Goal: Task Accomplishment & Management: Manage account settings

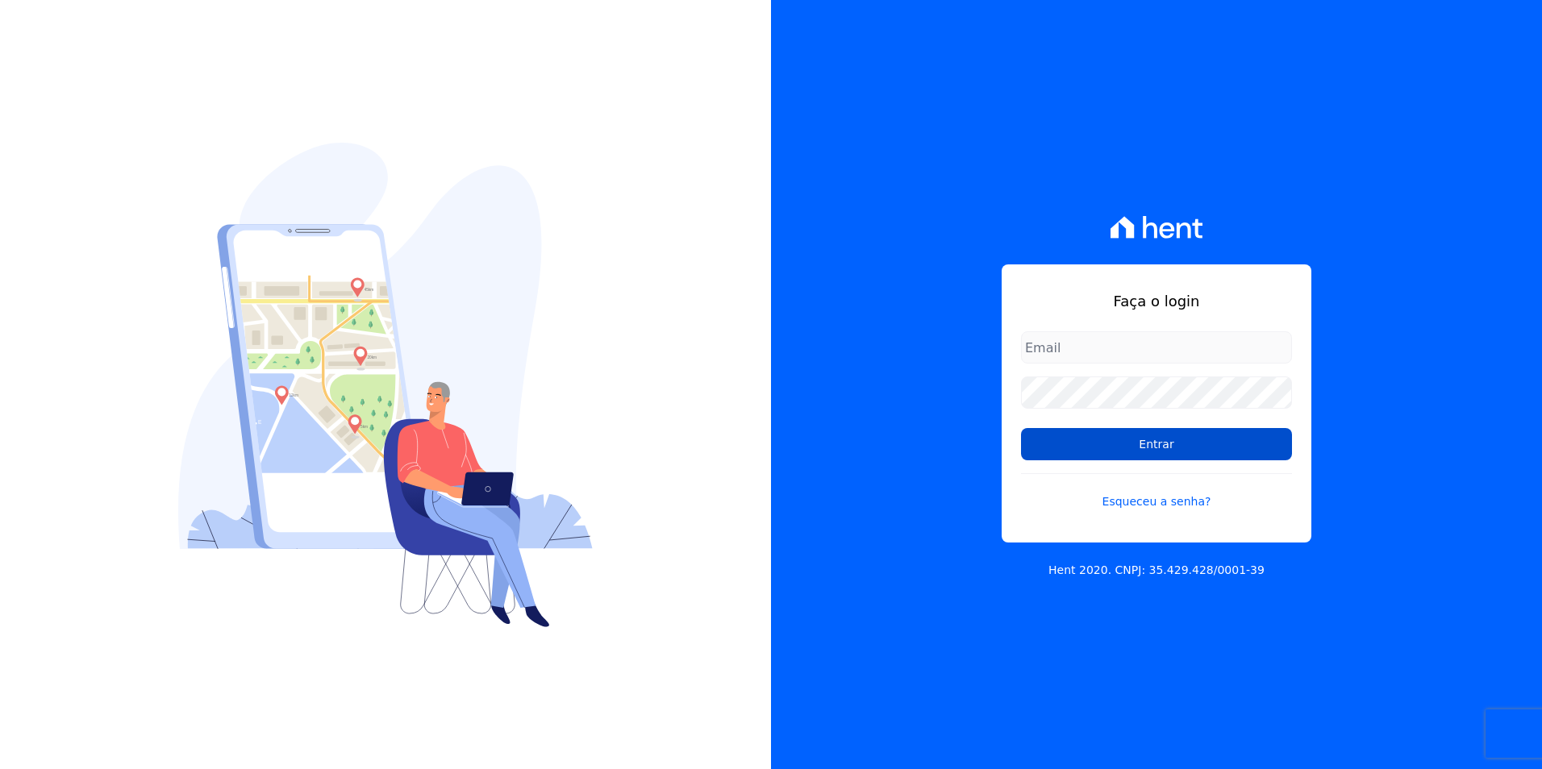
type input "kalil@apiceincorporadora.com.br"
click at [1199, 450] on input "Entrar" at bounding box center [1156, 444] width 271 height 32
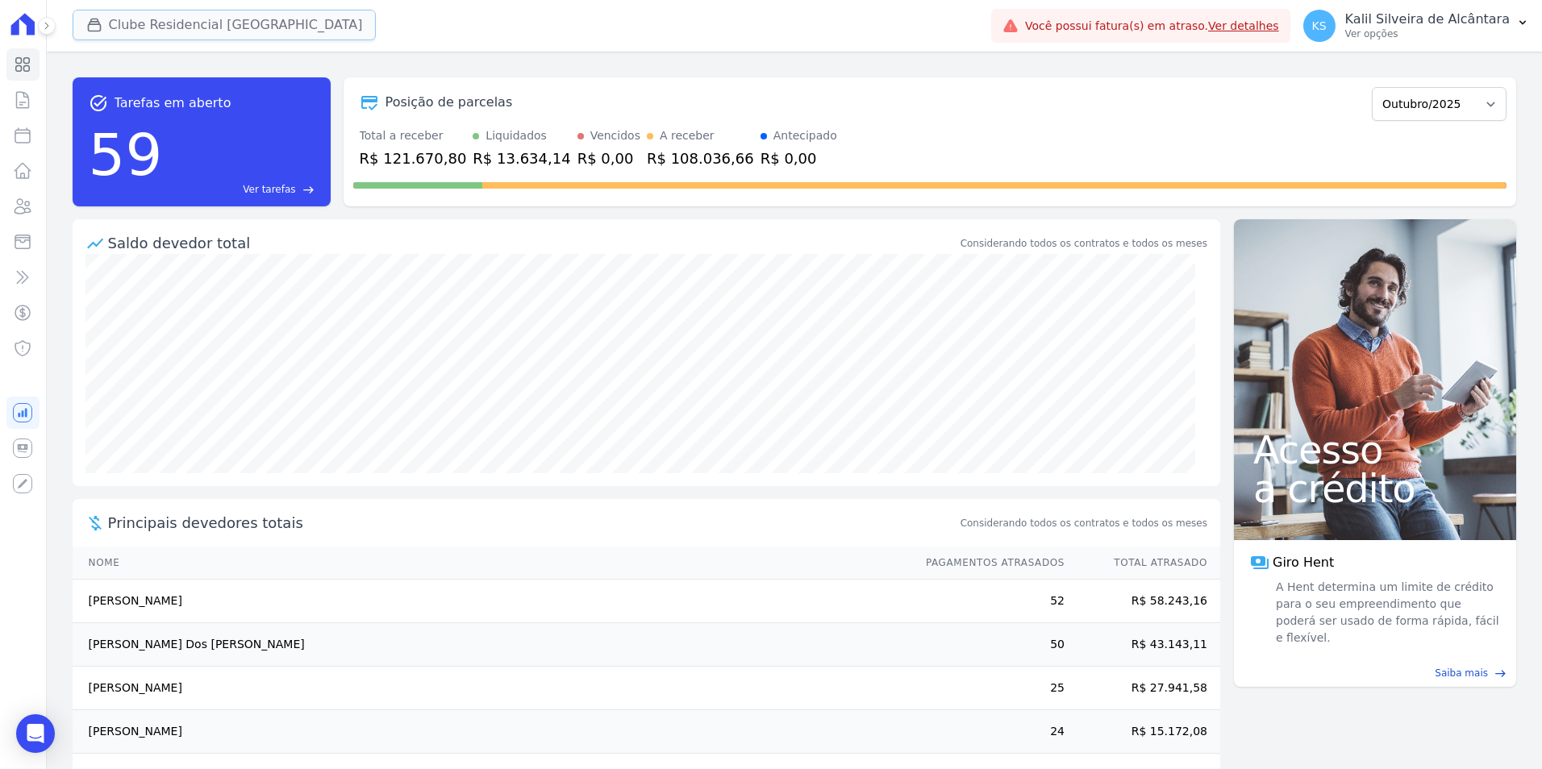
click at [131, 23] on button "Clube Residencial [GEOGRAPHIC_DATA]" at bounding box center [225, 25] width 304 height 31
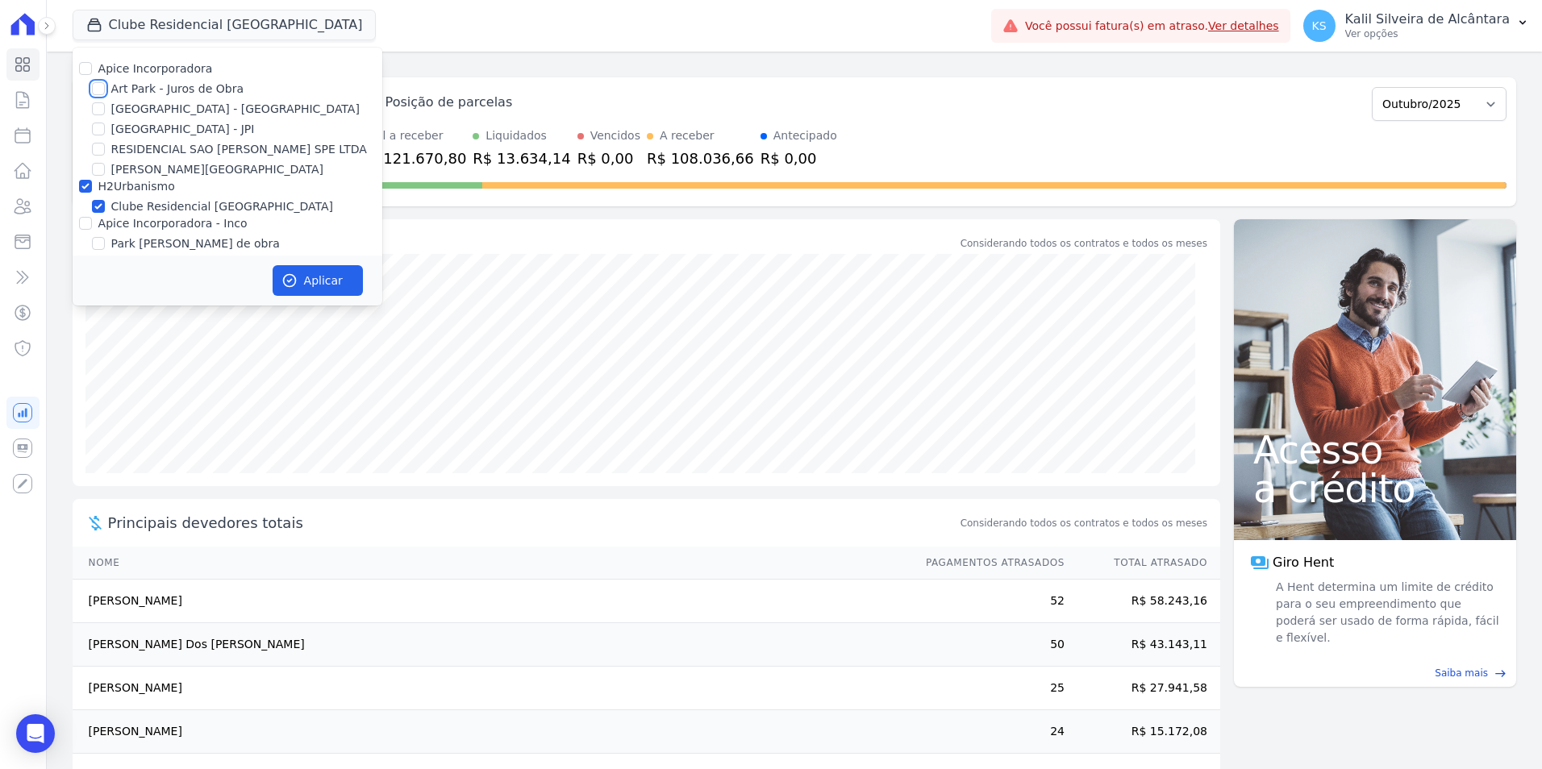
drag, startPoint x: 97, startPoint y: 91, endPoint x: 104, endPoint y: 103, distance: 14.1
click at [99, 91] on input "Art Park - Juros de Obra" at bounding box center [98, 88] width 13 height 13
checkbox input "true"
click at [104, 103] on input "[GEOGRAPHIC_DATA] - [GEOGRAPHIC_DATA]" at bounding box center [98, 108] width 13 height 13
checkbox input "true"
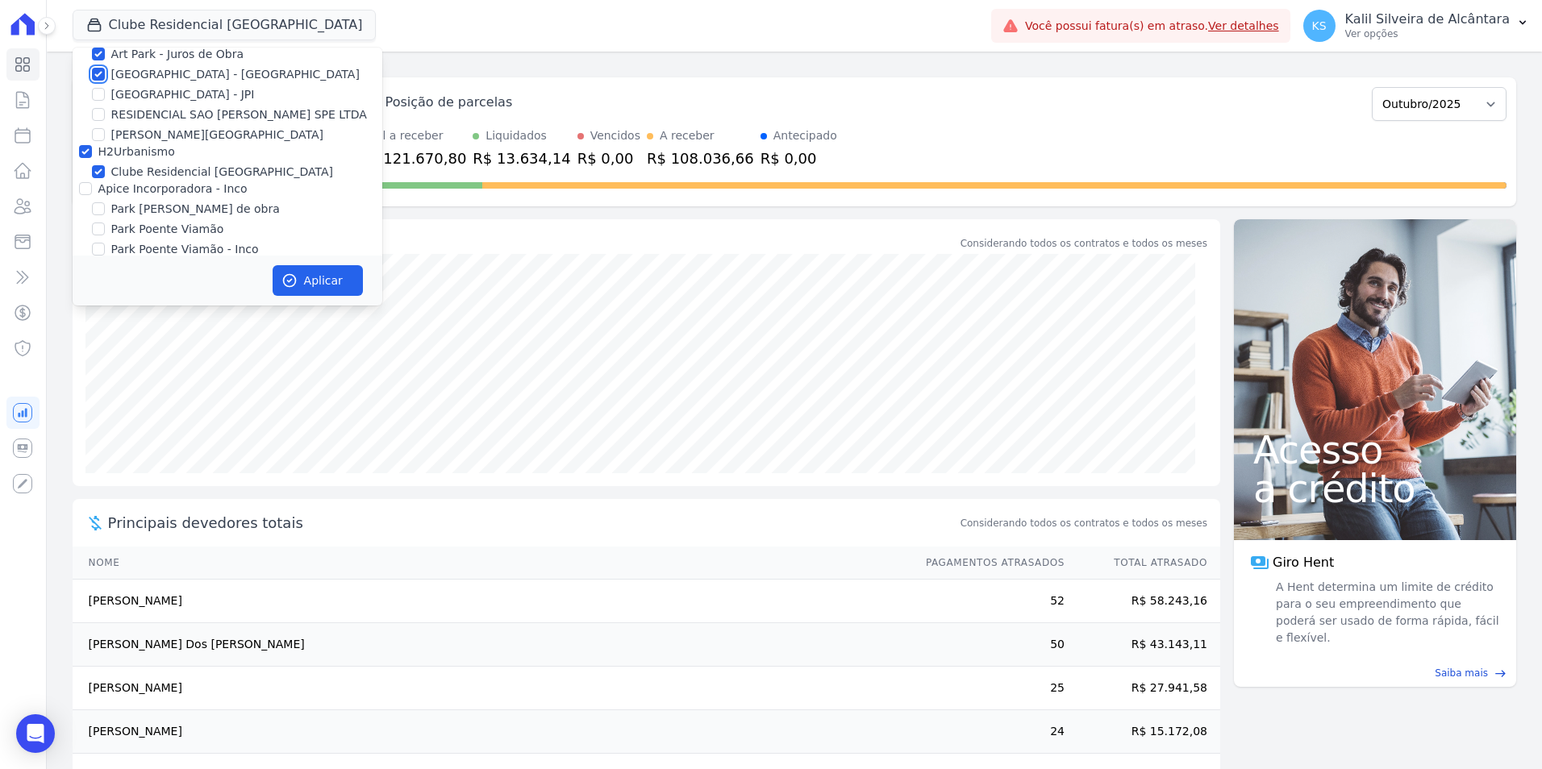
scroll to position [50, 0]
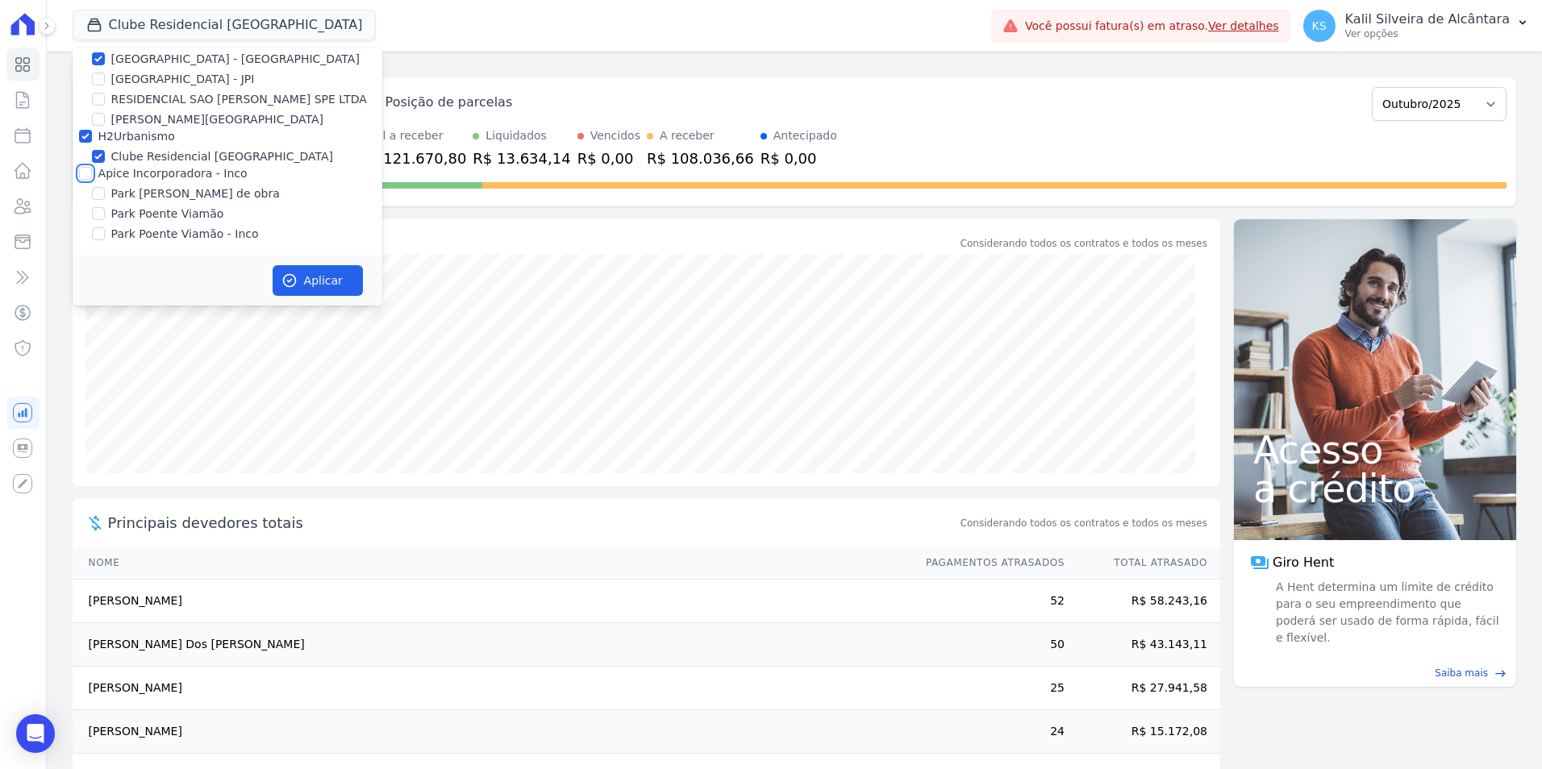
click at [88, 173] on input "Apice Incorporadora - Inco" at bounding box center [85, 173] width 13 height 13
checkbox input "true"
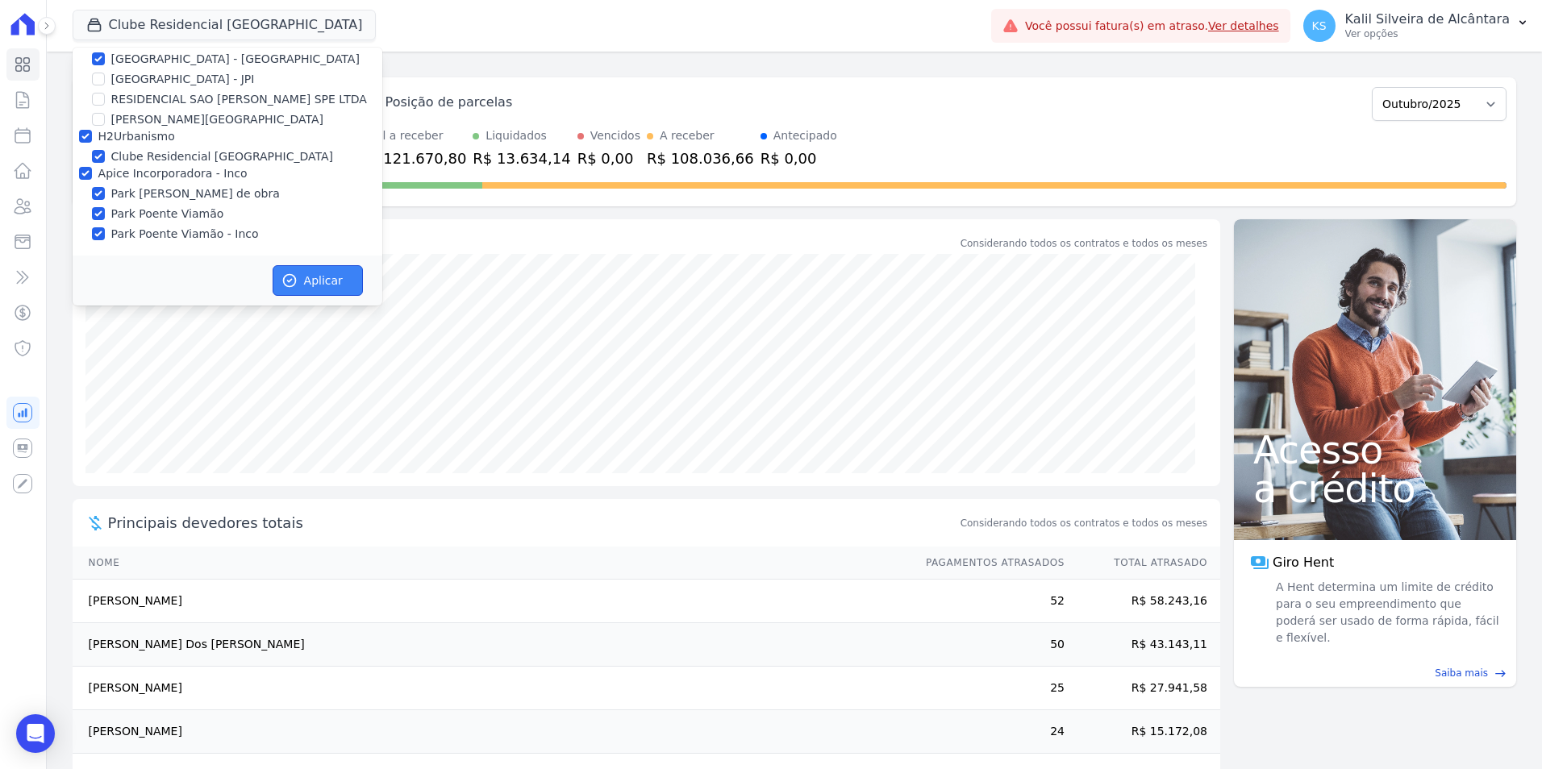
click at [304, 278] on button "Aplicar" at bounding box center [318, 280] width 90 height 31
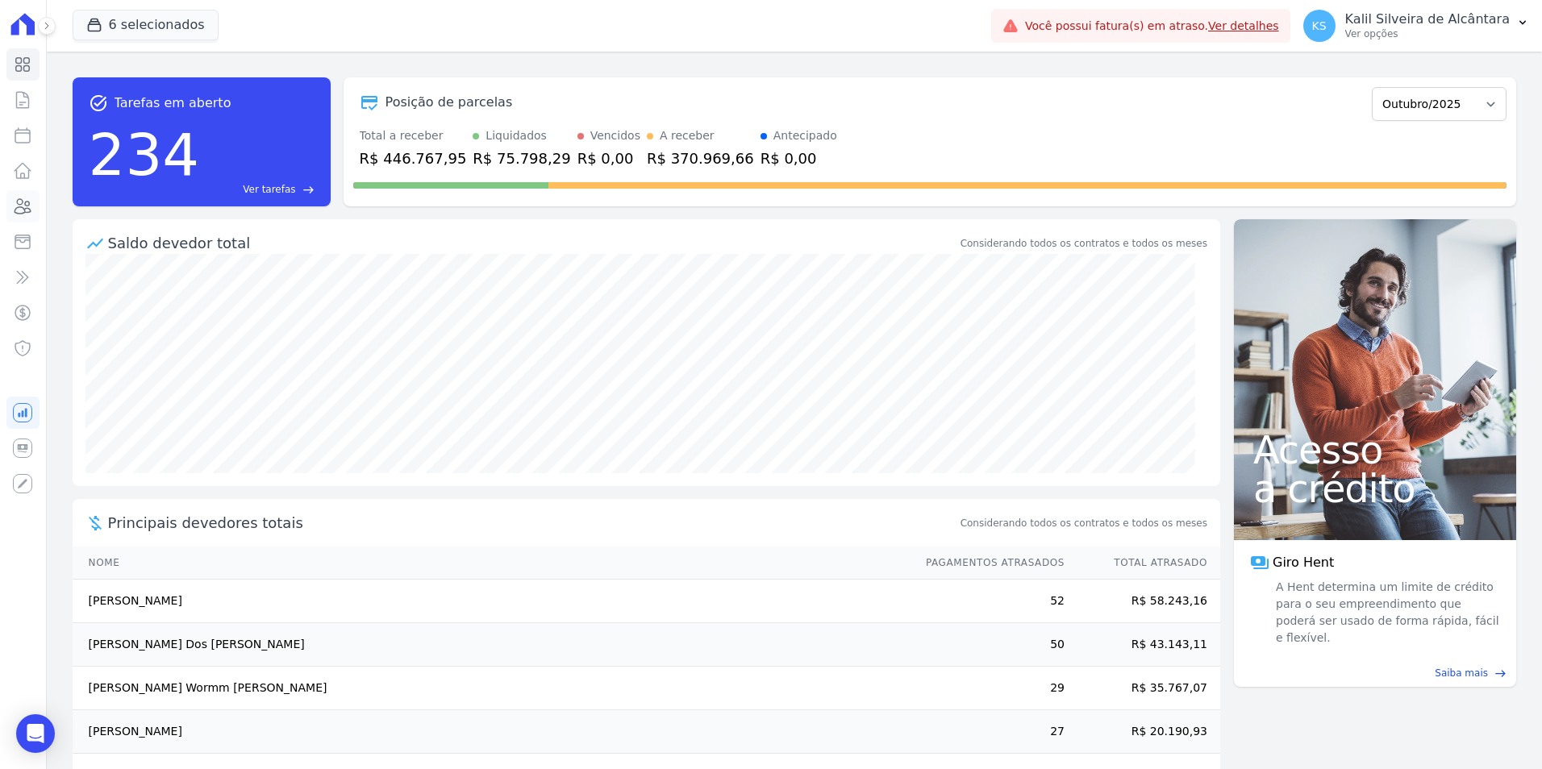
click at [23, 206] on icon at bounding box center [22, 206] width 19 height 19
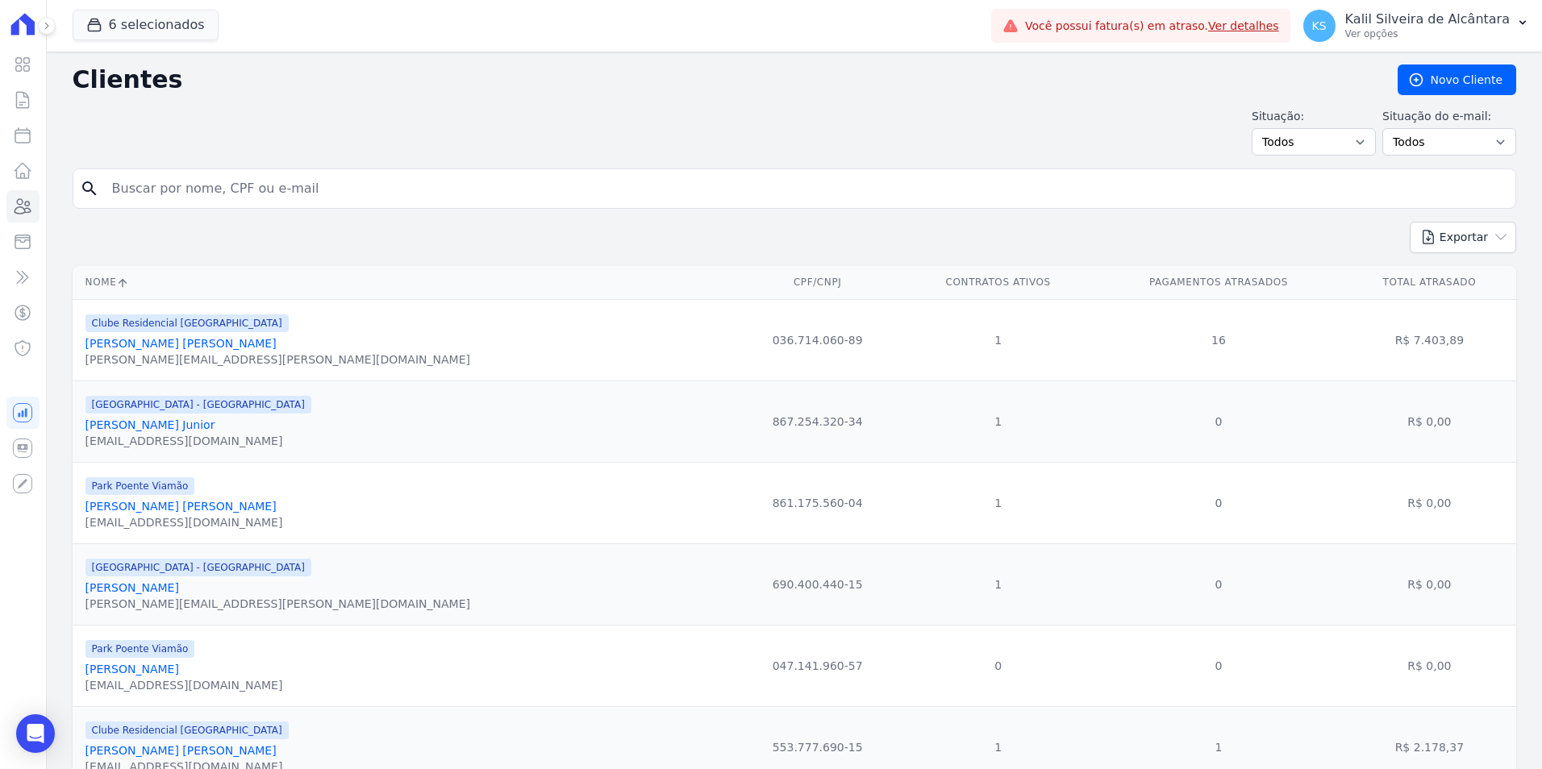
click at [185, 199] on input "search" at bounding box center [805, 189] width 1407 height 32
paste input "ALESSANDRA SOARES DE SOUZA"
type input "ALESSANDRA SOARES DE SOUZA"
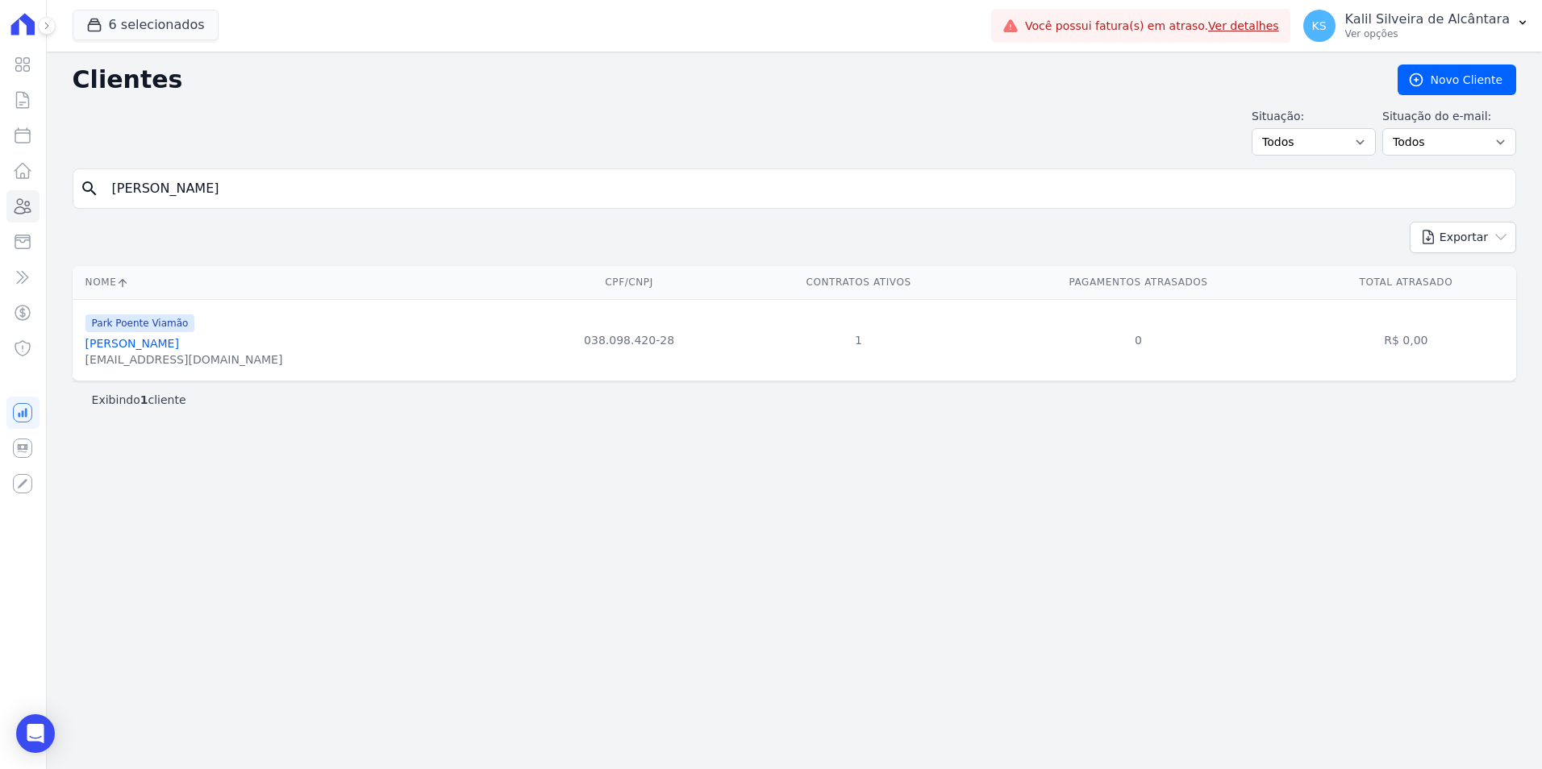
click at [179, 346] on link "[PERSON_NAME]" at bounding box center [132, 343] width 94 height 13
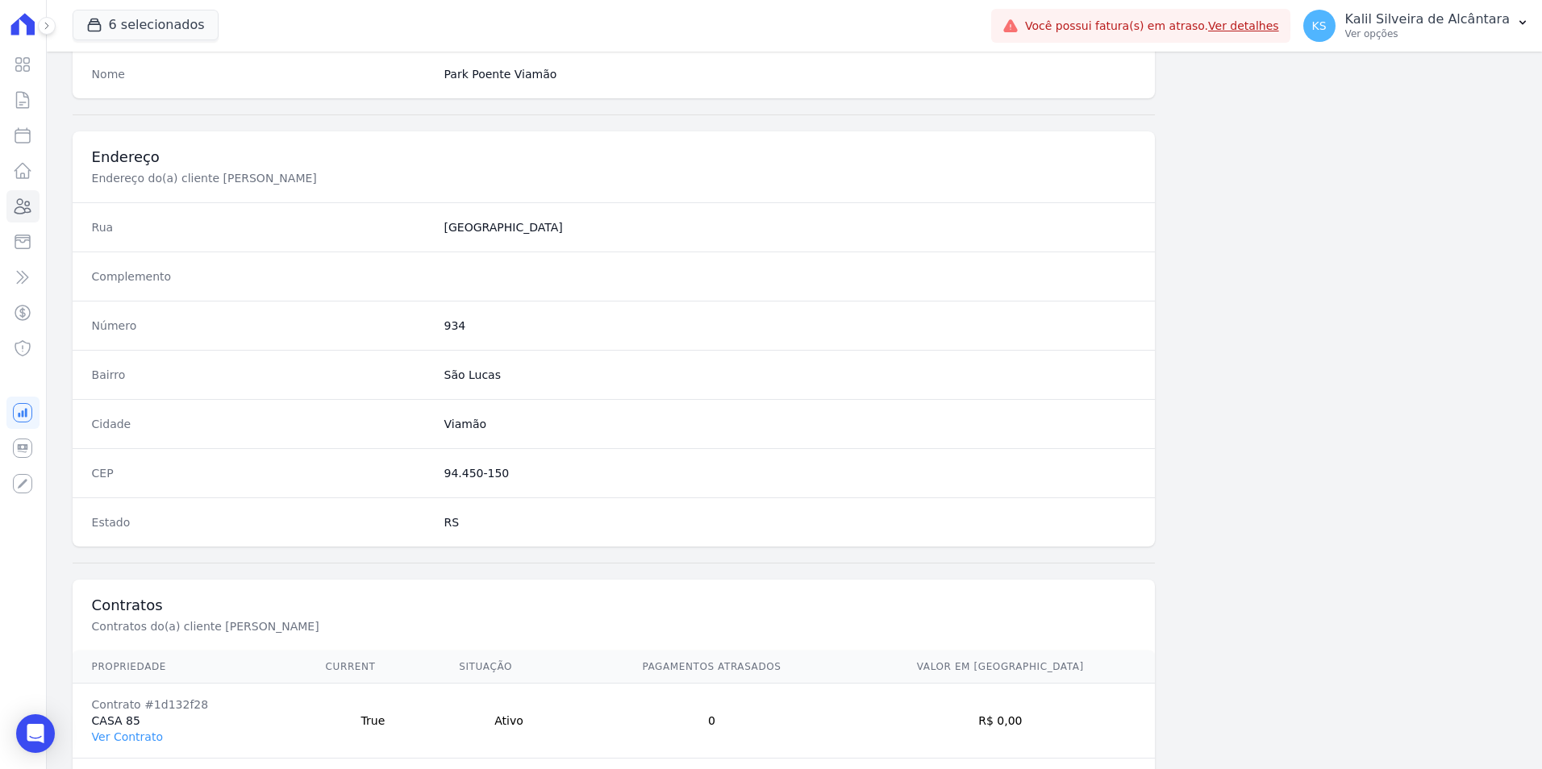
scroll to position [740, 0]
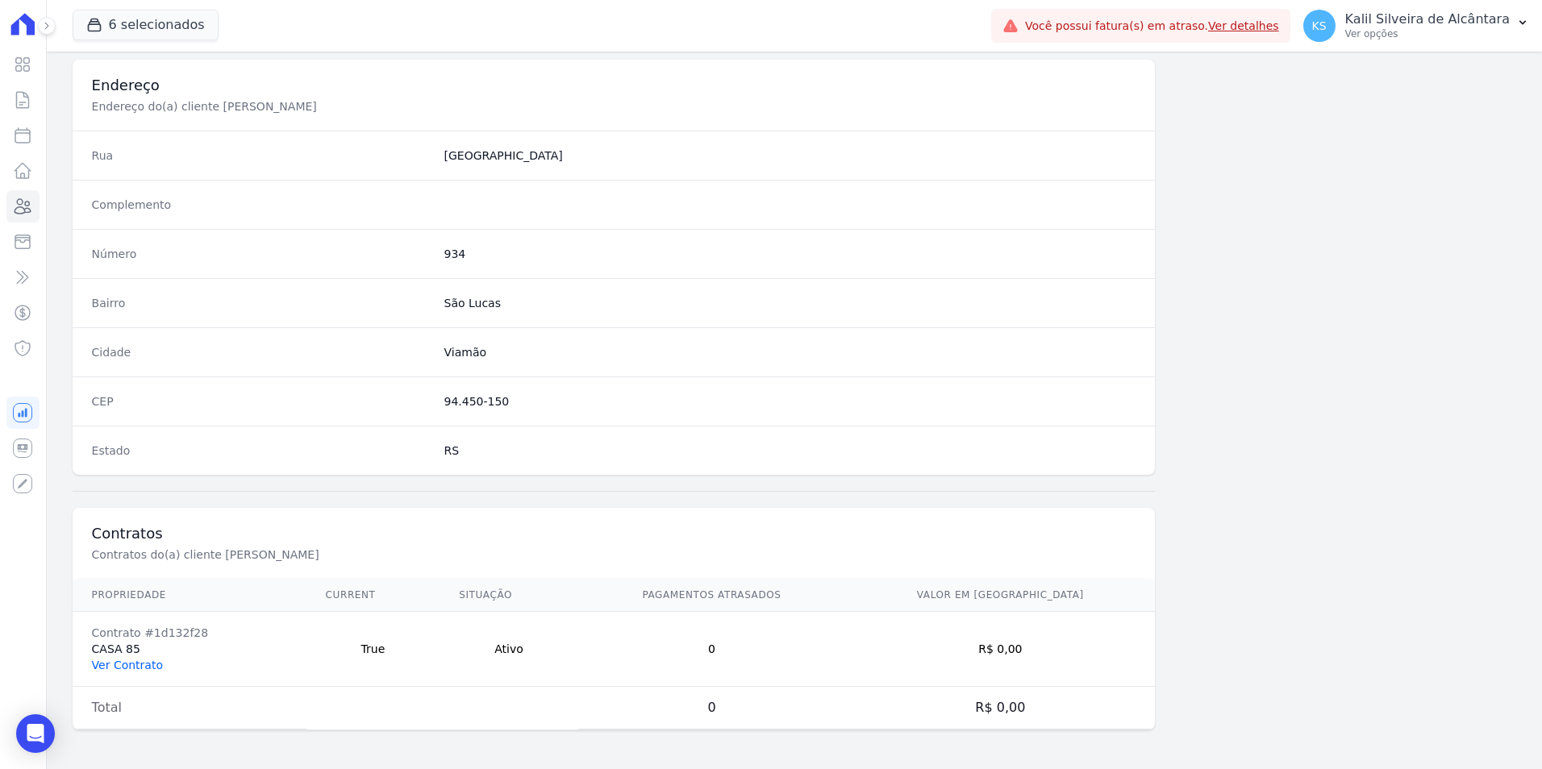
click at [151, 665] on link "Ver Contrato" at bounding box center [127, 665] width 71 height 13
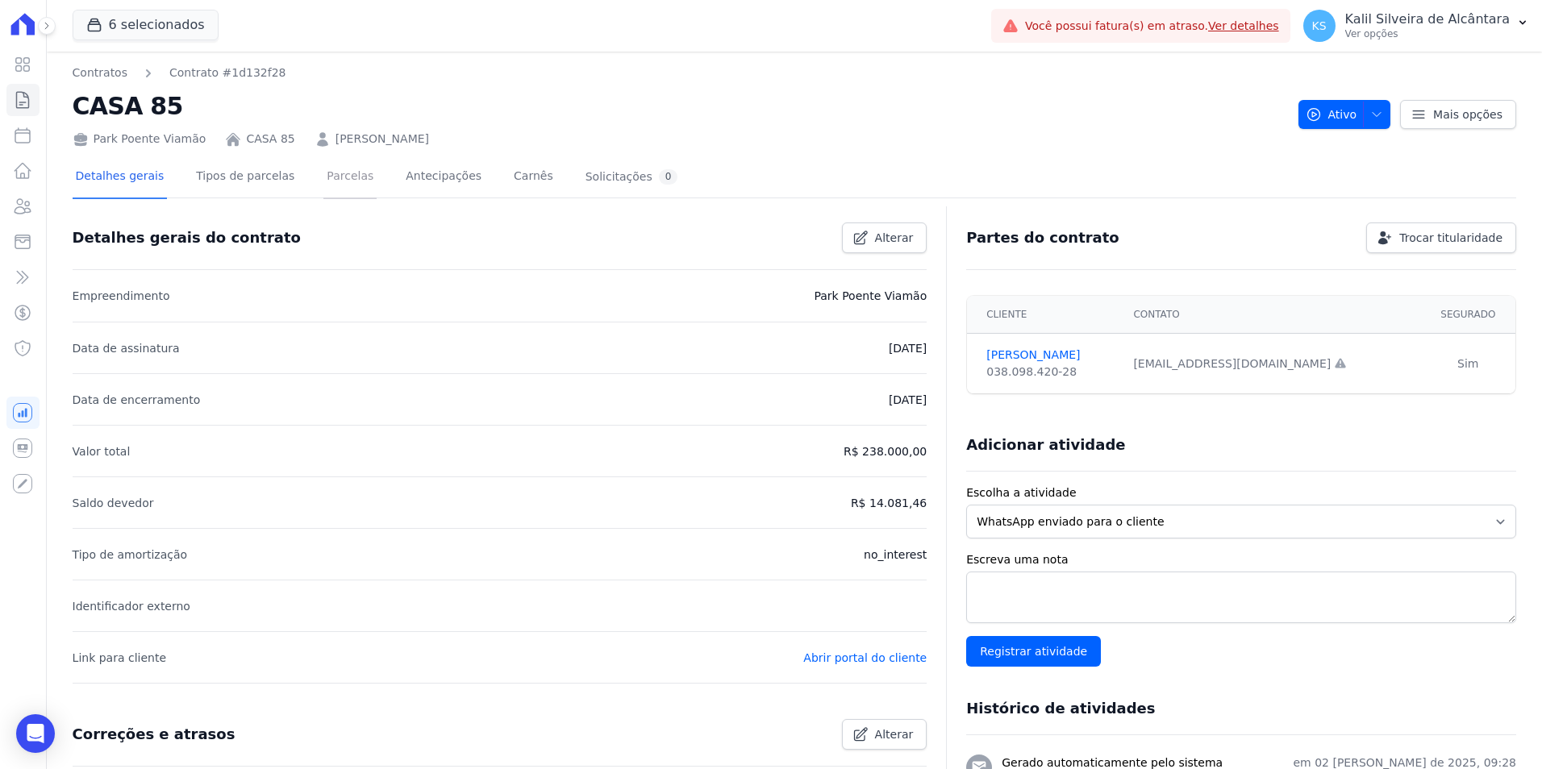
click at [340, 177] on link "Parcelas" at bounding box center [349, 177] width 53 height 43
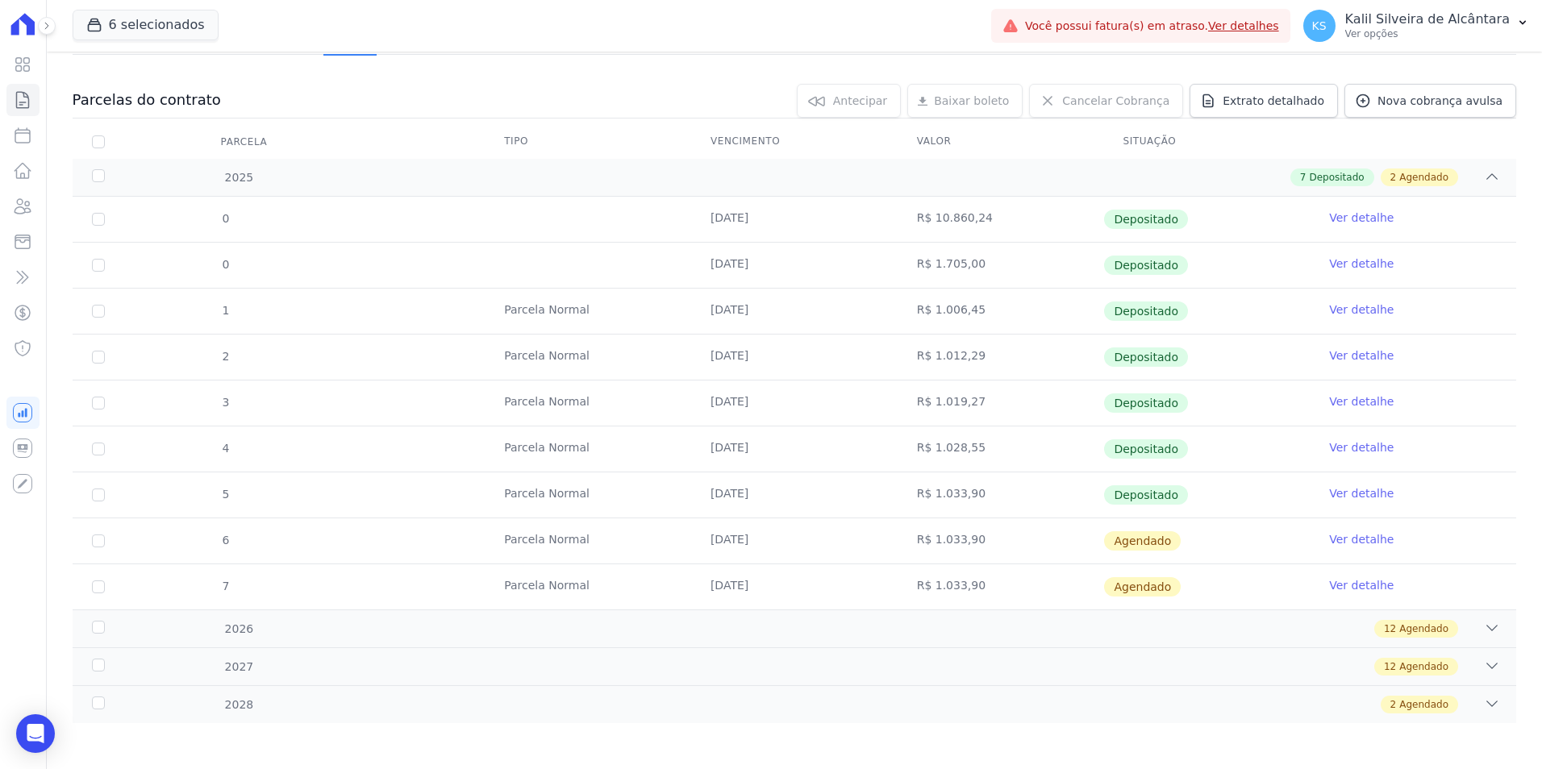
scroll to position [146, 0]
click at [23, 214] on icon at bounding box center [22, 206] width 19 height 19
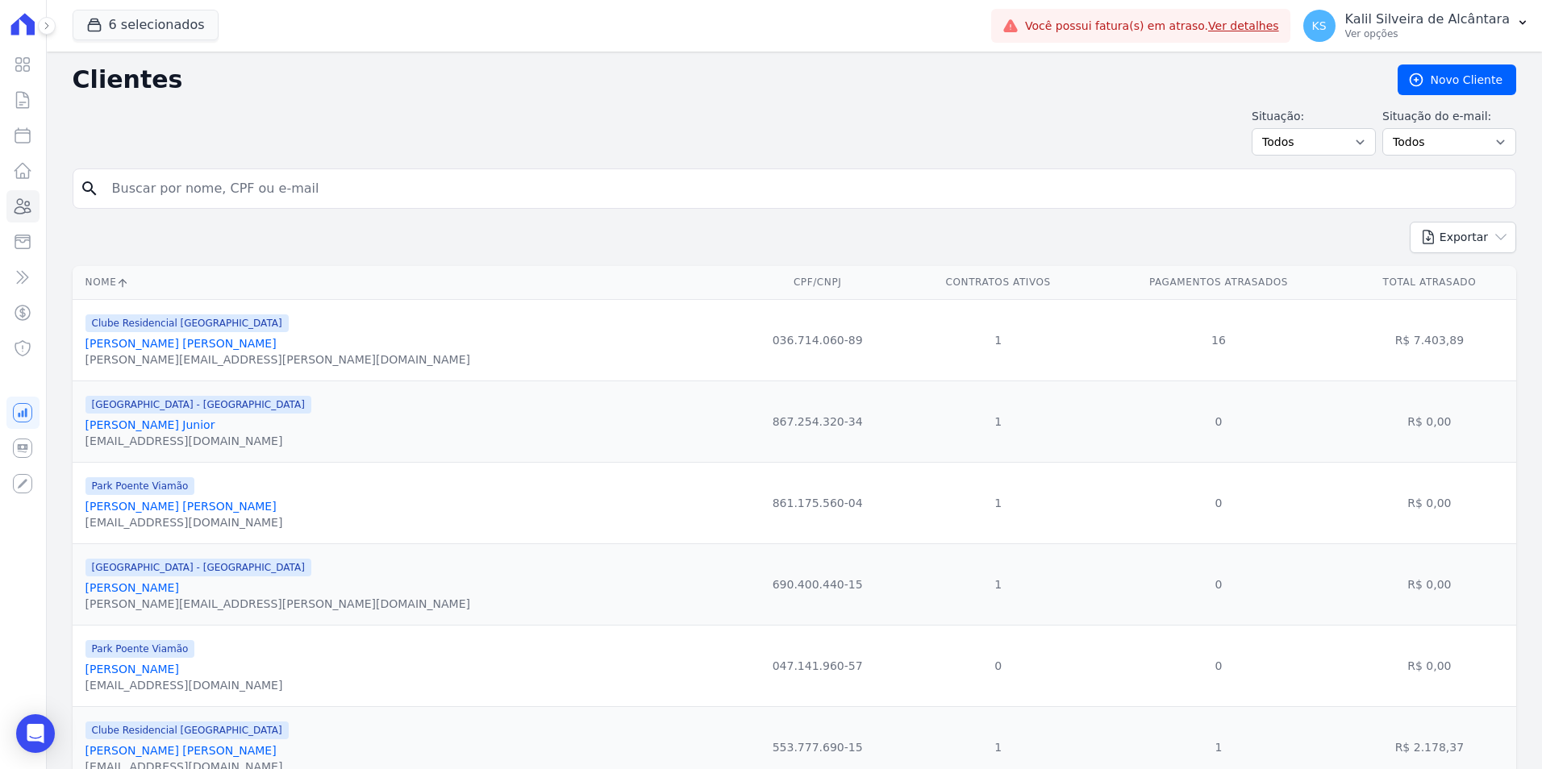
drag, startPoint x: 173, startPoint y: 208, endPoint x: 182, endPoint y: 196, distance: 15.5
click at [173, 208] on div "search" at bounding box center [795, 189] width 1444 height 40
click at [182, 196] on input "search" at bounding box center [805, 189] width 1407 height 32
type input "roger san"
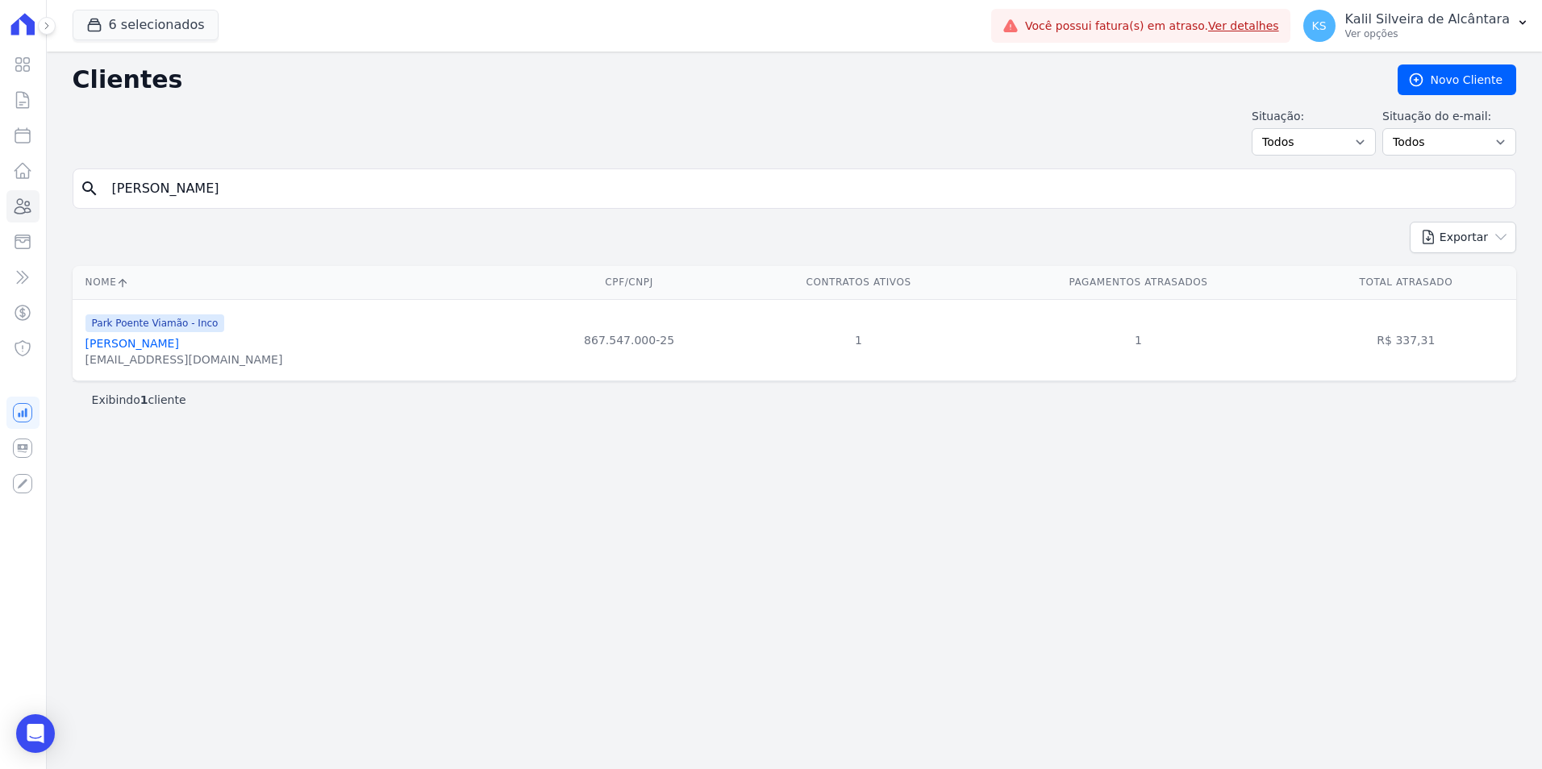
click at [165, 341] on link "Roger Santos Pereira" at bounding box center [132, 343] width 94 height 13
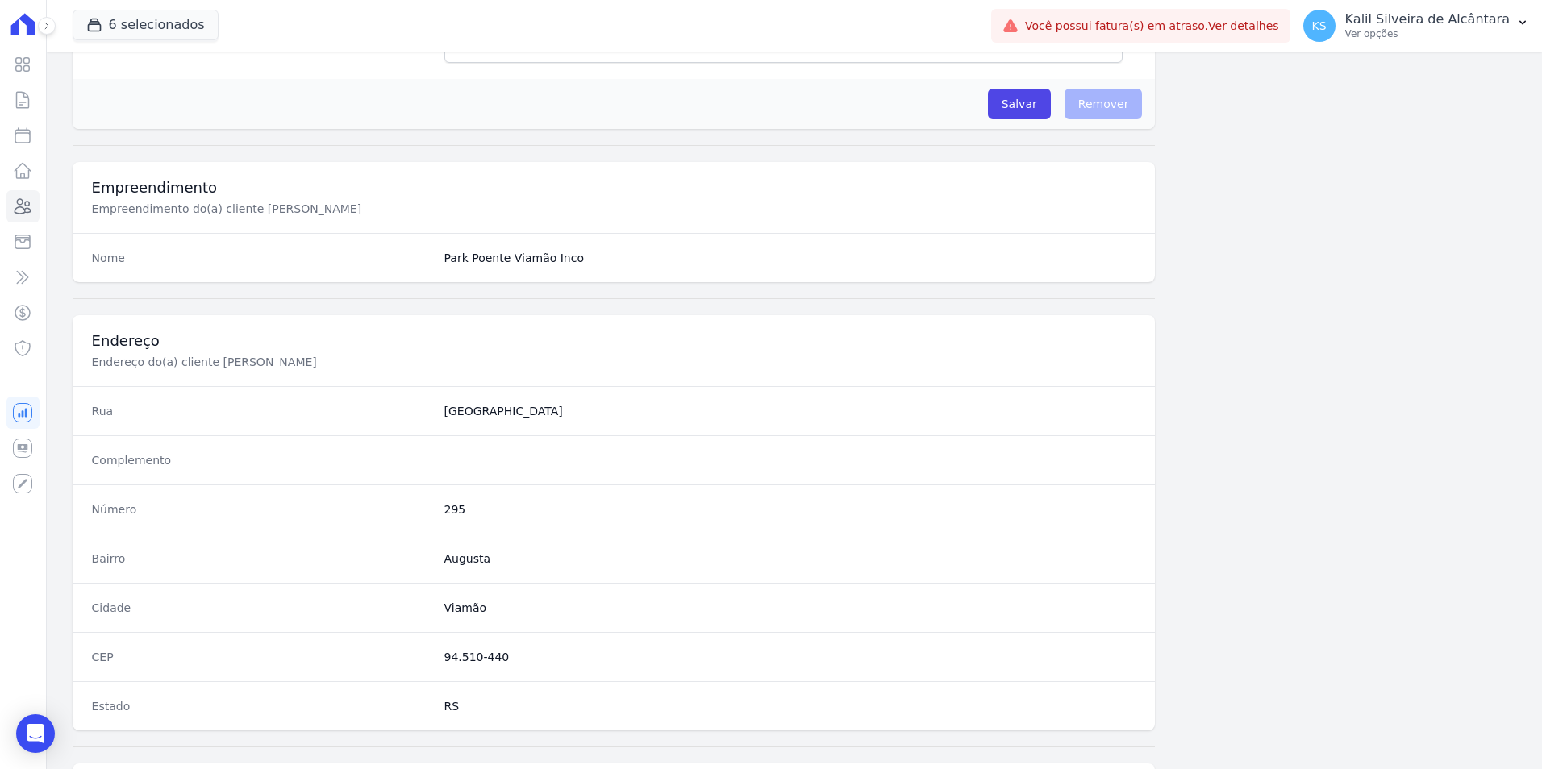
scroll to position [740, 0]
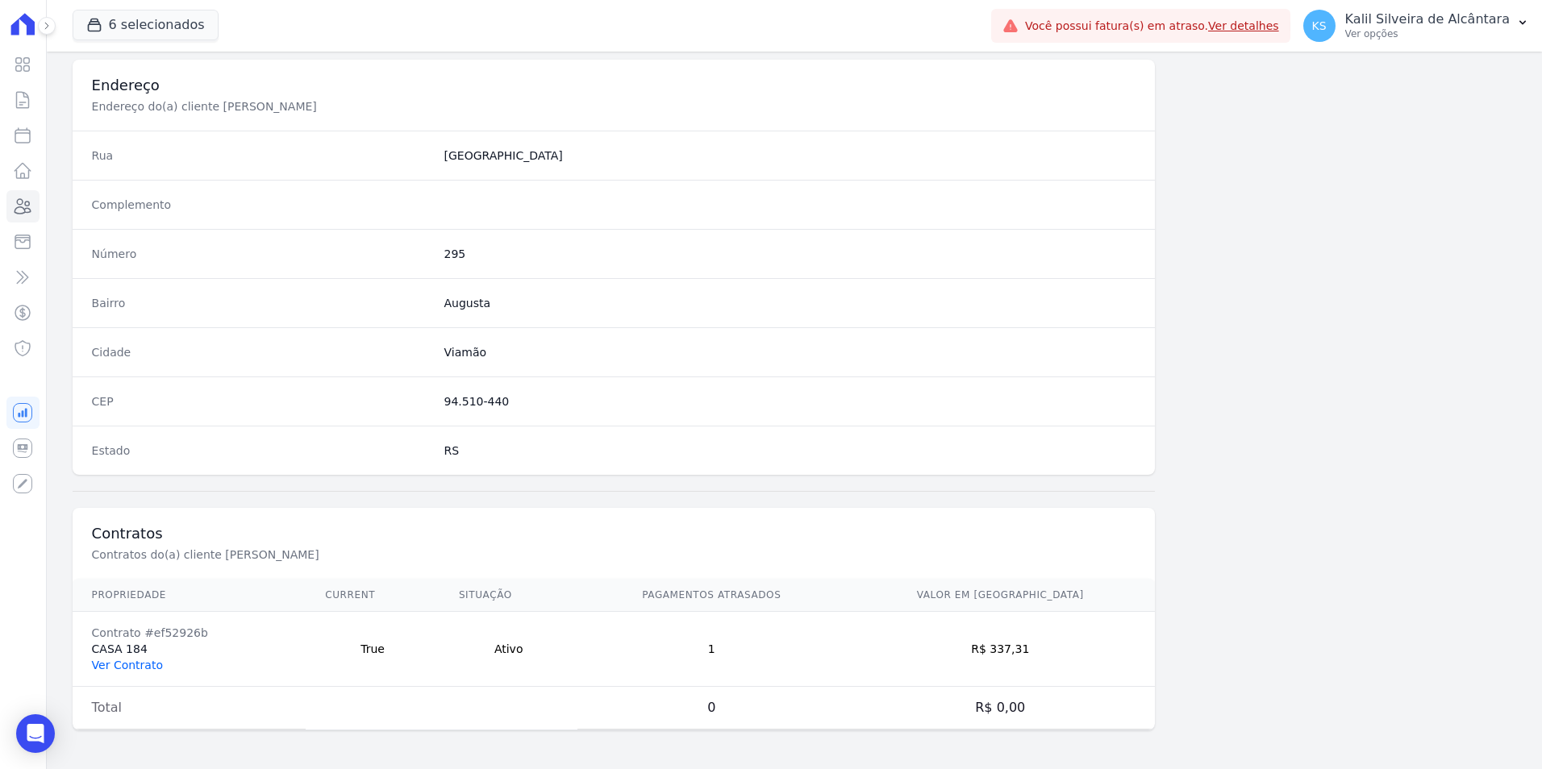
click at [123, 662] on link "Ver Contrato" at bounding box center [127, 665] width 71 height 13
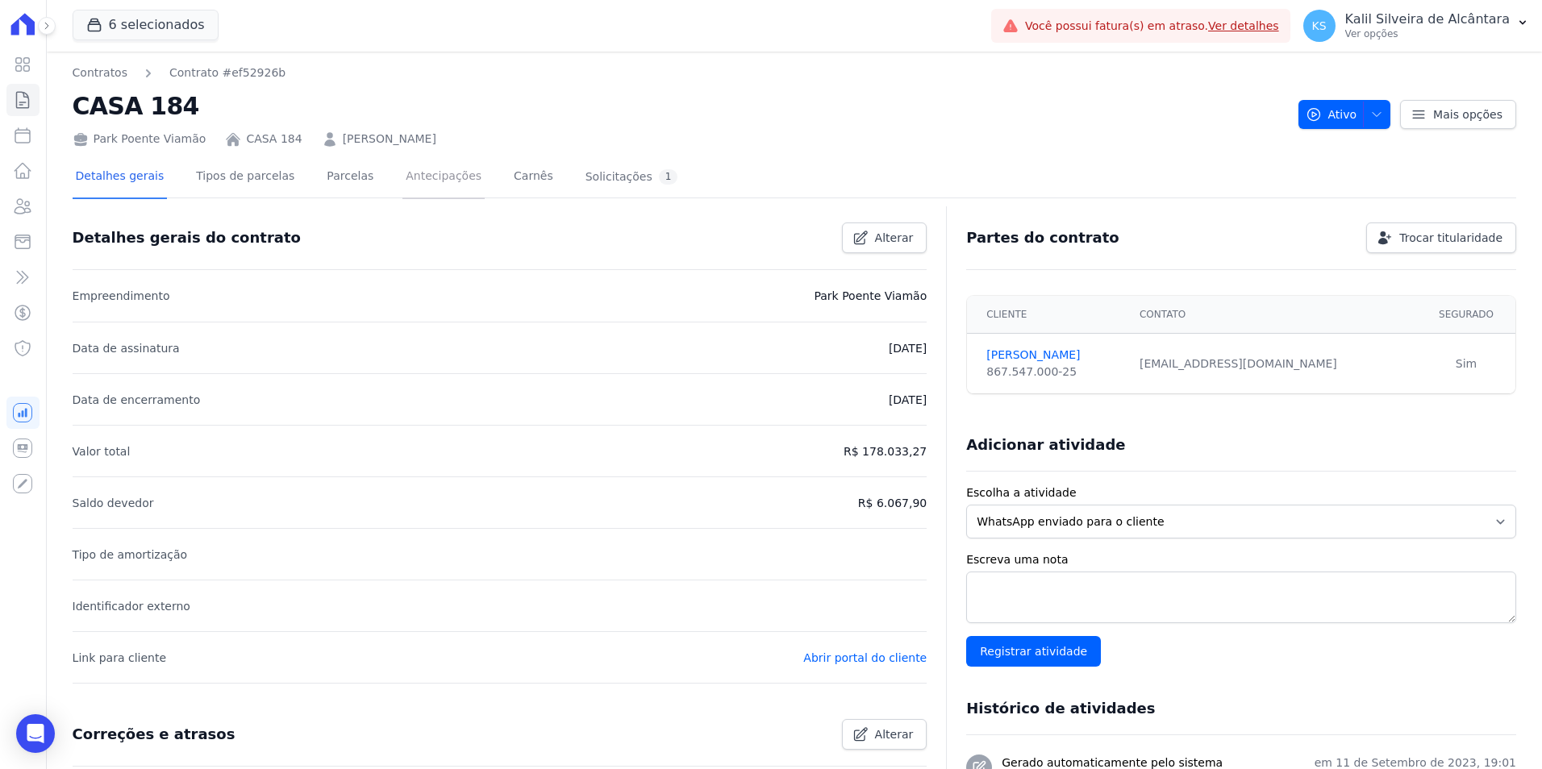
click at [402, 173] on link "Antecipações" at bounding box center [443, 177] width 82 height 43
click at [323, 173] on link "Parcelas" at bounding box center [349, 177] width 53 height 43
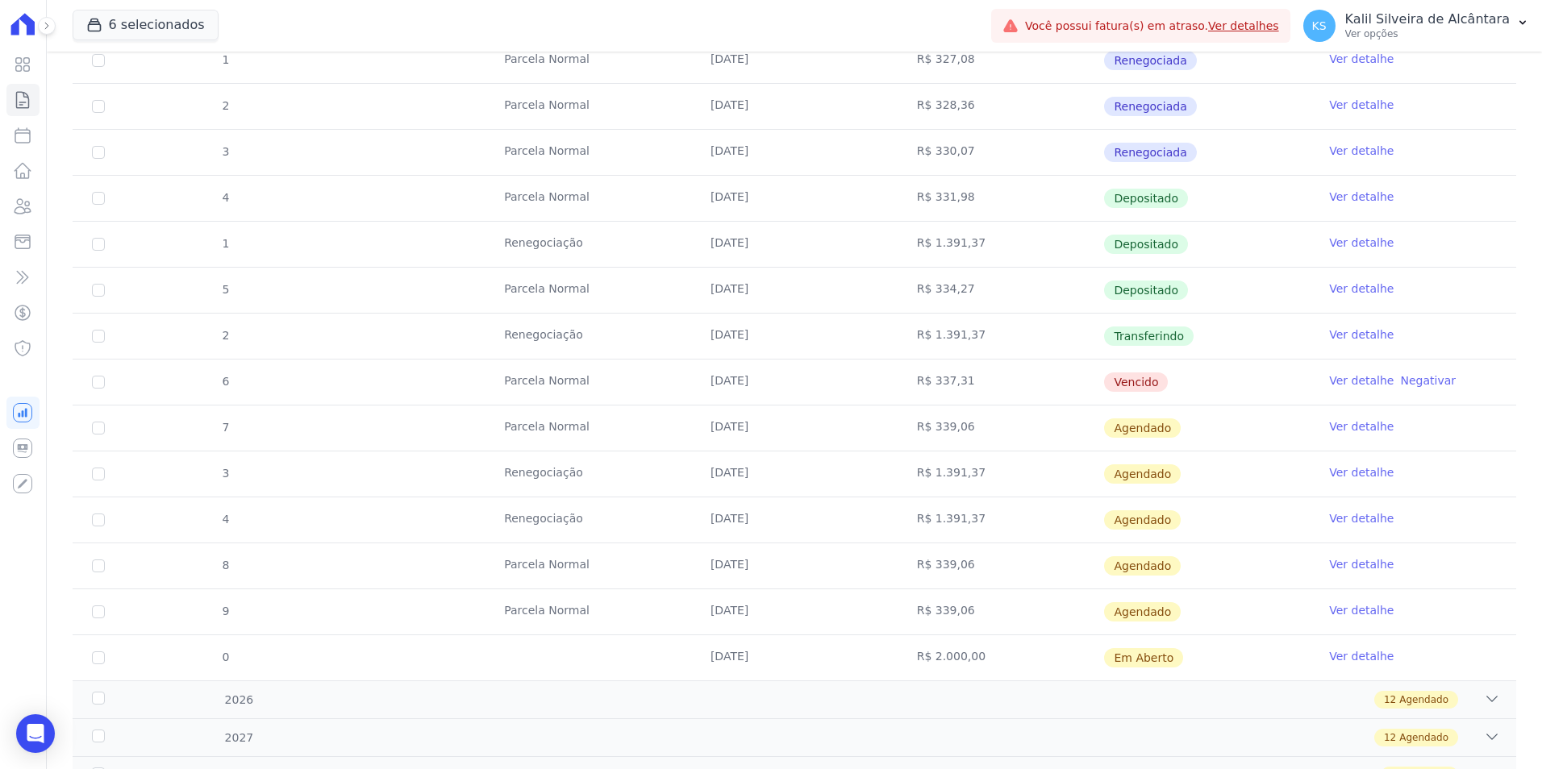
scroll to position [590, 0]
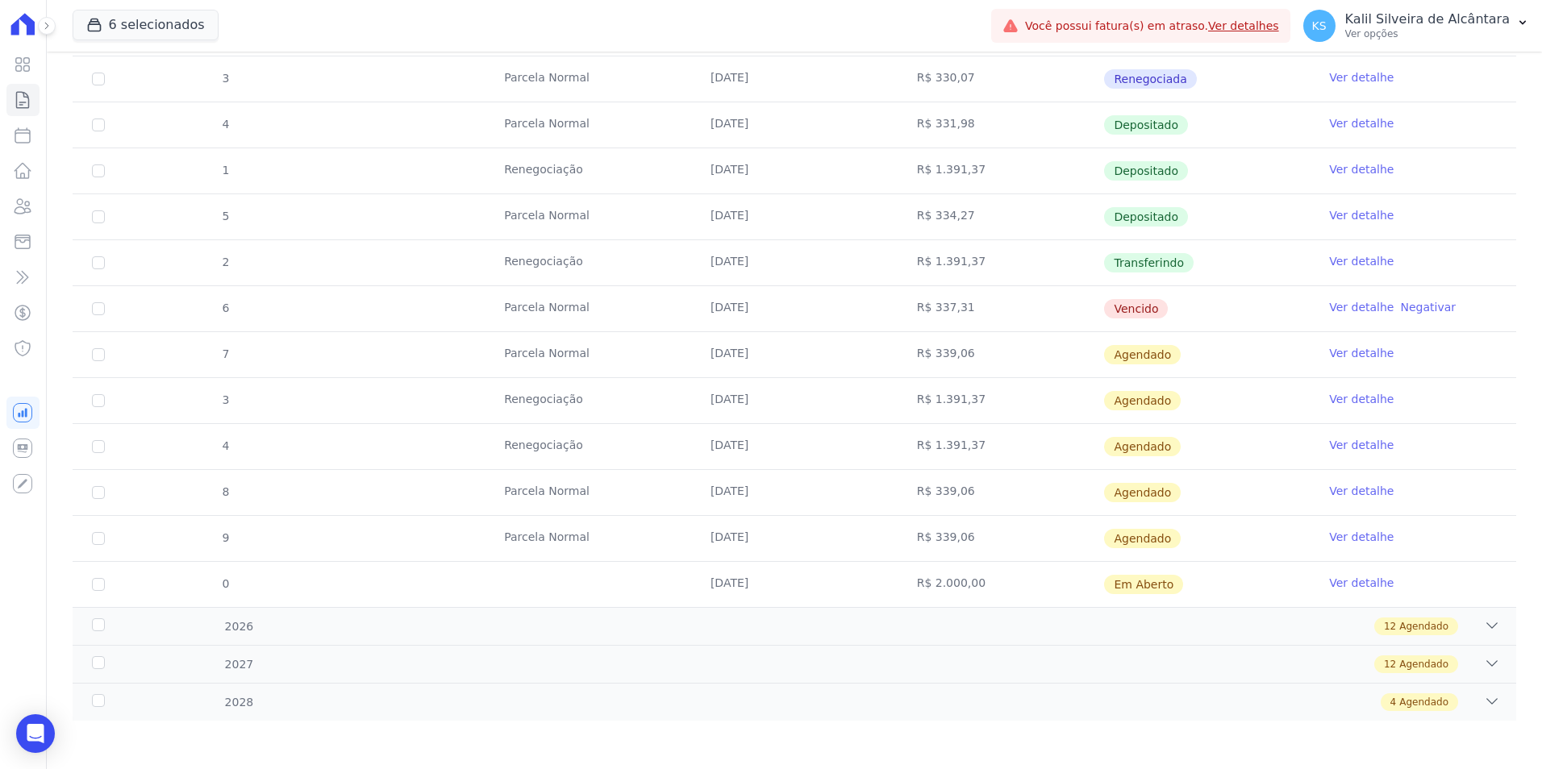
drag, startPoint x: 961, startPoint y: 303, endPoint x: 653, endPoint y: 314, distance: 307.5
click at [653, 314] on tr "6 Parcela Normal 25/09/2025 R$ 337,31 Vencido Ver detalhe Negativar" at bounding box center [795, 309] width 1444 height 46
click at [27, 209] on icon at bounding box center [22, 206] width 19 height 19
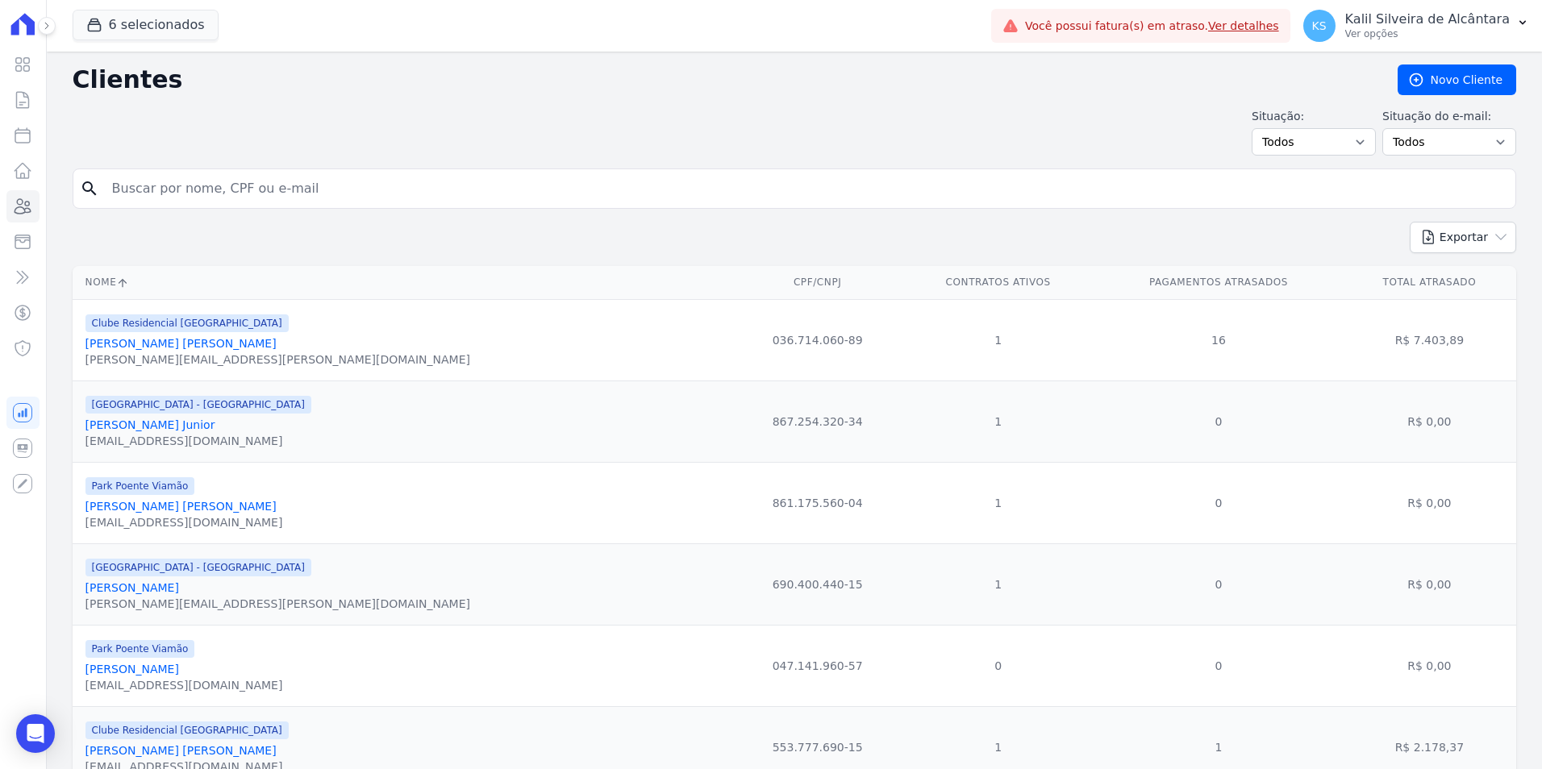
click at [180, 192] on input "search" at bounding box center [805, 189] width 1407 height 32
type input "Taissa"
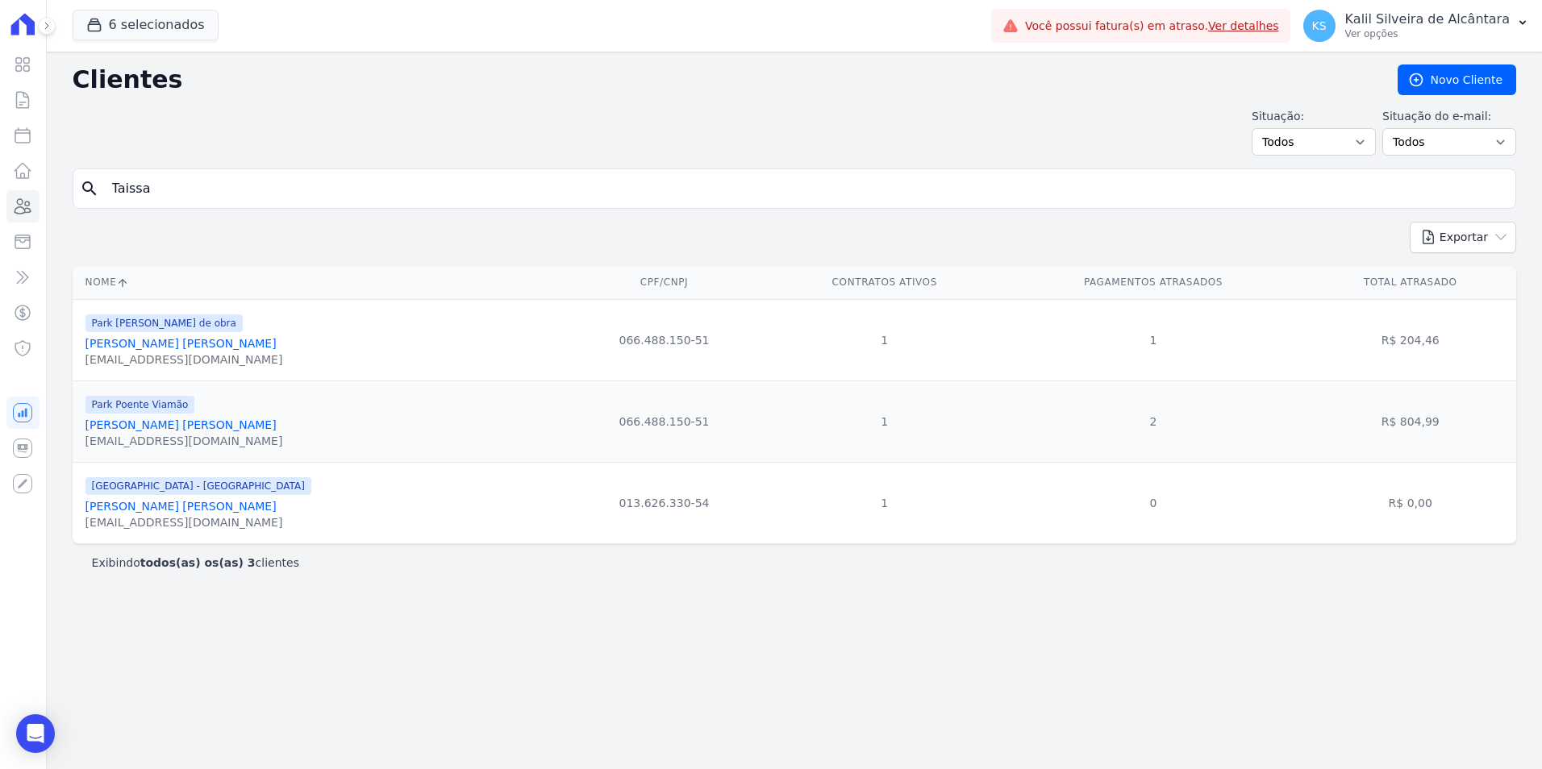
click at [165, 346] on link "Taissa De Bairros Baptista" at bounding box center [180, 343] width 191 height 13
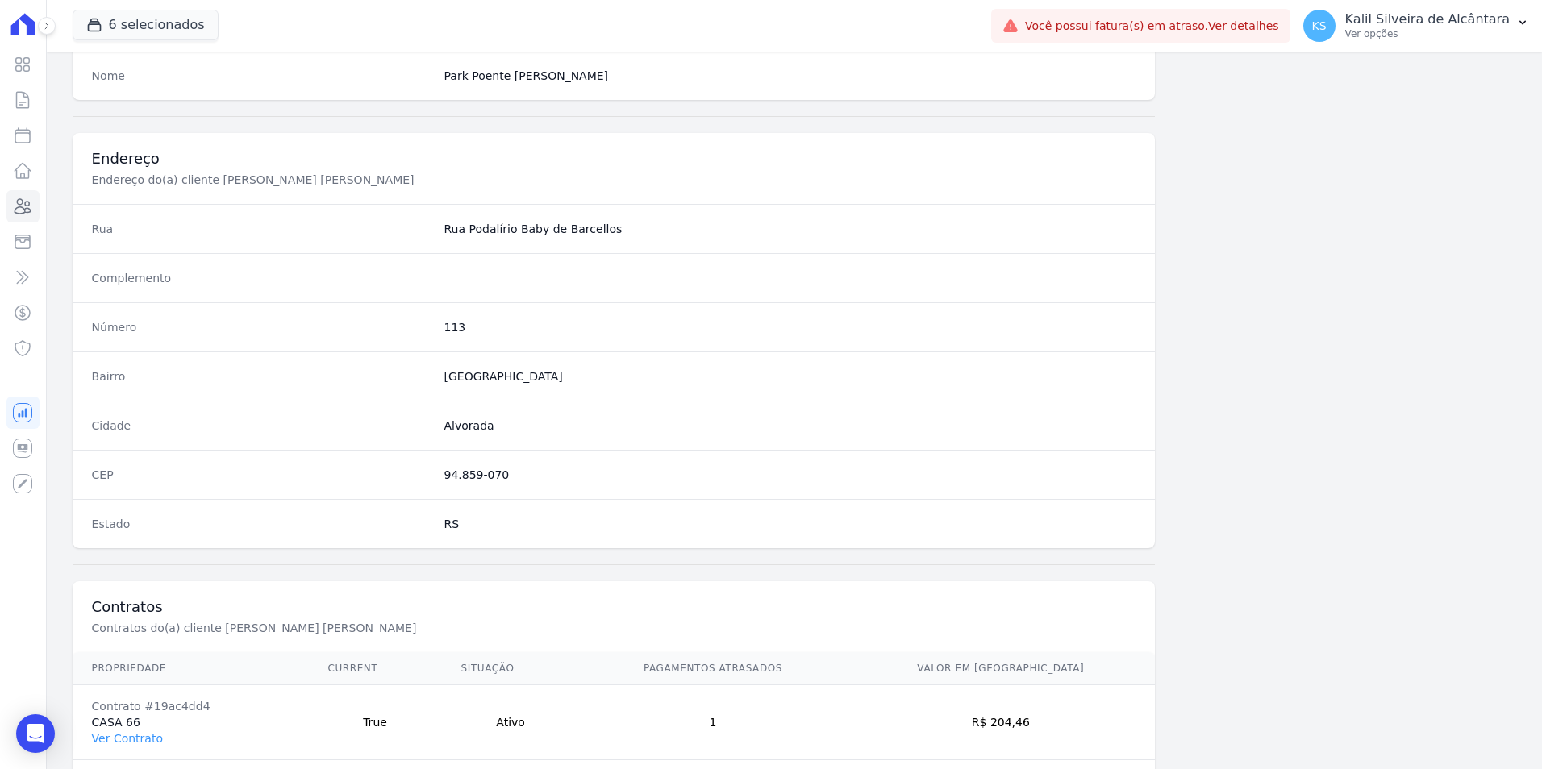
scroll to position [740, 0]
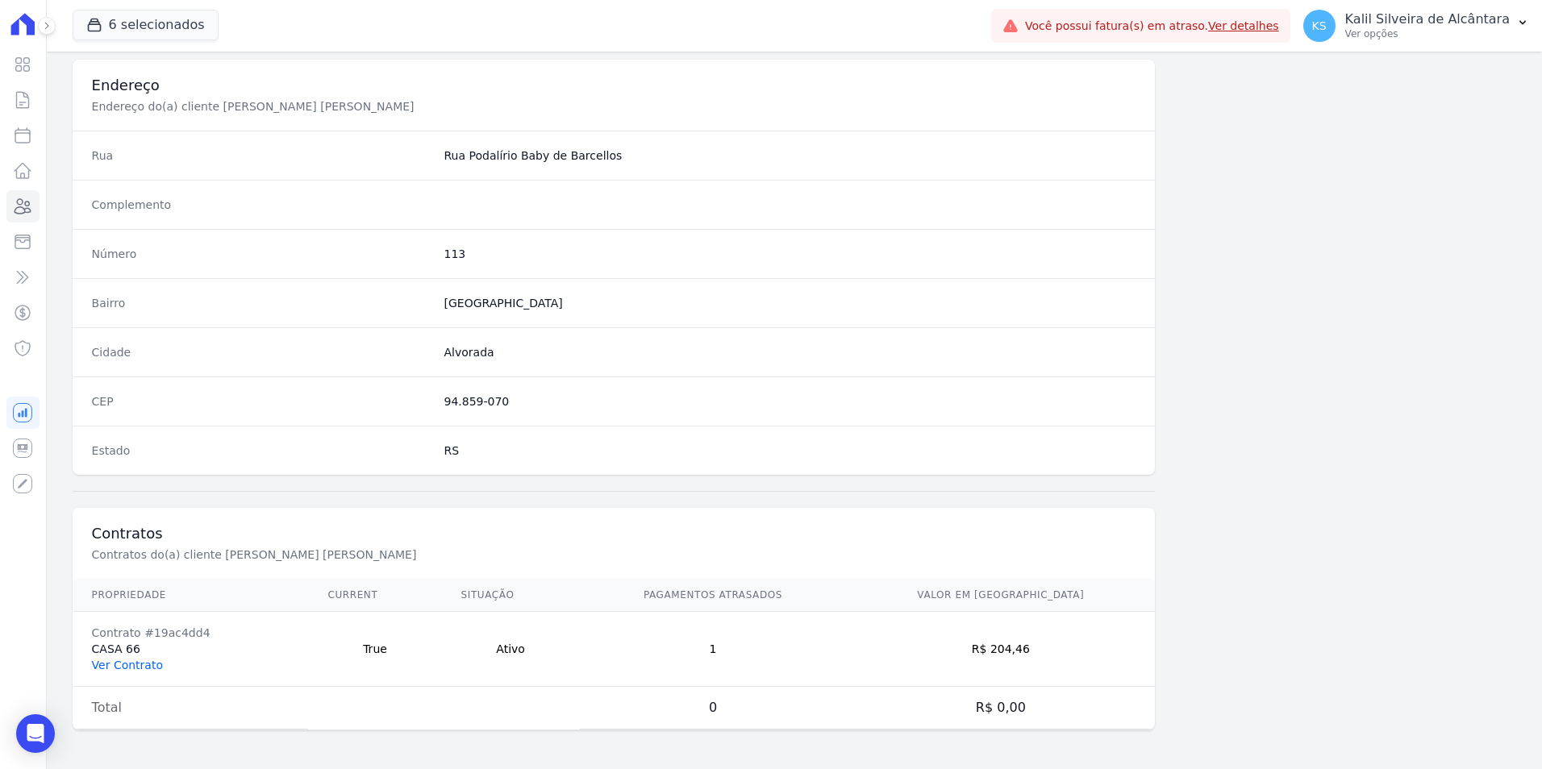
click at [137, 659] on link "Ver Contrato" at bounding box center [127, 665] width 71 height 13
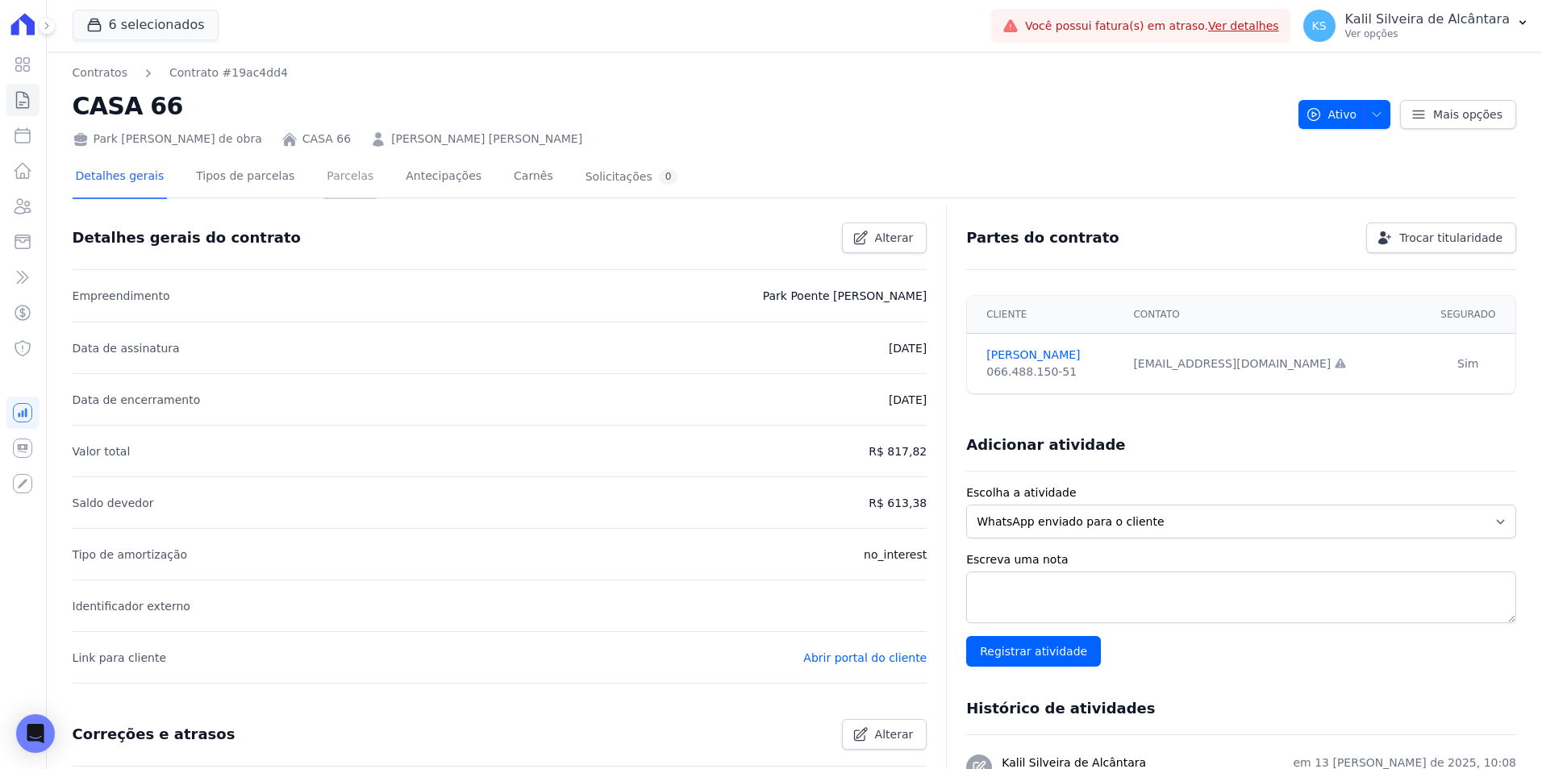
click at [326, 193] on link "Parcelas" at bounding box center [349, 177] width 53 height 43
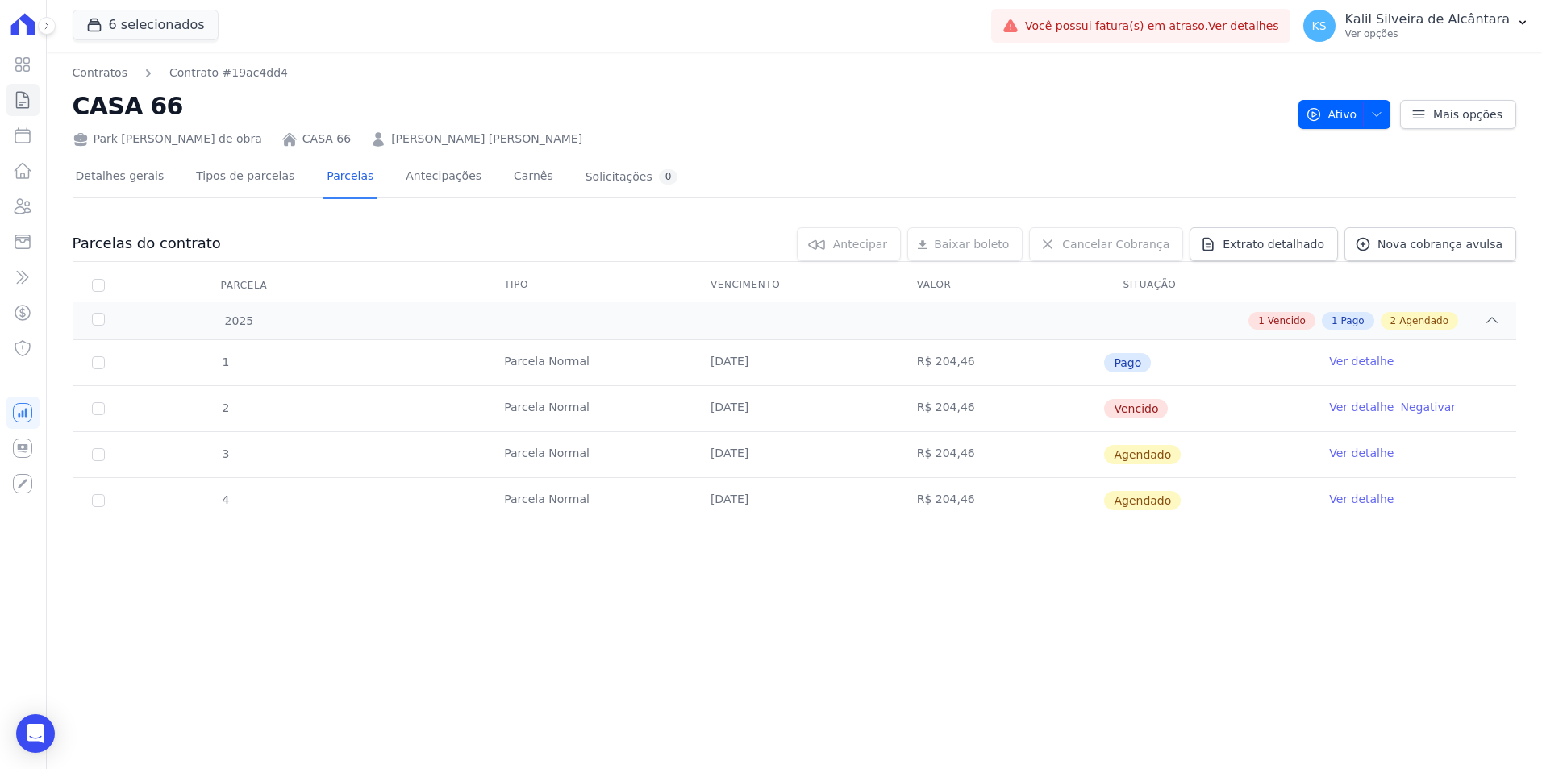
click at [1367, 402] on link "Ver detalhe" at bounding box center [1361, 407] width 65 height 16
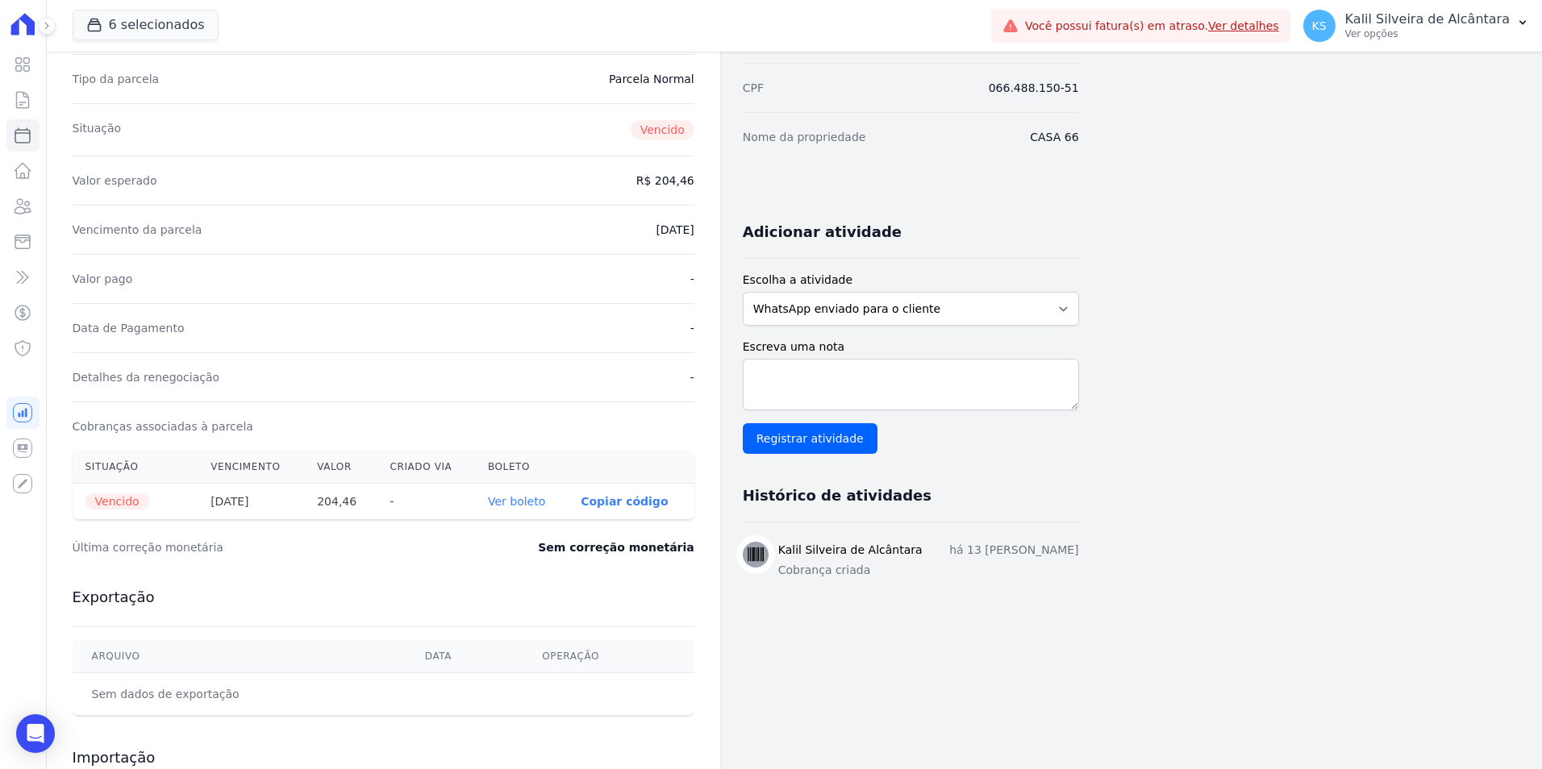
scroll to position [336, 0]
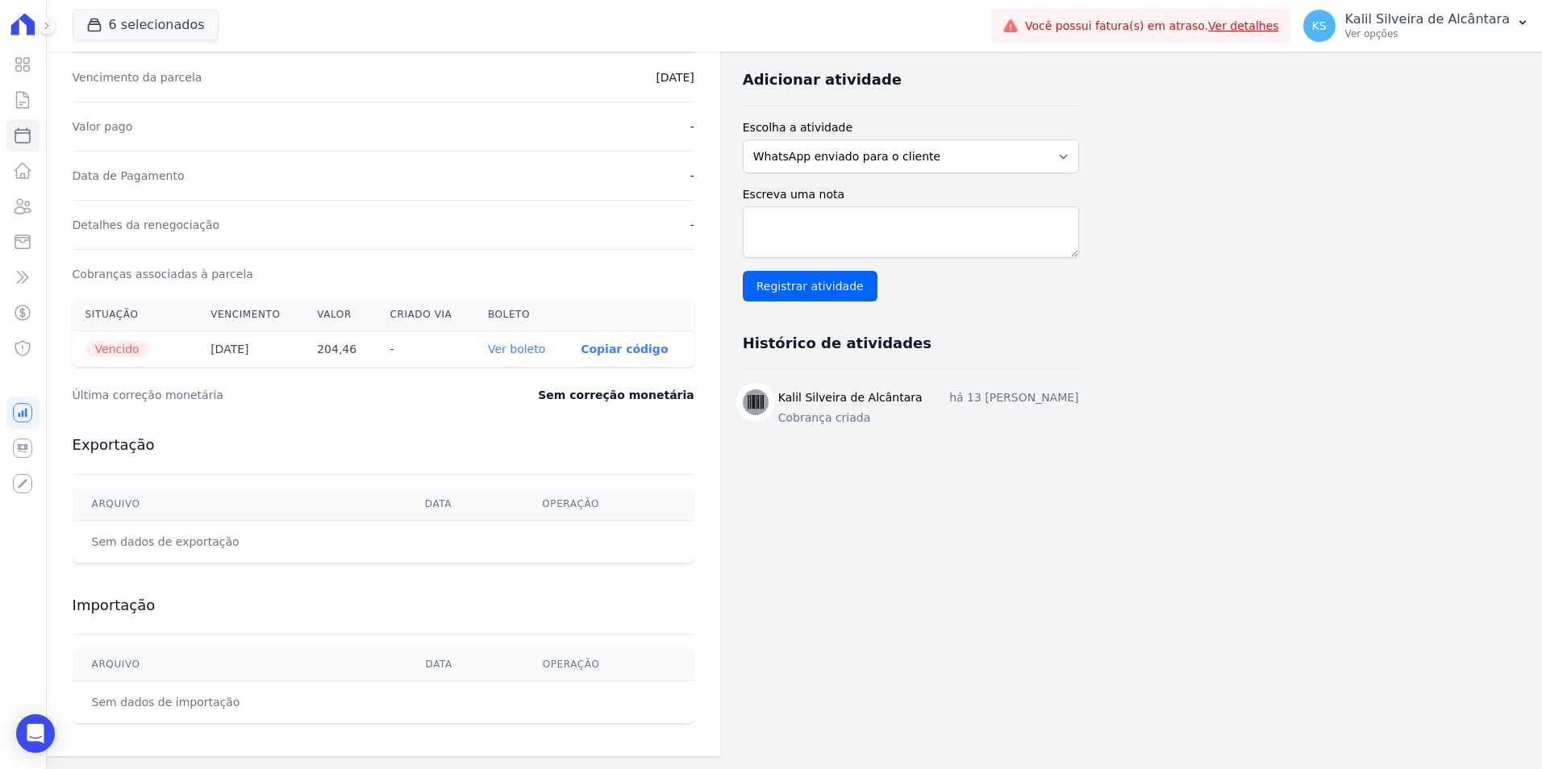
click at [536, 350] on link "Ver boleto" at bounding box center [516, 349] width 57 height 13
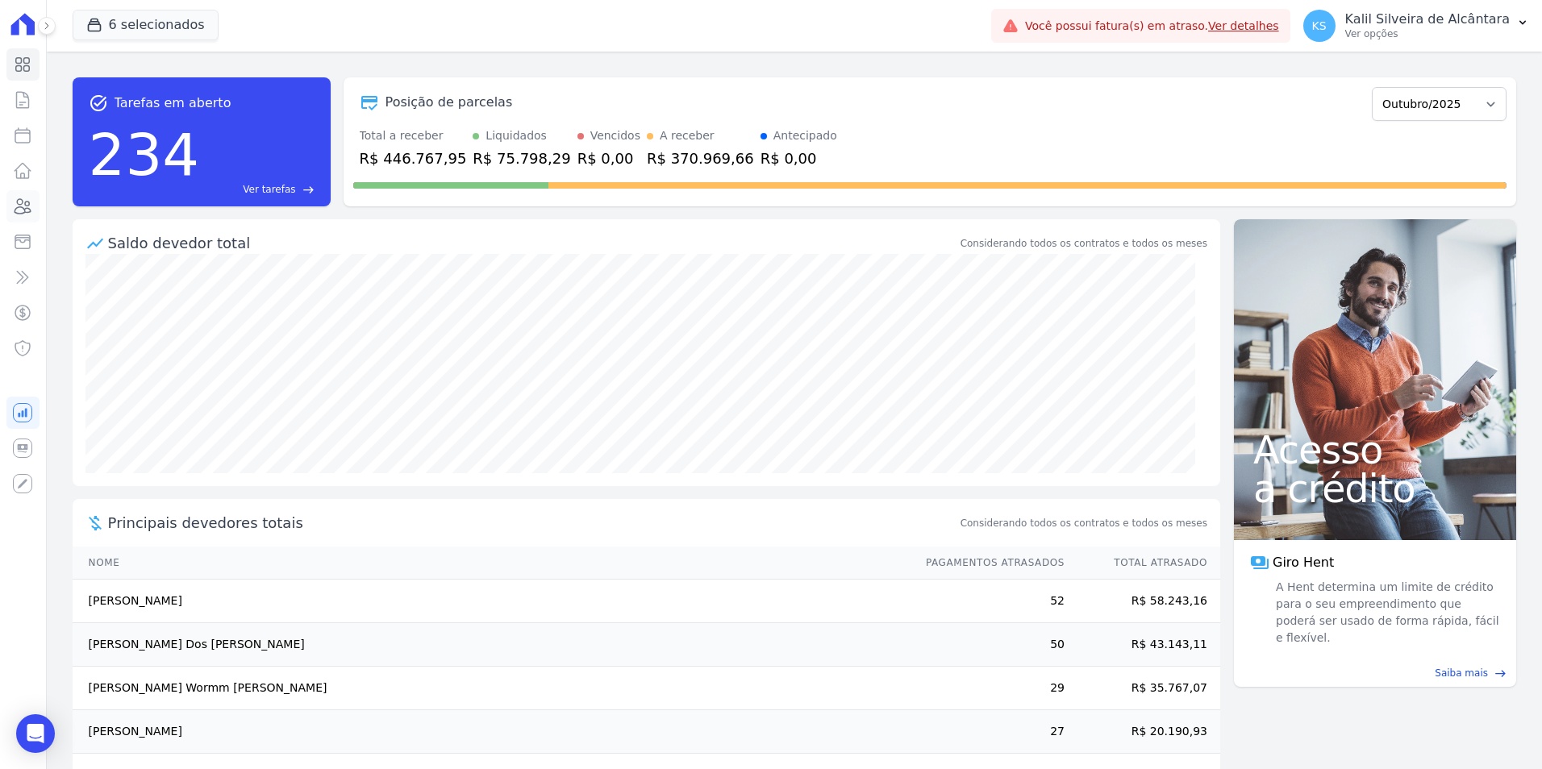
click at [25, 200] on icon at bounding box center [22, 206] width 19 height 19
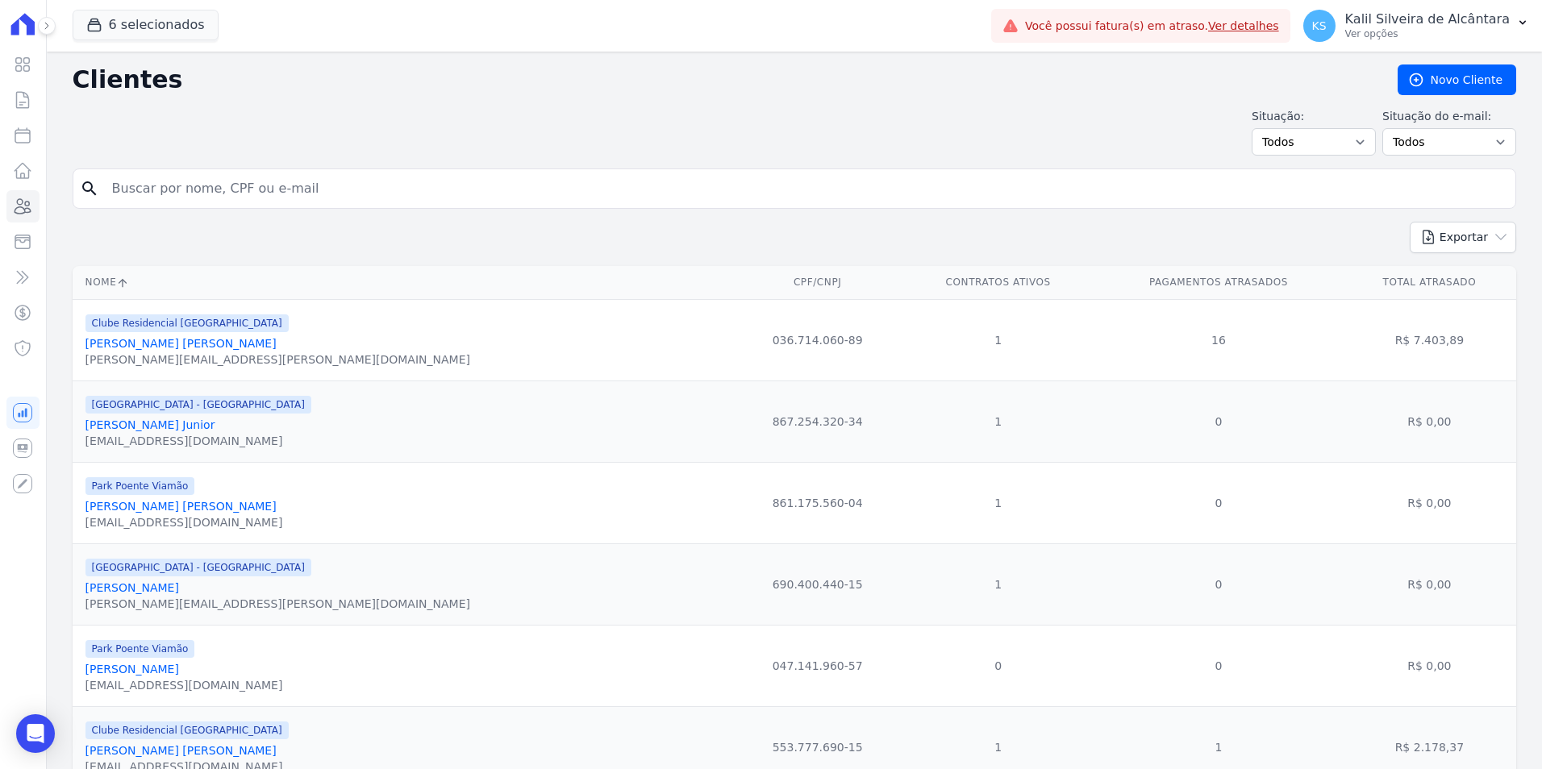
click at [194, 188] on input "search" at bounding box center [805, 189] width 1407 height 32
type input "andreia vargas"
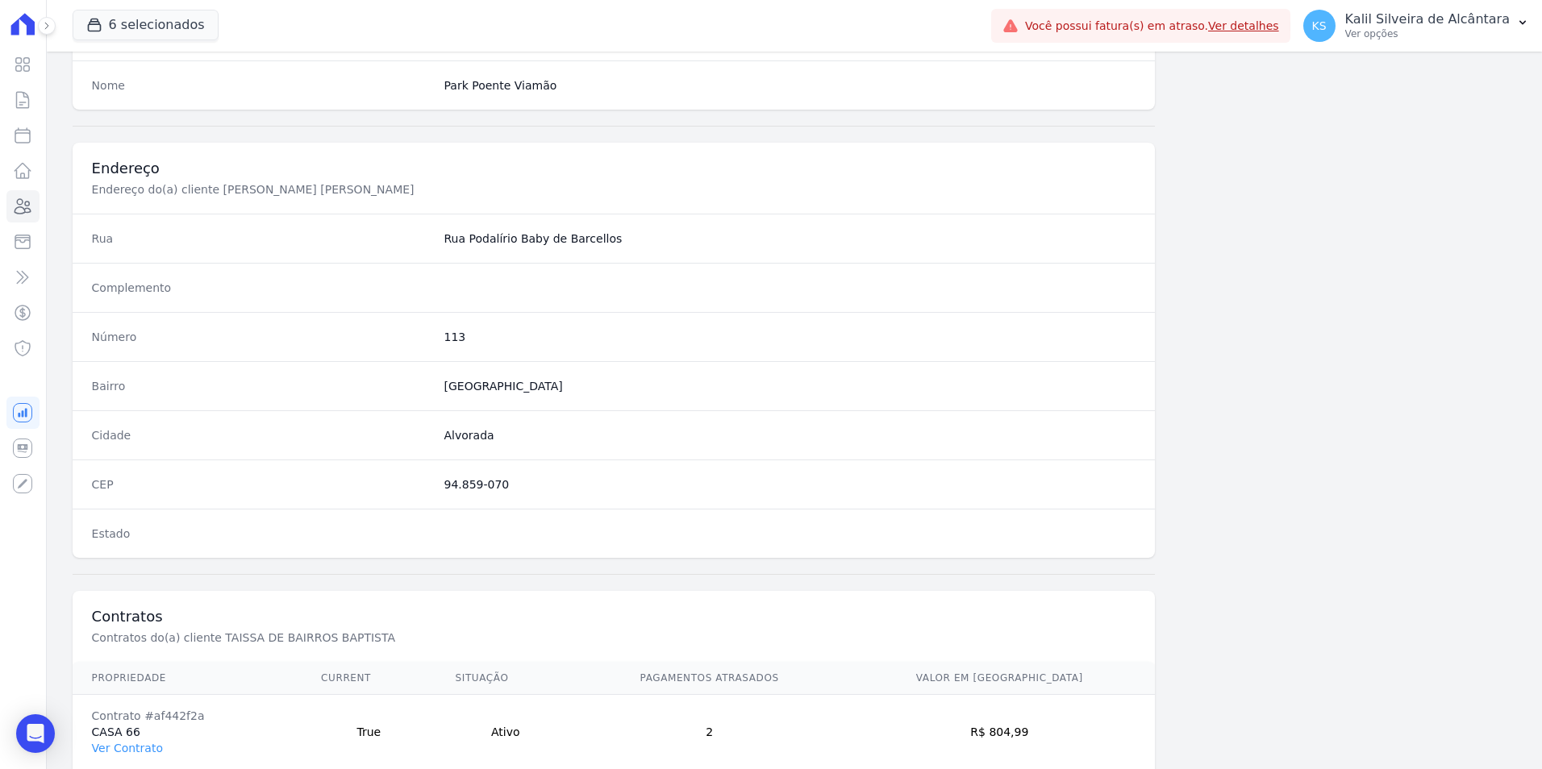
scroll to position [740, 0]
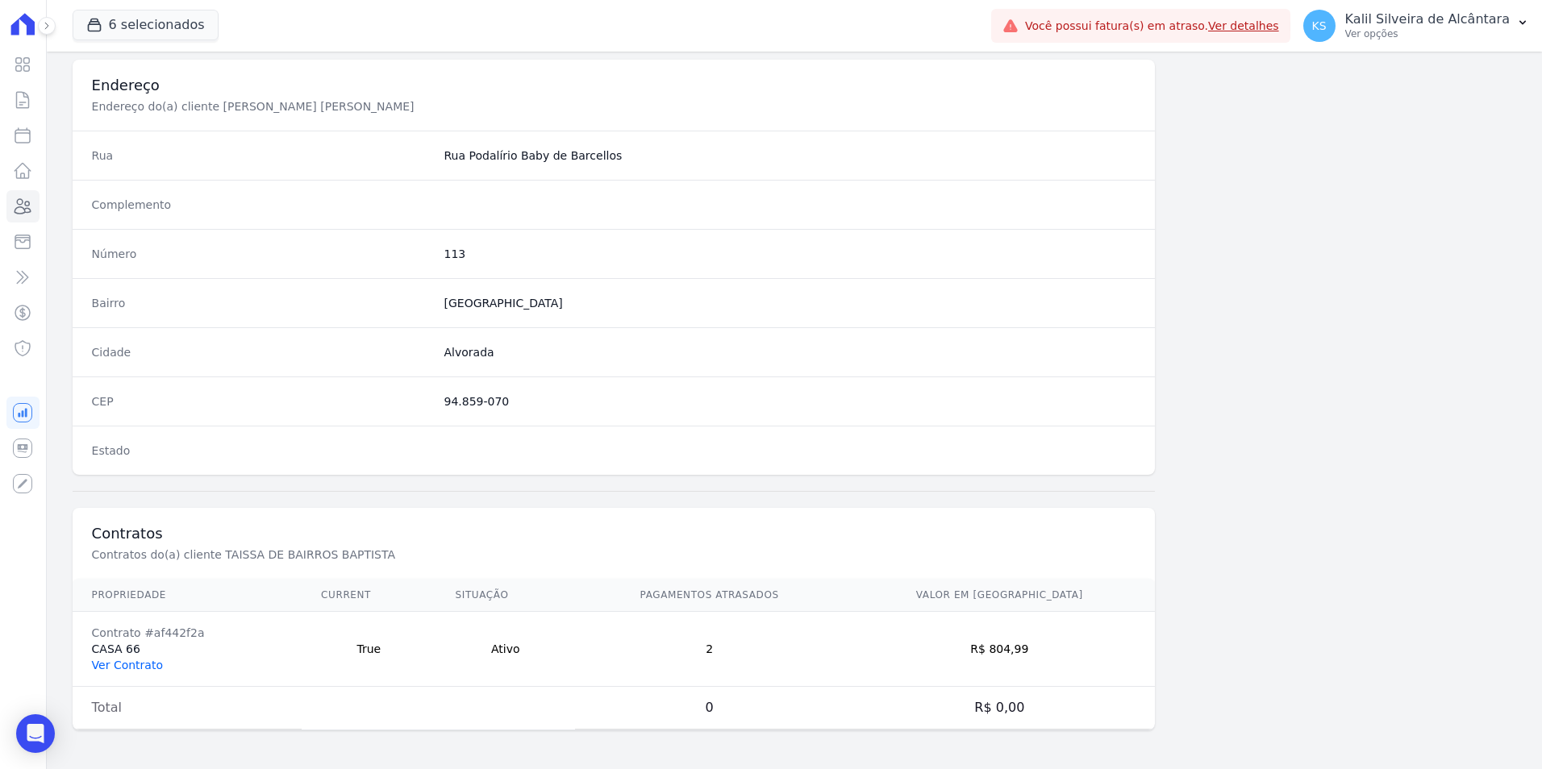
click at [132, 660] on link "Ver Contrato" at bounding box center [127, 665] width 71 height 13
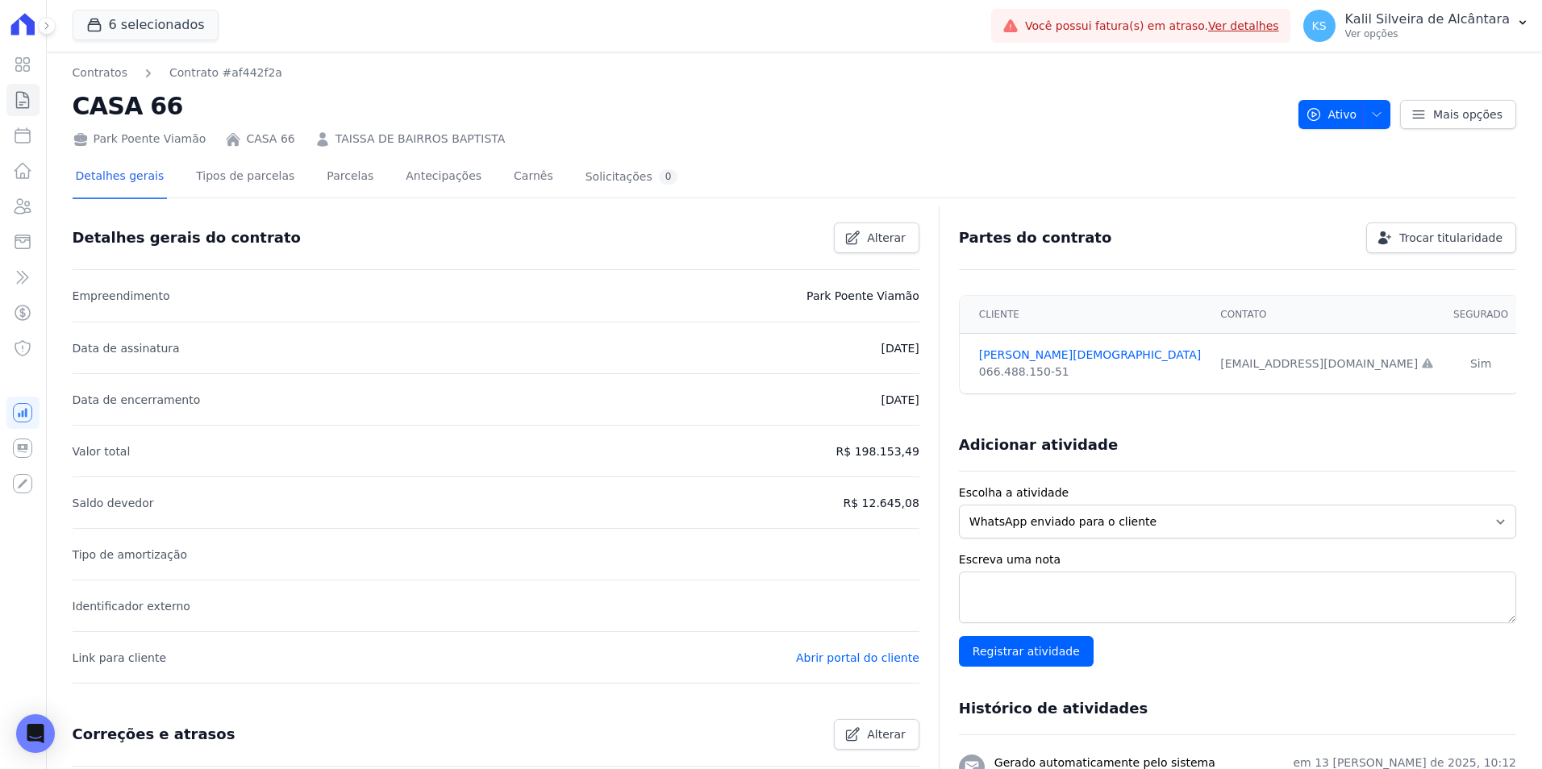
click at [302, 176] on div "Detalhes gerais Tipos de parcelas Parcelas Antecipações Carnês Solicitações 0" at bounding box center [377, 177] width 609 height 43
click at [323, 176] on link "Parcelas" at bounding box center [349, 177] width 53 height 43
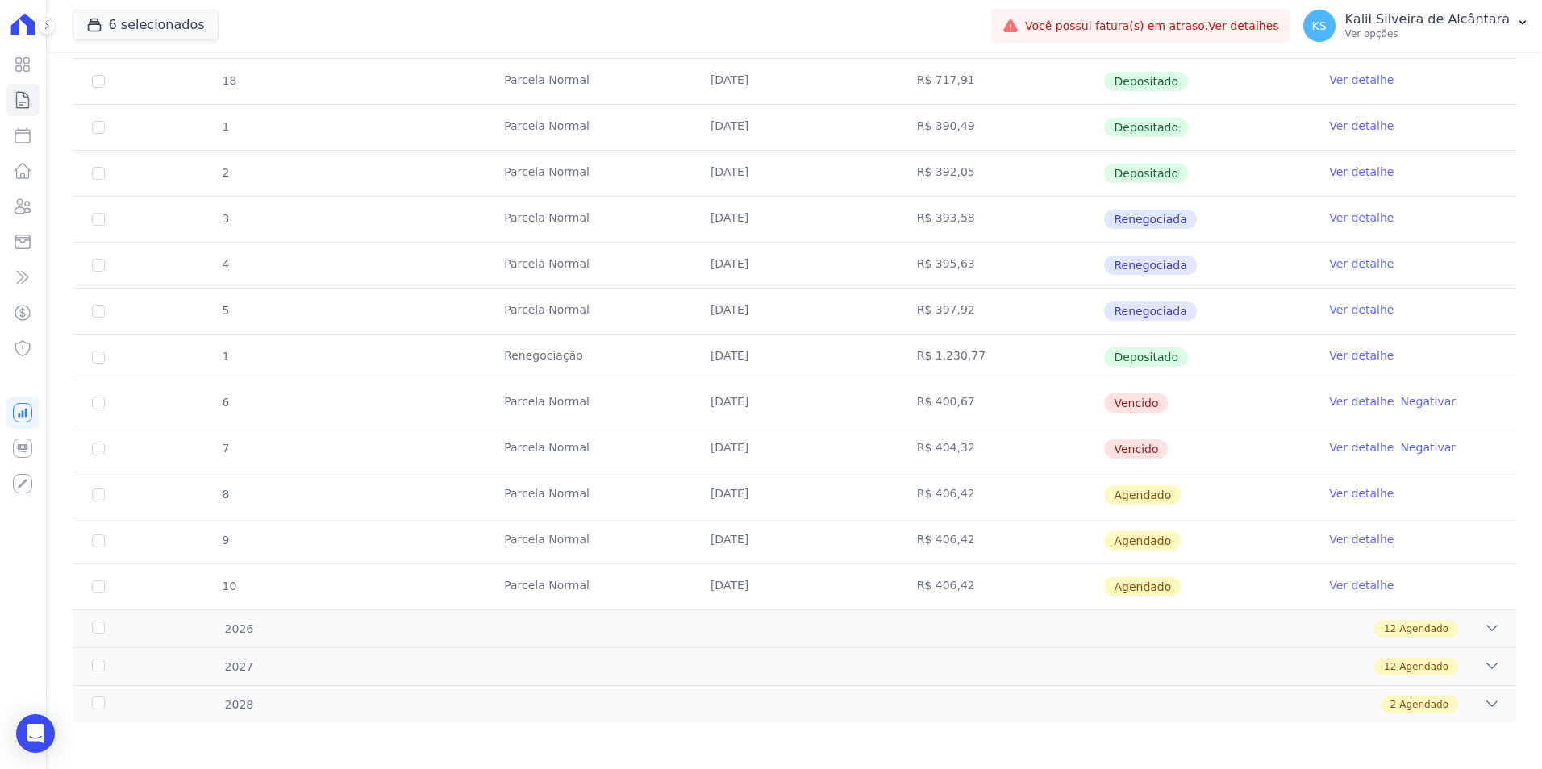
scroll to position [406, 0]
click at [1360, 443] on link "Ver detalhe" at bounding box center [1361, 445] width 65 height 16
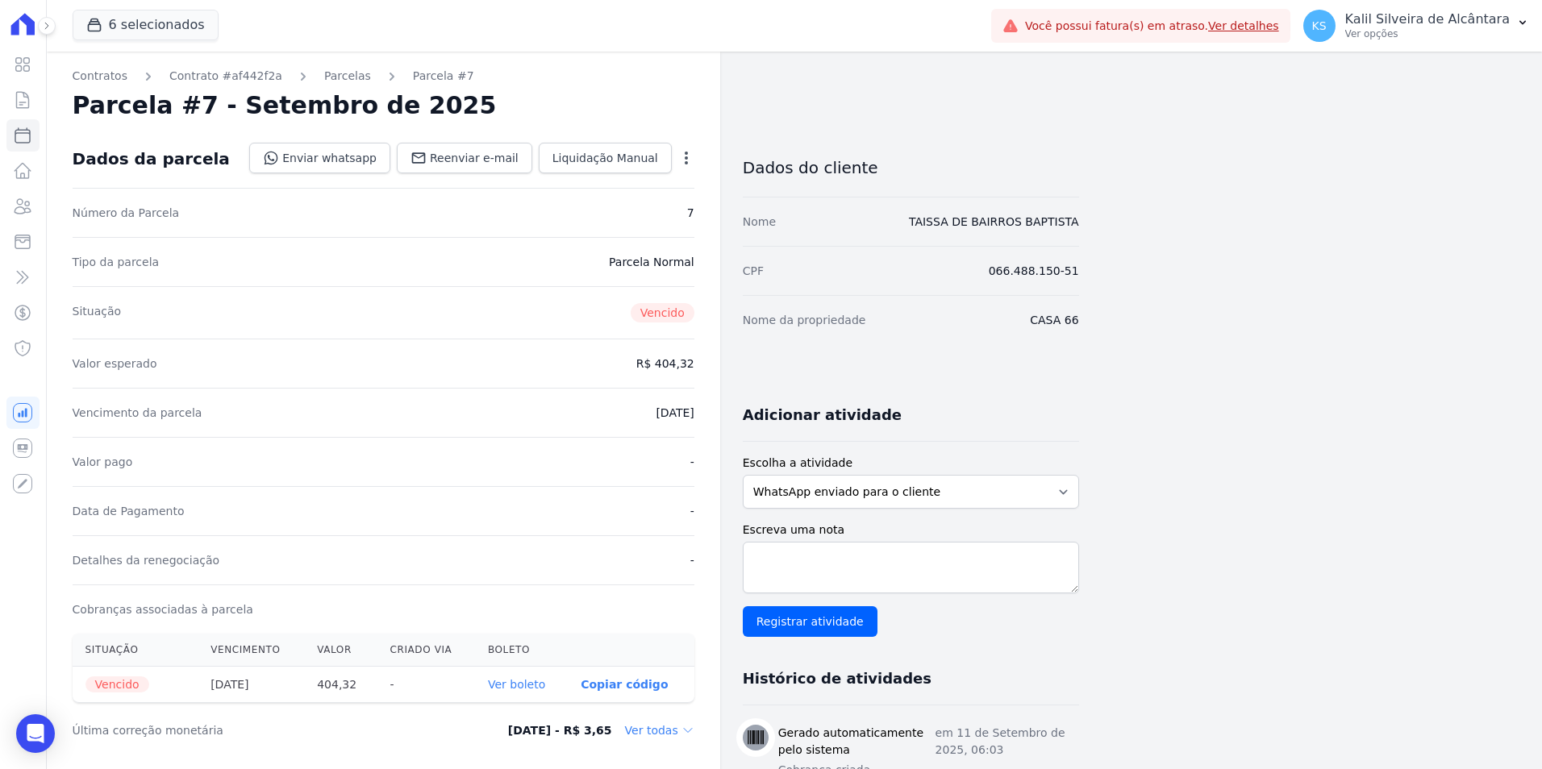
click at [515, 673] on th "Ver boleto" at bounding box center [521, 685] width 93 height 36
click at [523, 689] on link "Ver boleto" at bounding box center [516, 684] width 57 height 13
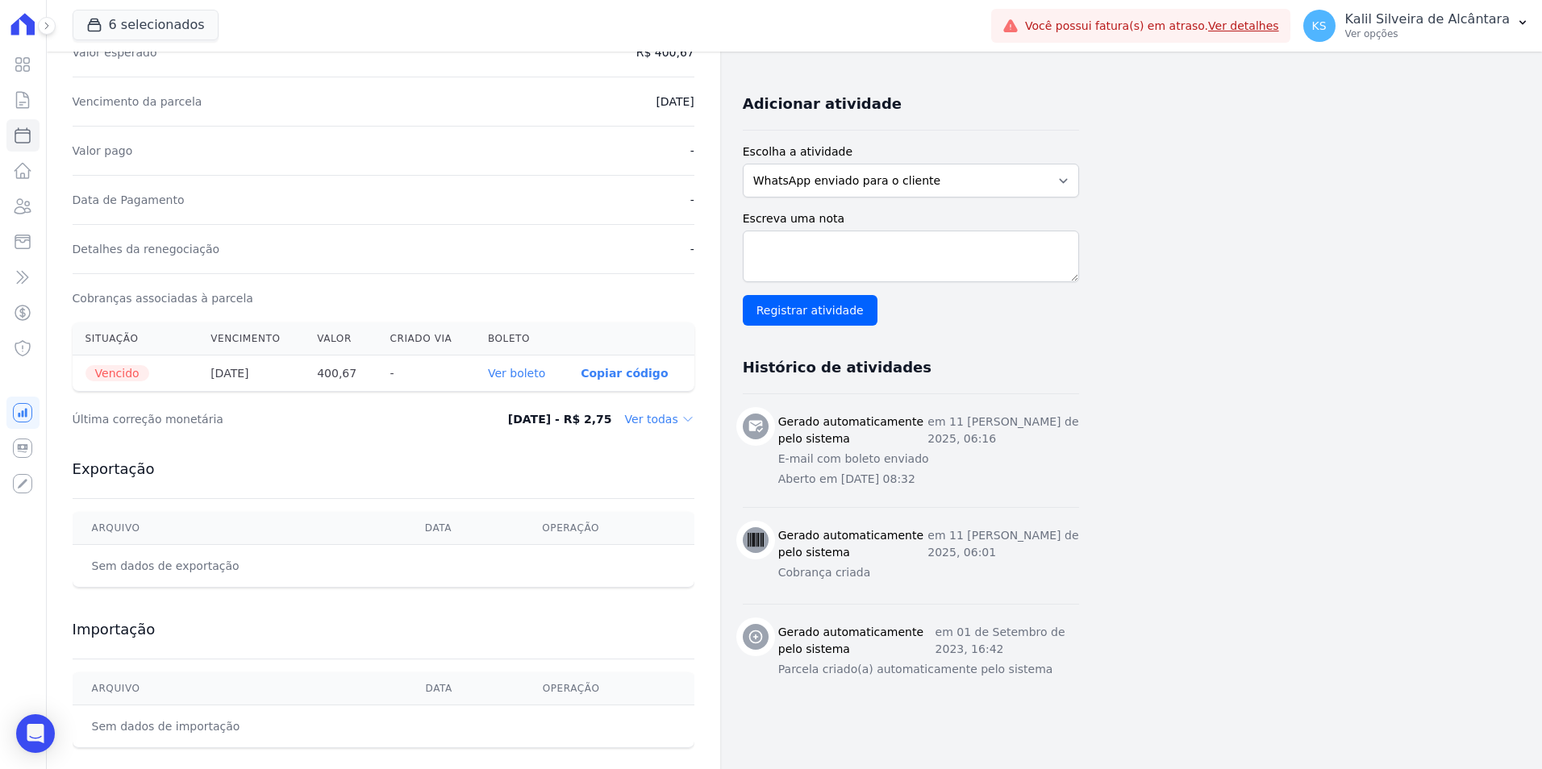
scroll to position [323, 0]
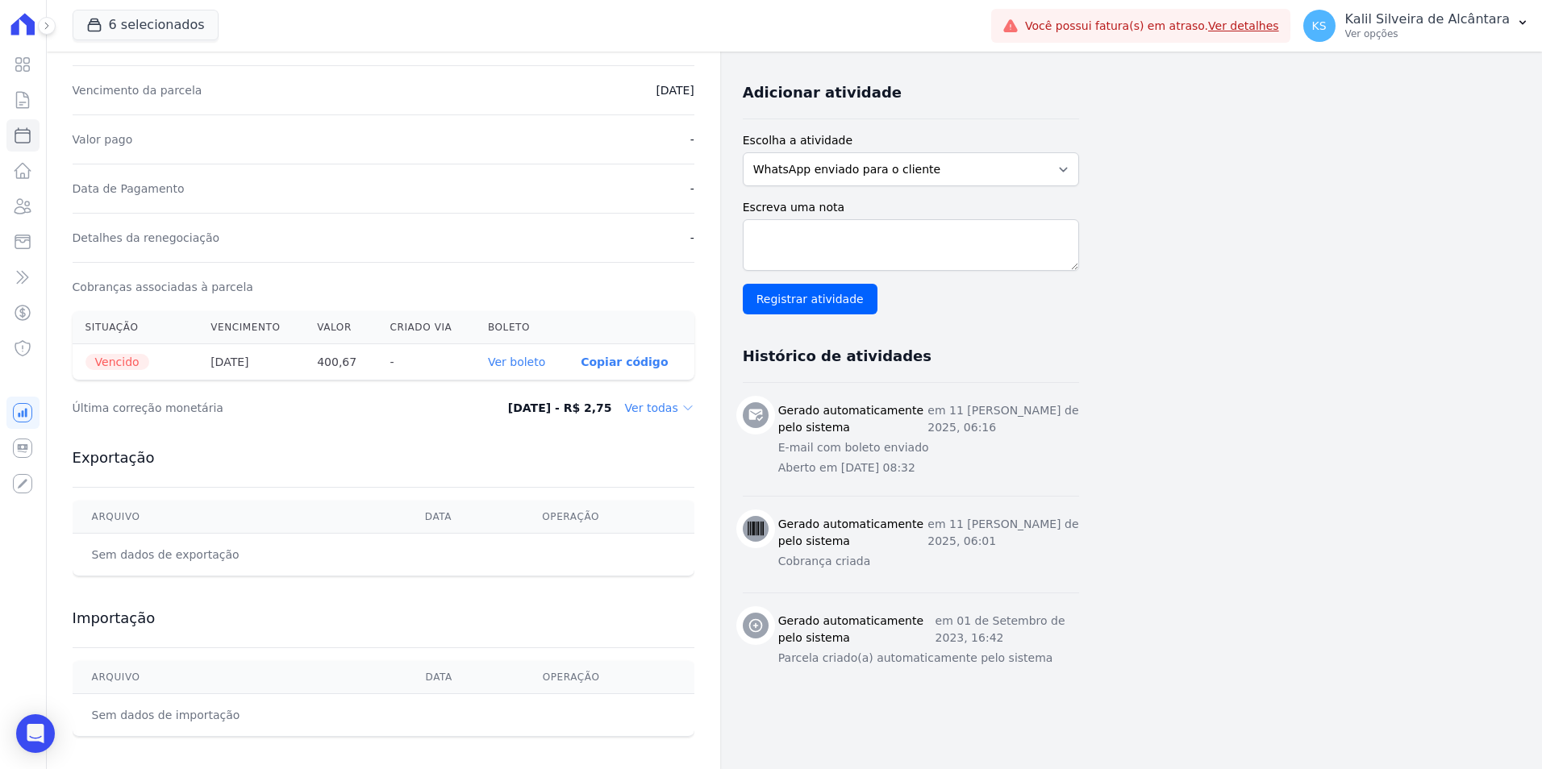
click at [523, 361] on link "Ver boleto" at bounding box center [516, 362] width 57 height 13
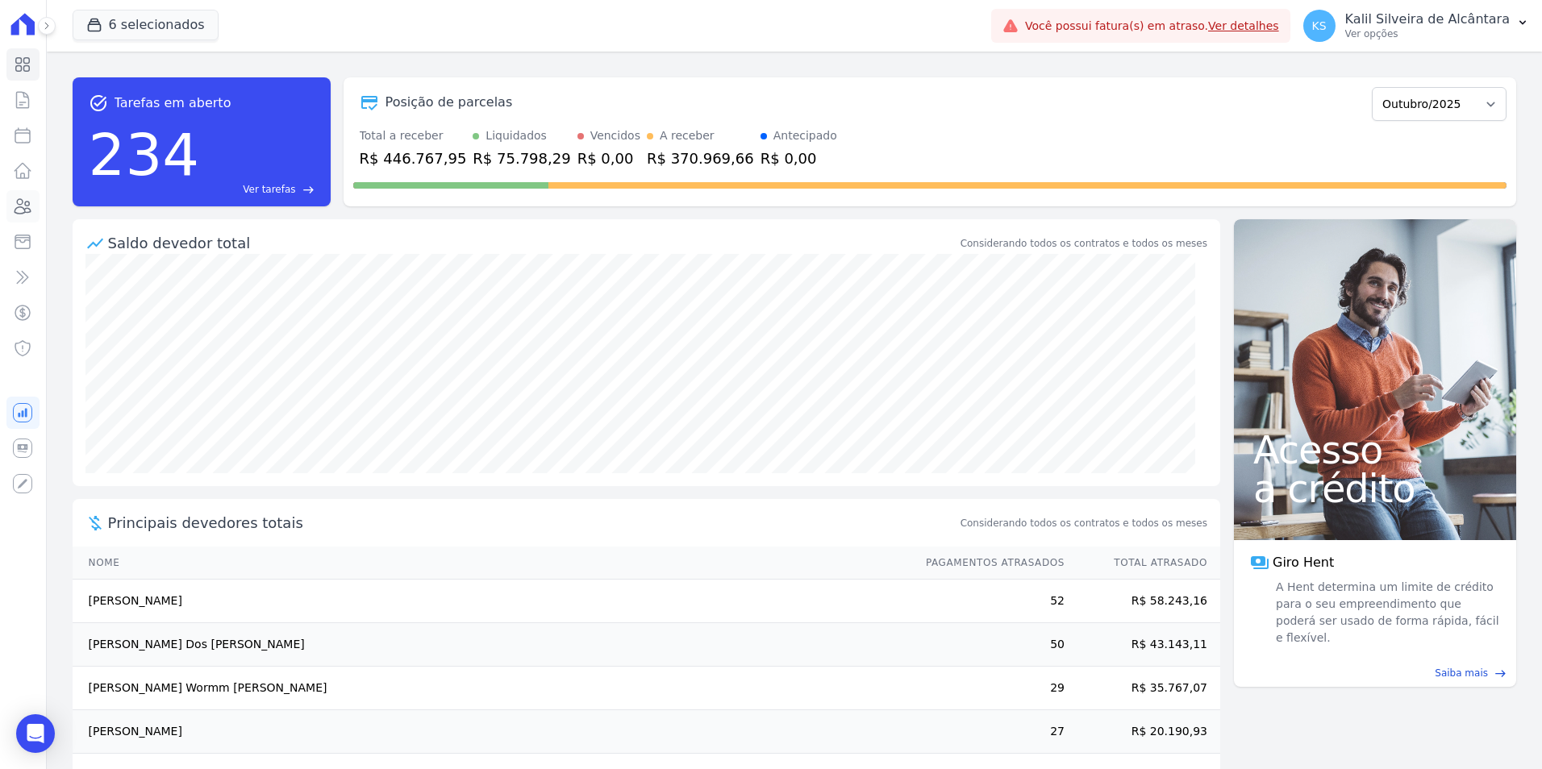
click at [30, 213] on icon at bounding box center [22, 206] width 19 height 19
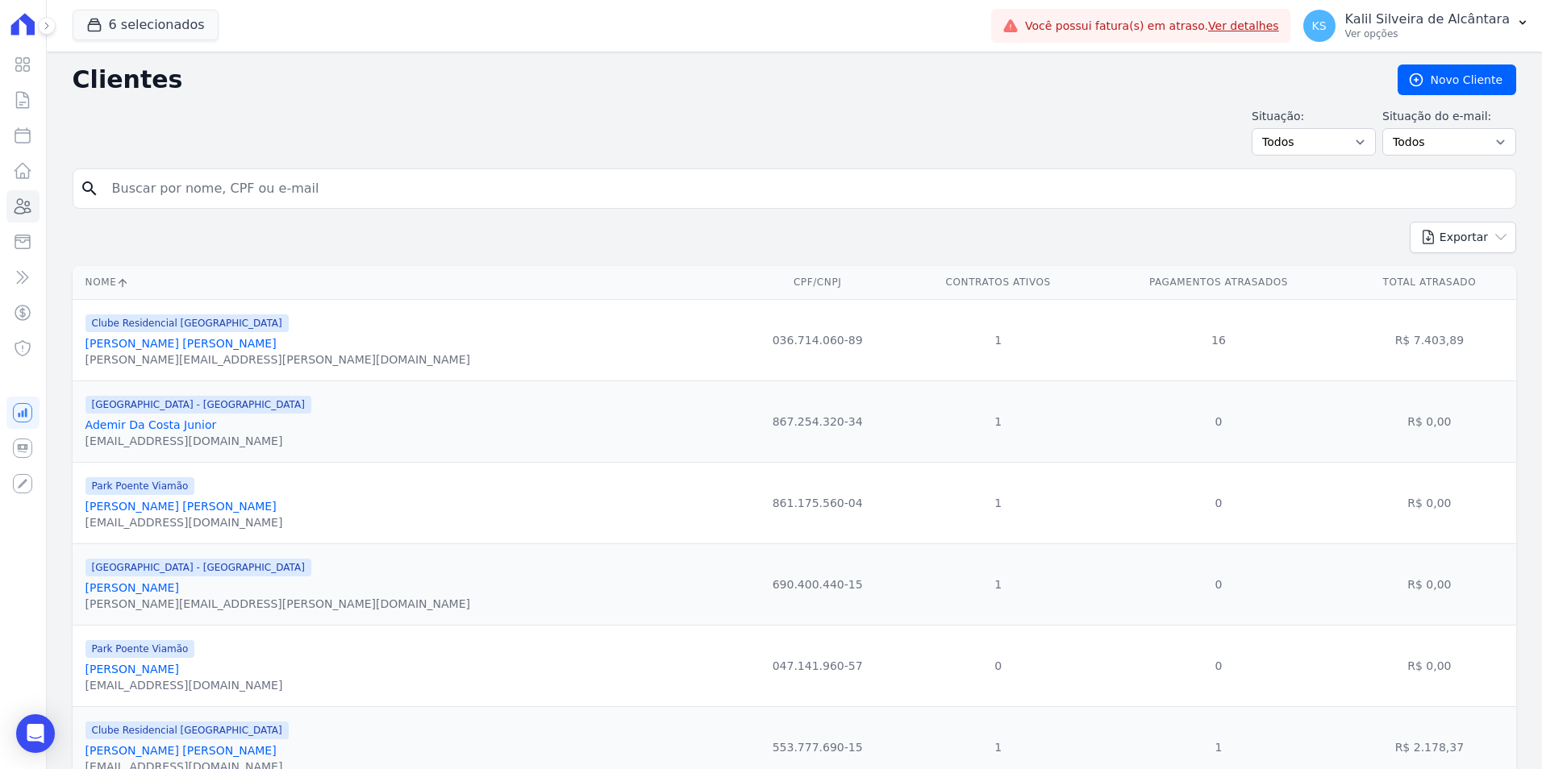
click at [148, 195] on input "search" at bounding box center [805, 189] width 1407 height 32
type input "[PERSON_NAME]"
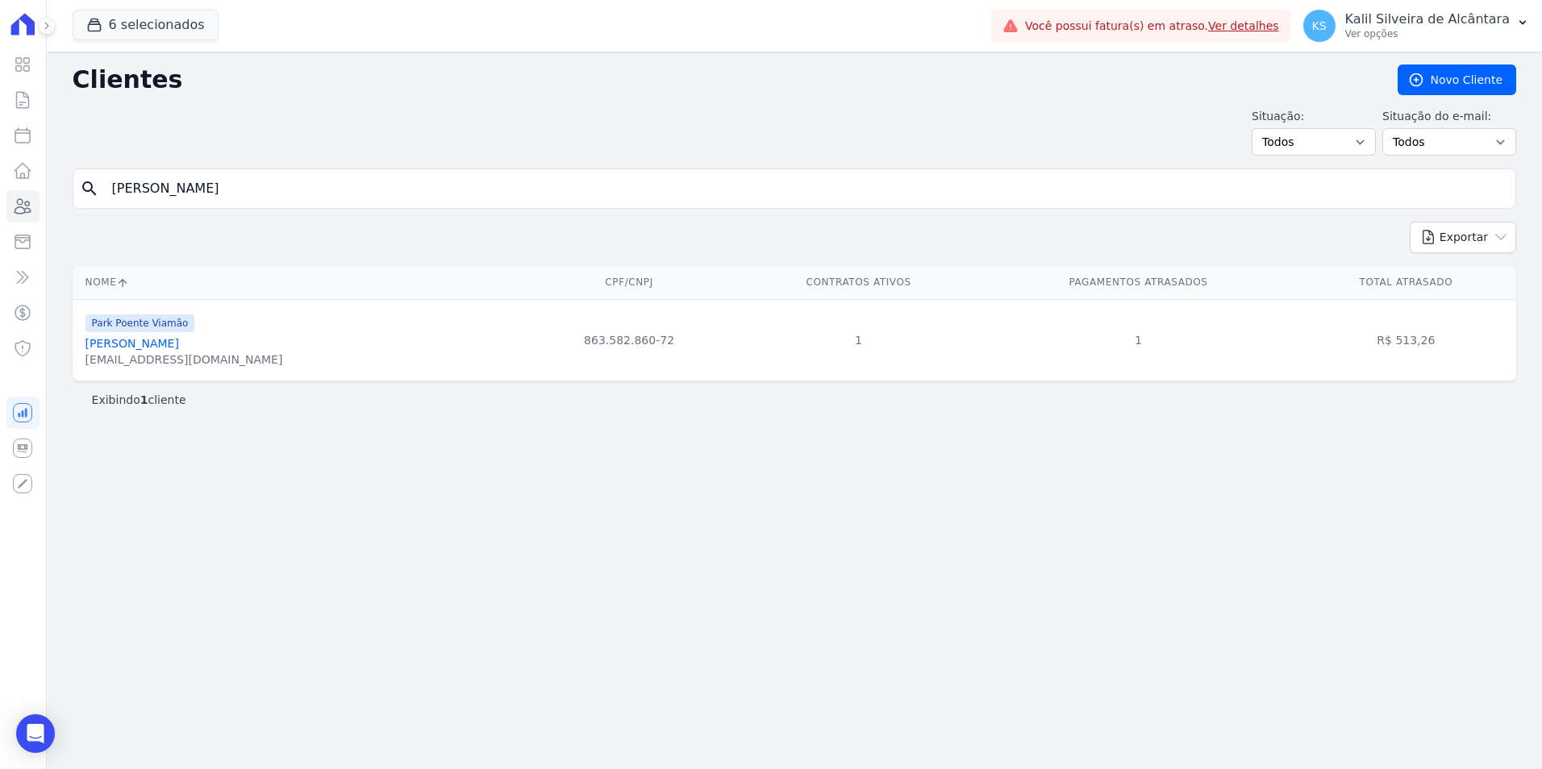
click at [179, 345] on link "[PERSON_NAME]" at bounding box center [132, 343] width 94 height 13
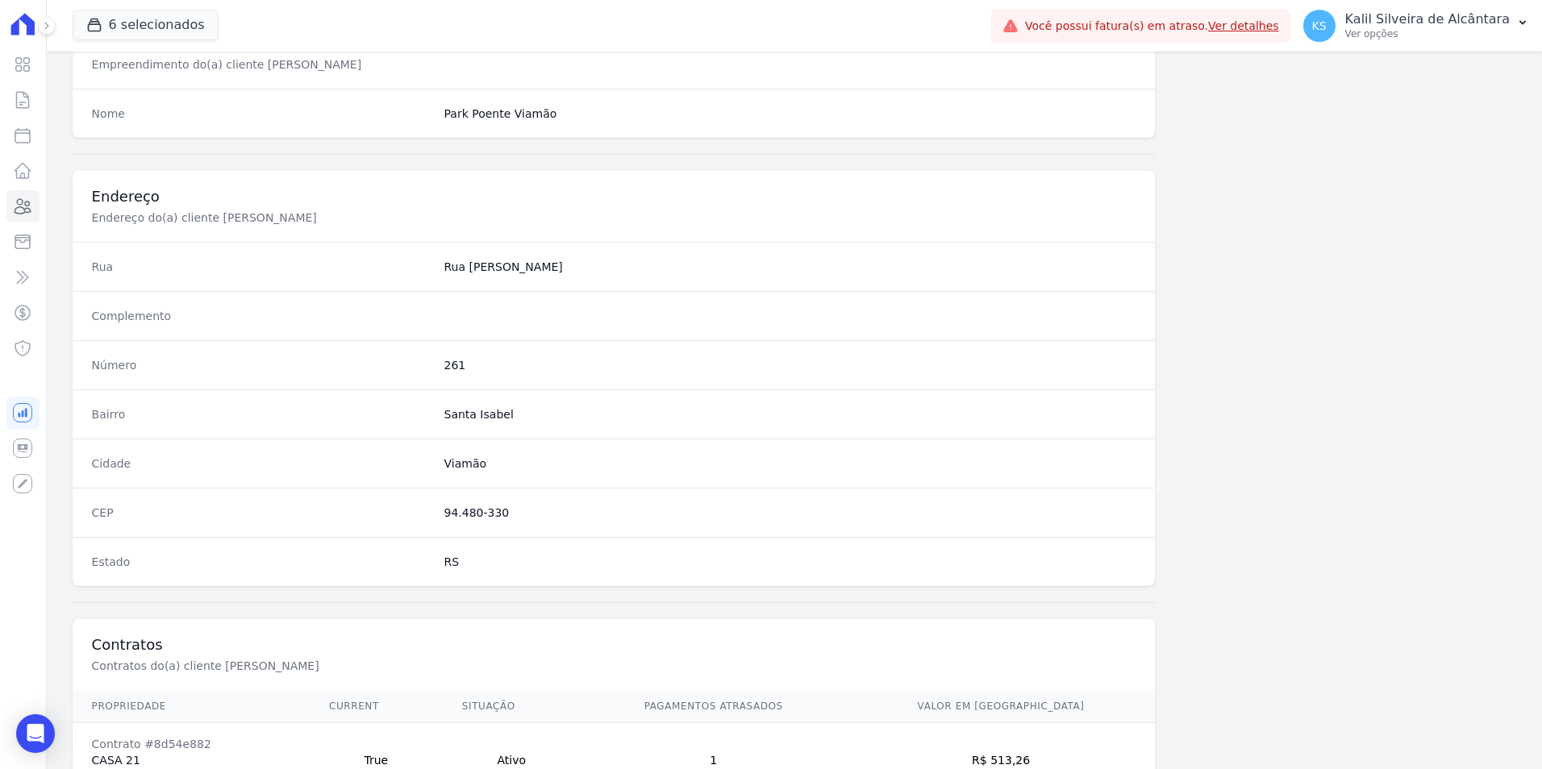
scroll to position [740, 0]
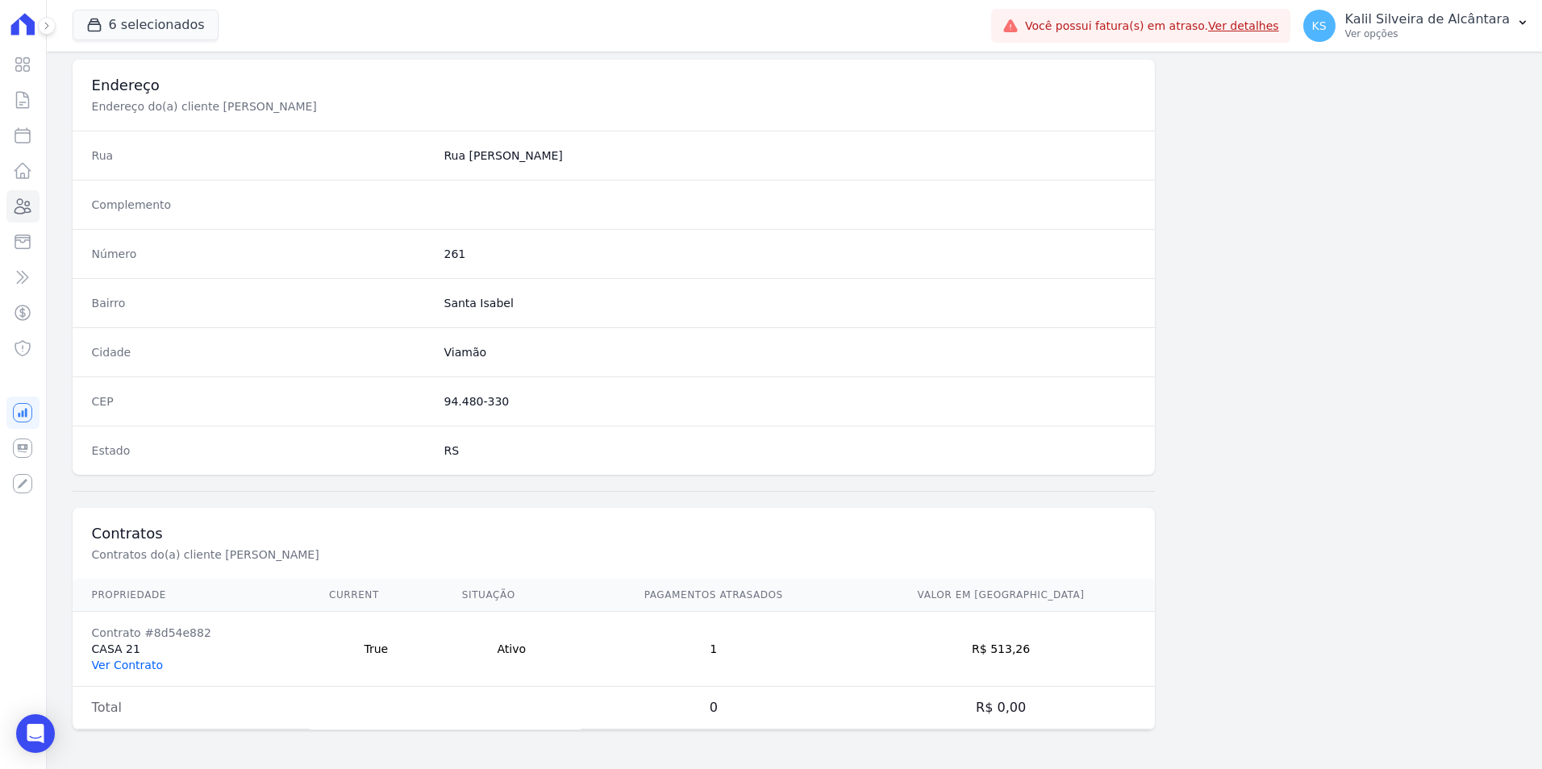
click at [144, 661] on link "Ver Contrato" at bounding box center [127, 665] width 71 height 13
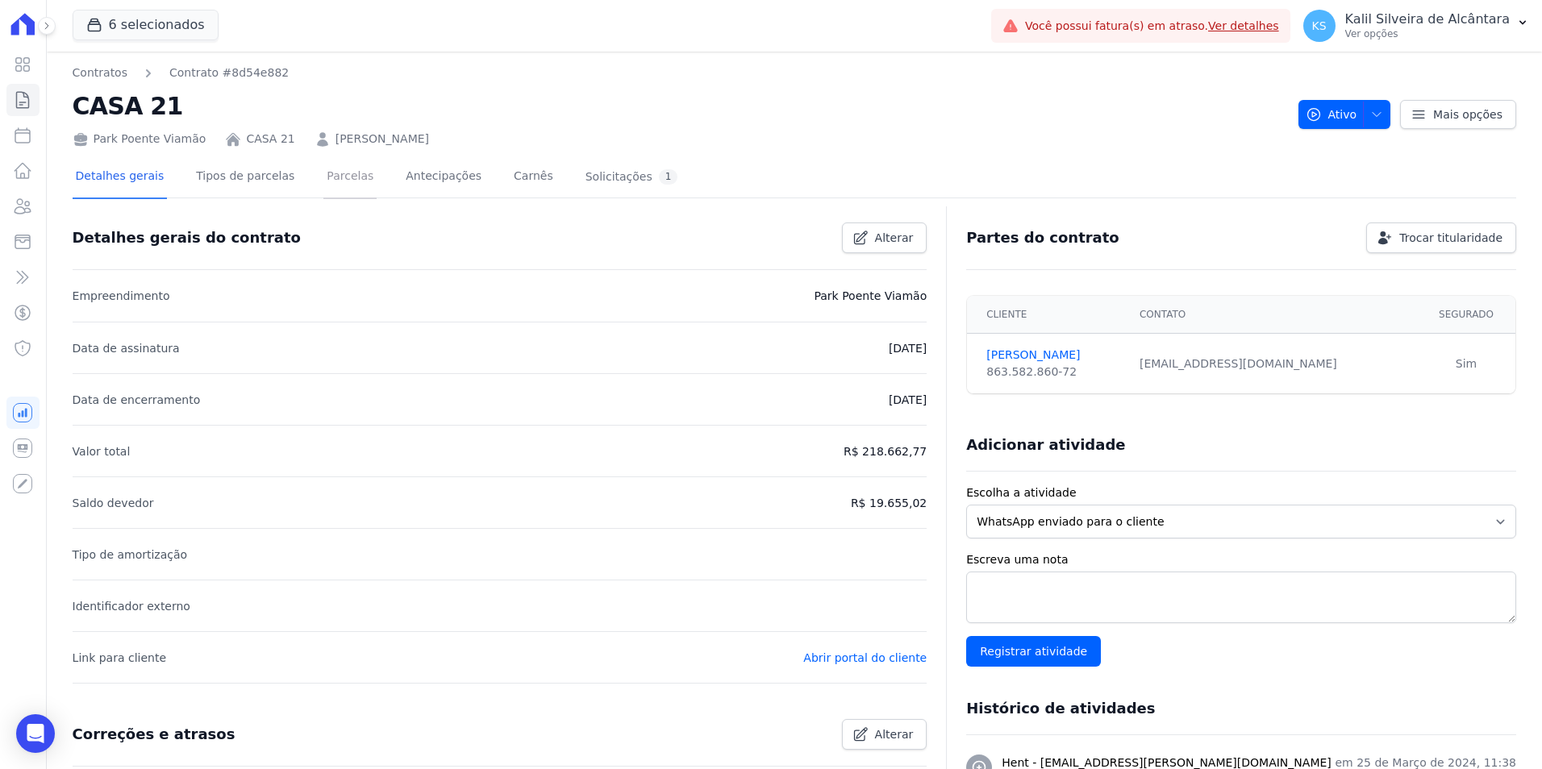
click at [326, 170] on link "Parcelas" at bounding box center [349, 177] width 53 height 43
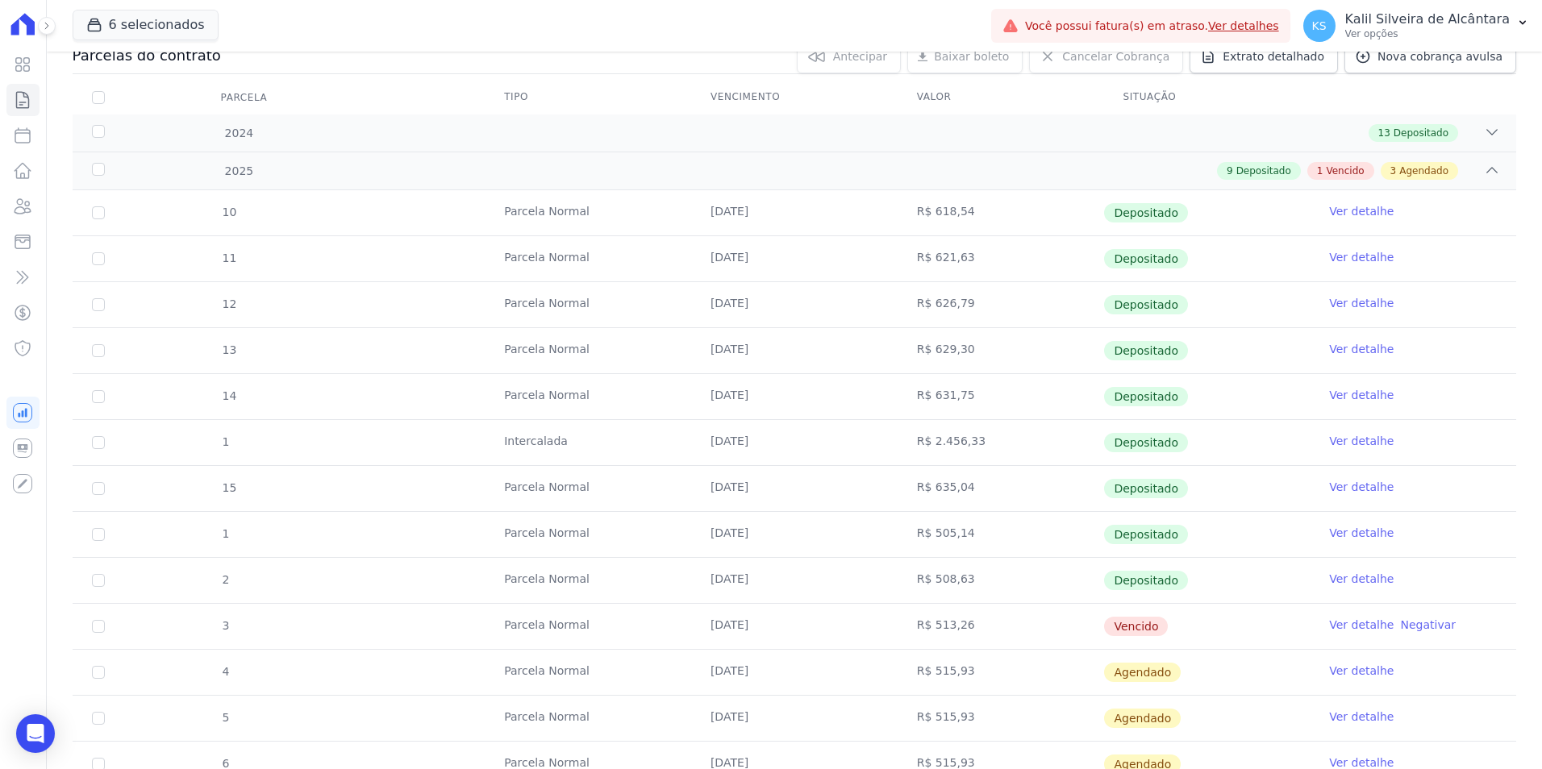
scroll to position [368, 0]
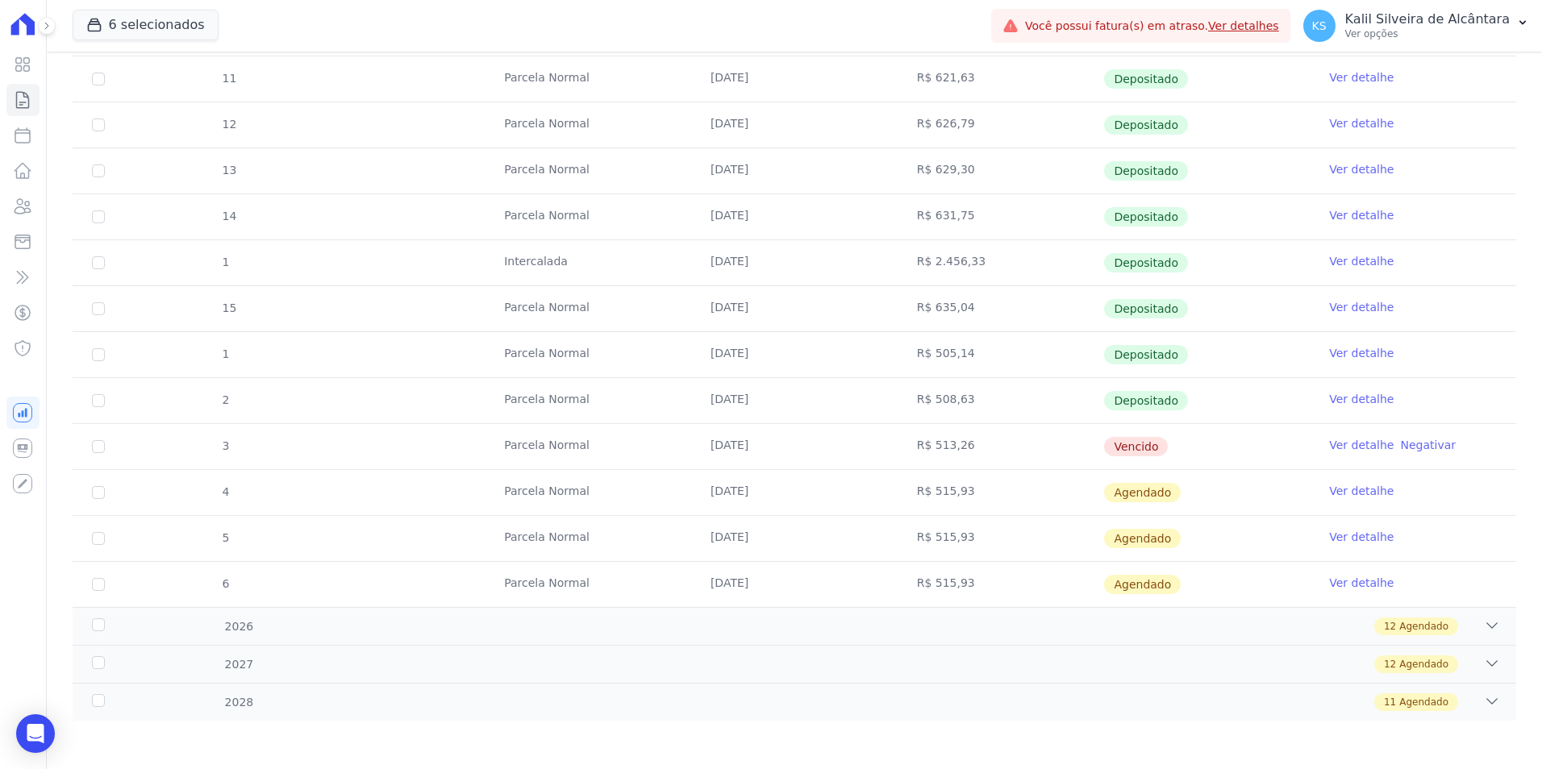
click at [1329, 446] on link "Ver detalhe" at bounding box center [1361, 445] width 65 height 16
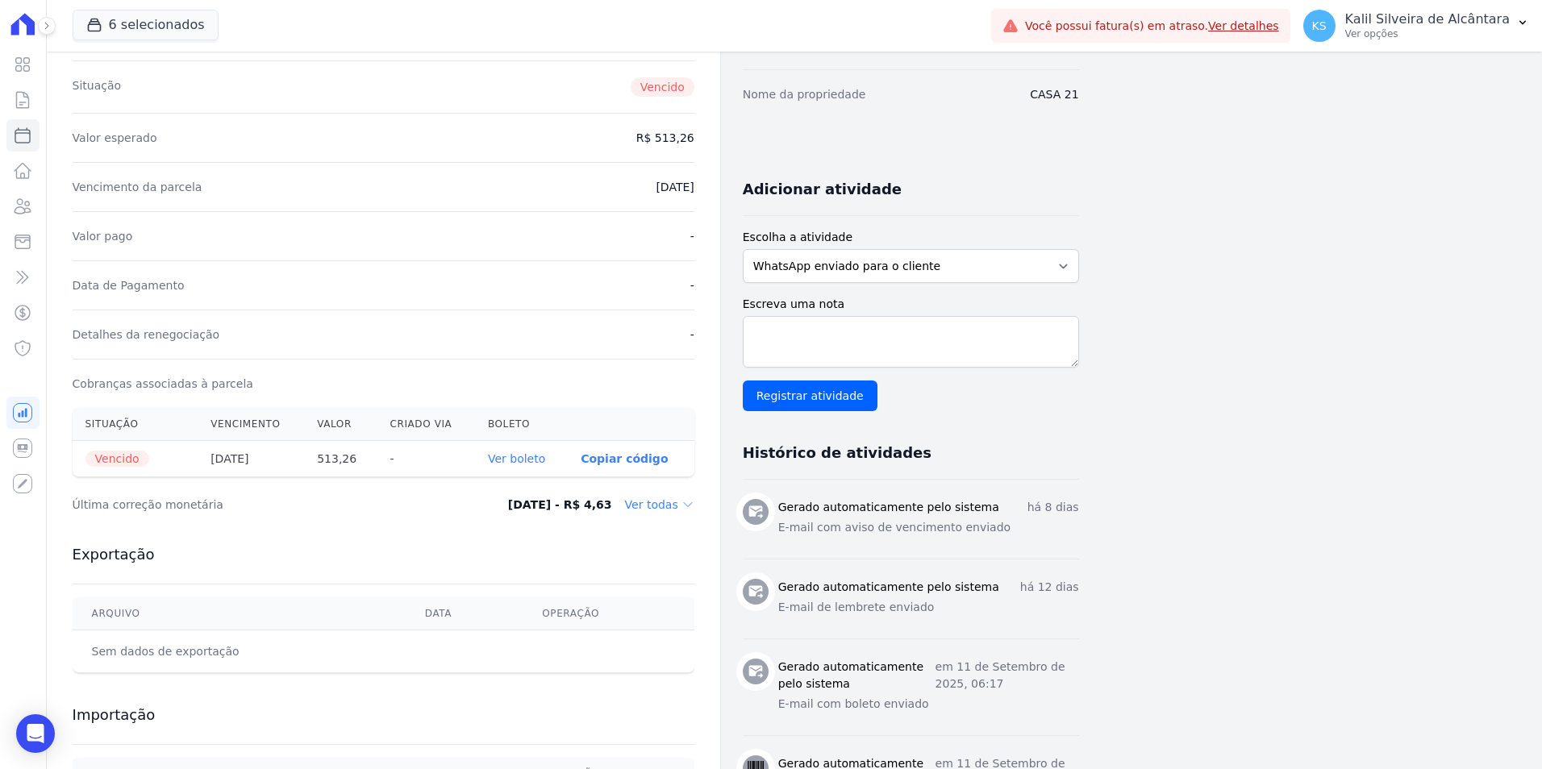
scroll to position [336, 0]
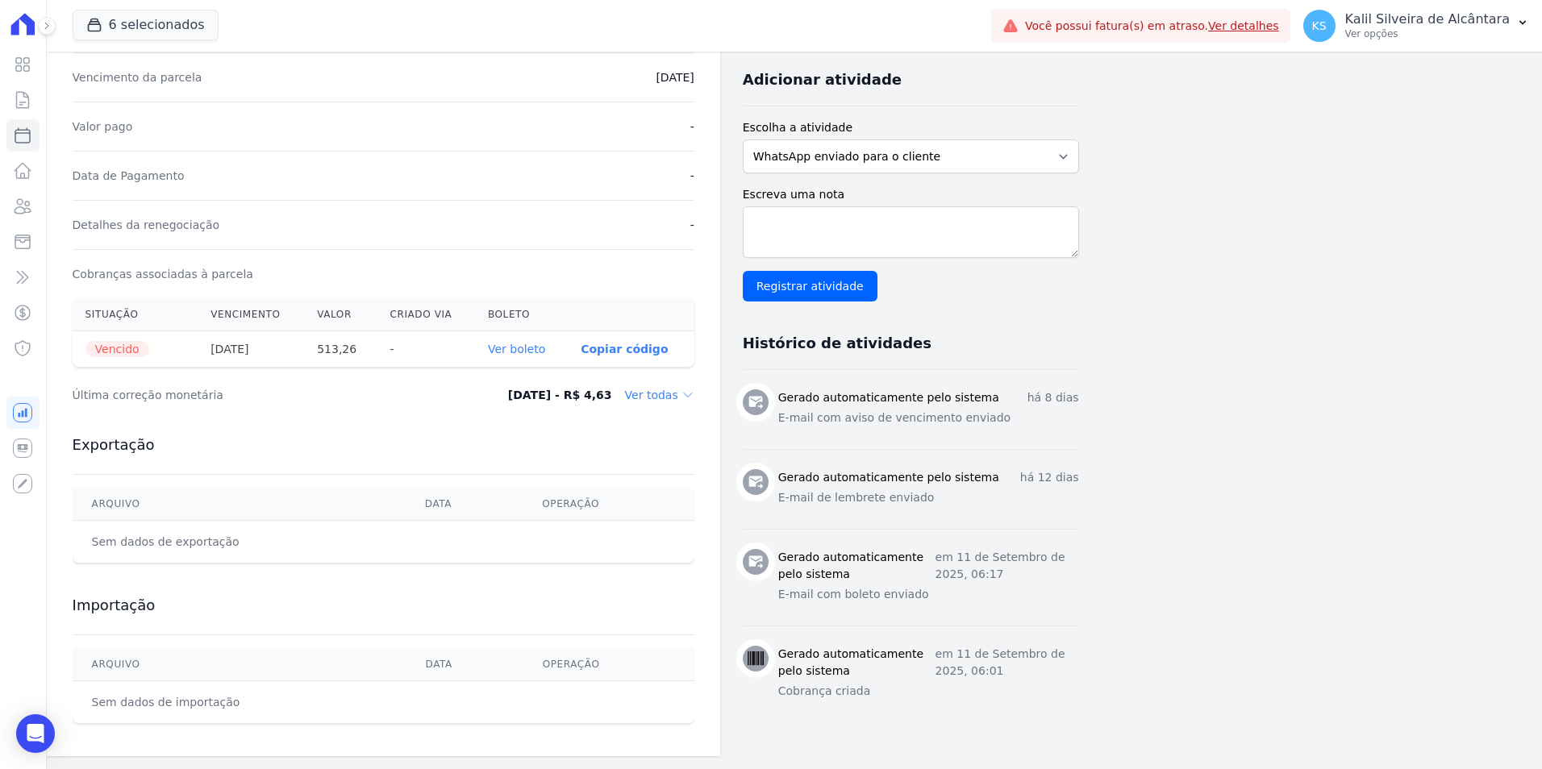
click at [532, 353] on link "Ver boleto" at bounding box center [516, 349] width 57 height 13
click at [28, 207] on icon at bounding box center [22, 206] width 19 height 19
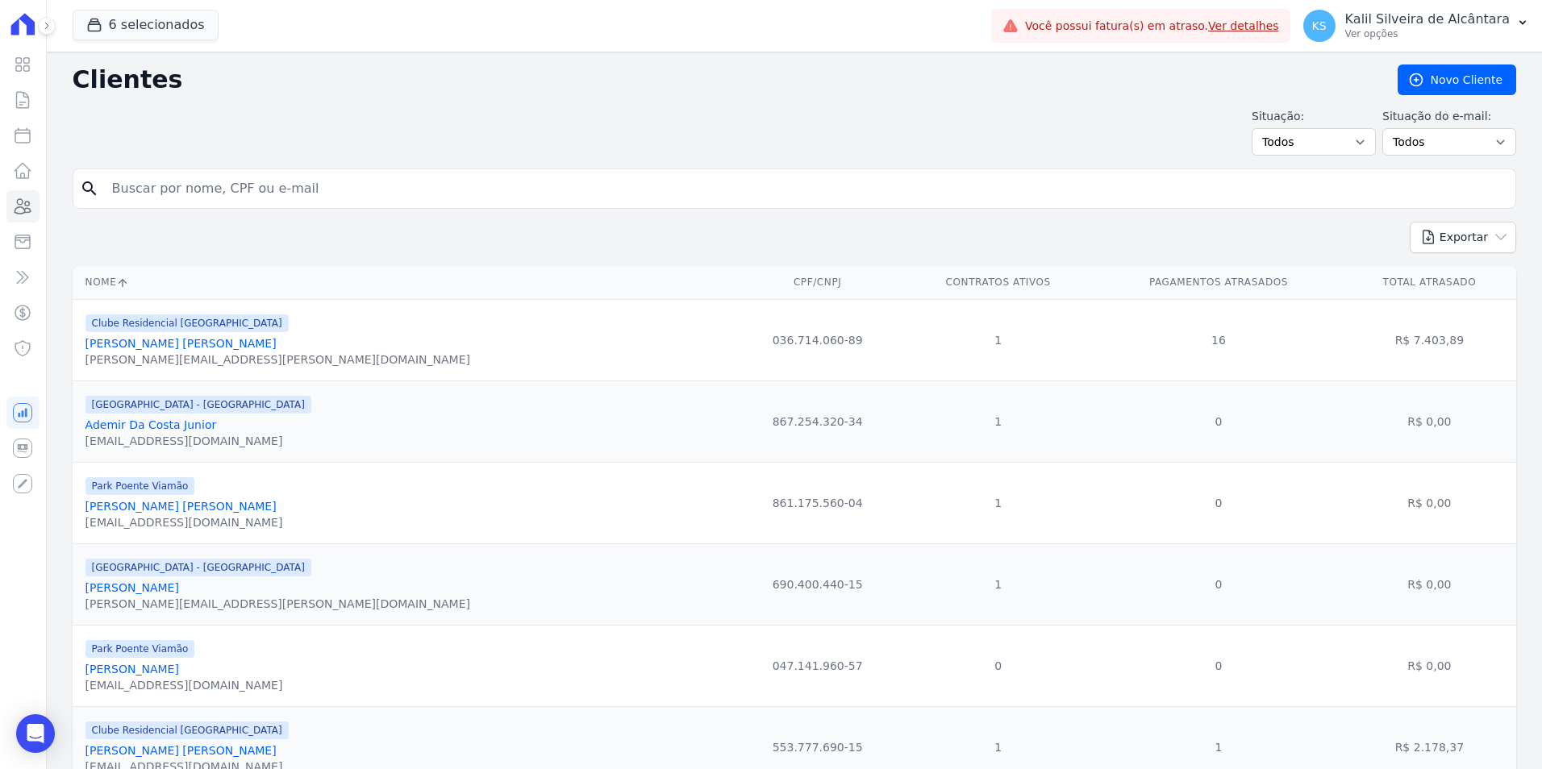
click at [373, 173] on input "search" at bounding box center [805, 189] width 1407 height 32
type input "SAMANTA VIE"
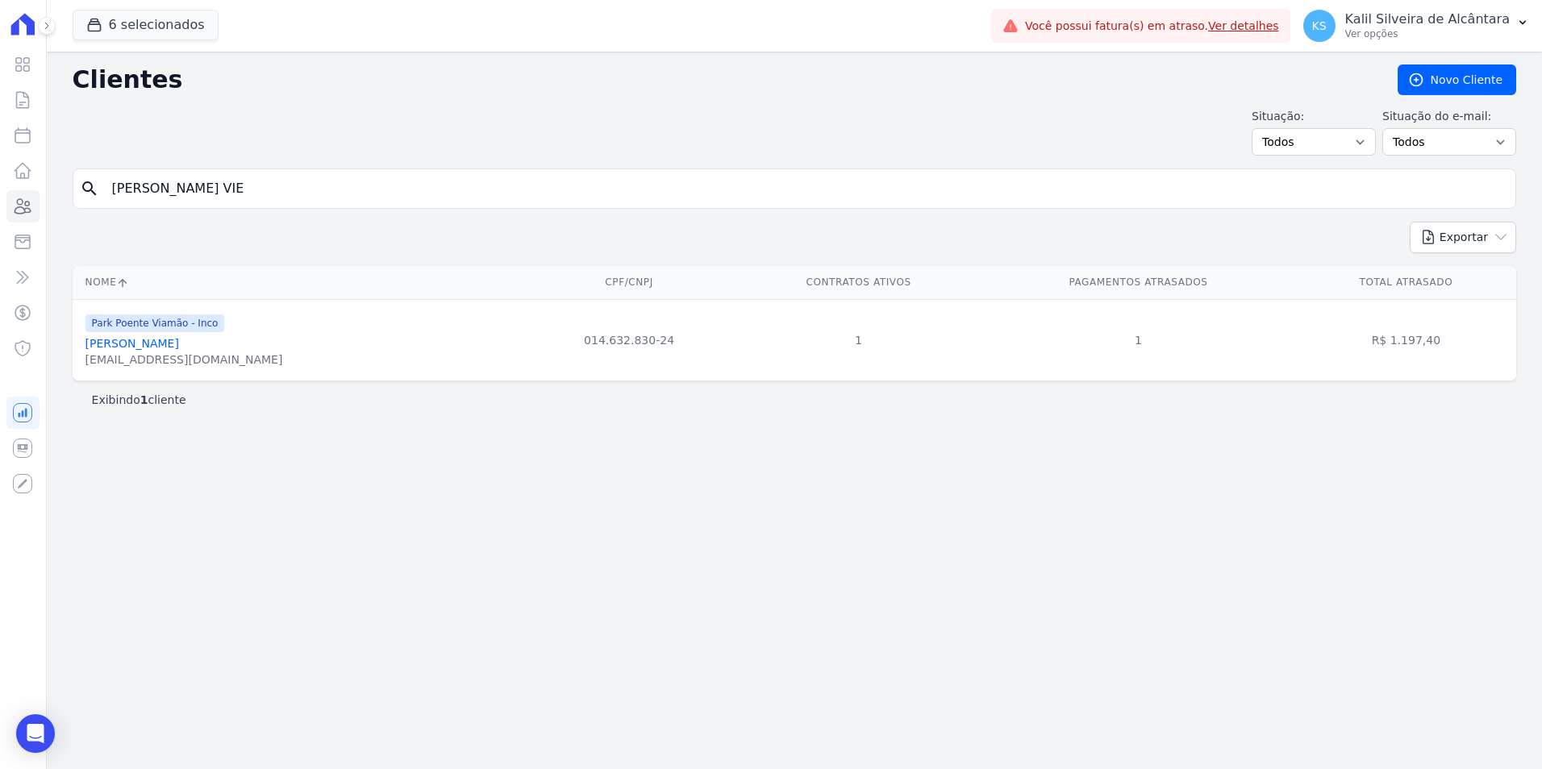
click at [151, 342] on link "Samanta Vieira Costa" at bounding box center [132, 343] width 94 height 13
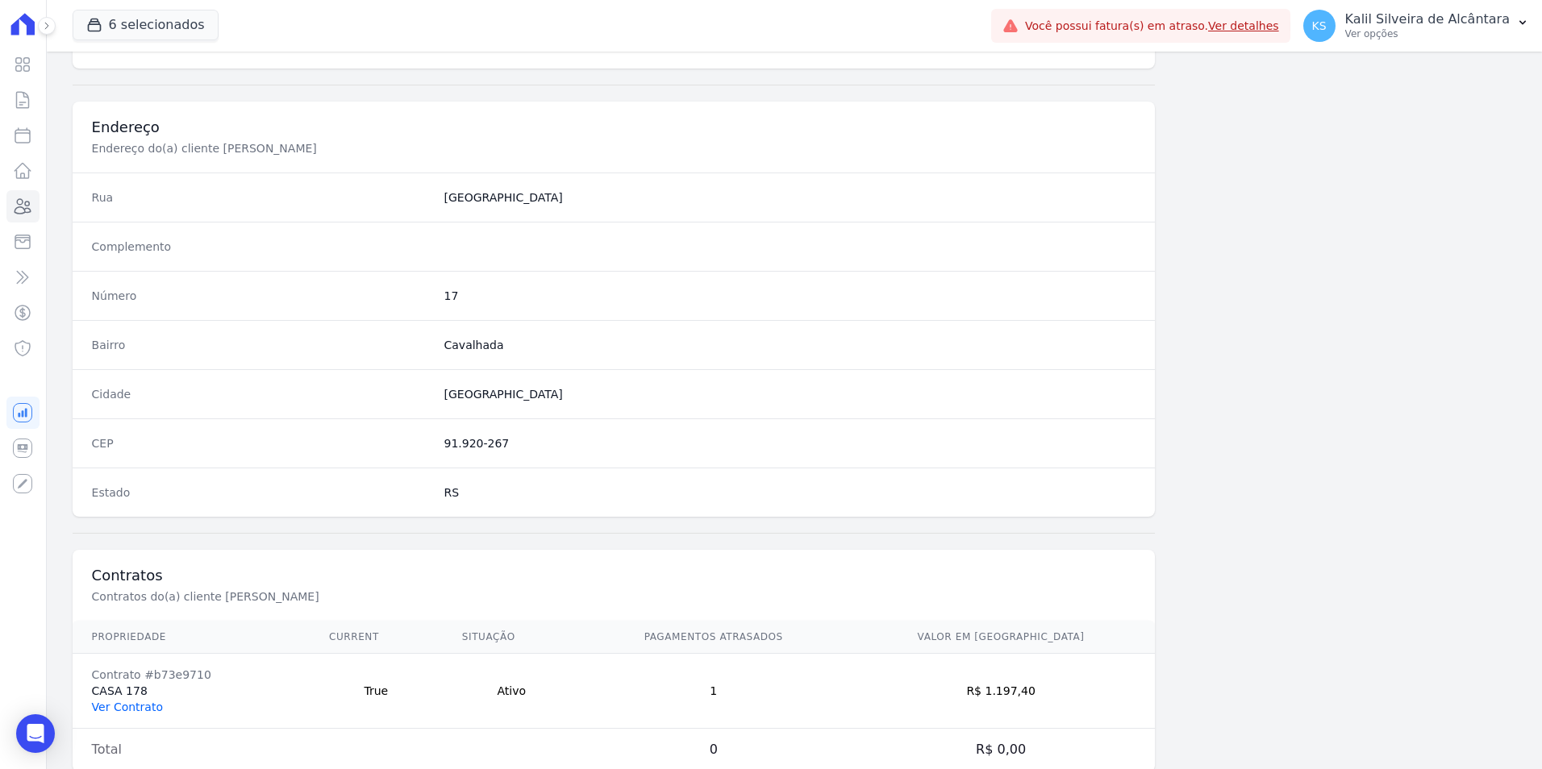
scroll to position [740, 0]
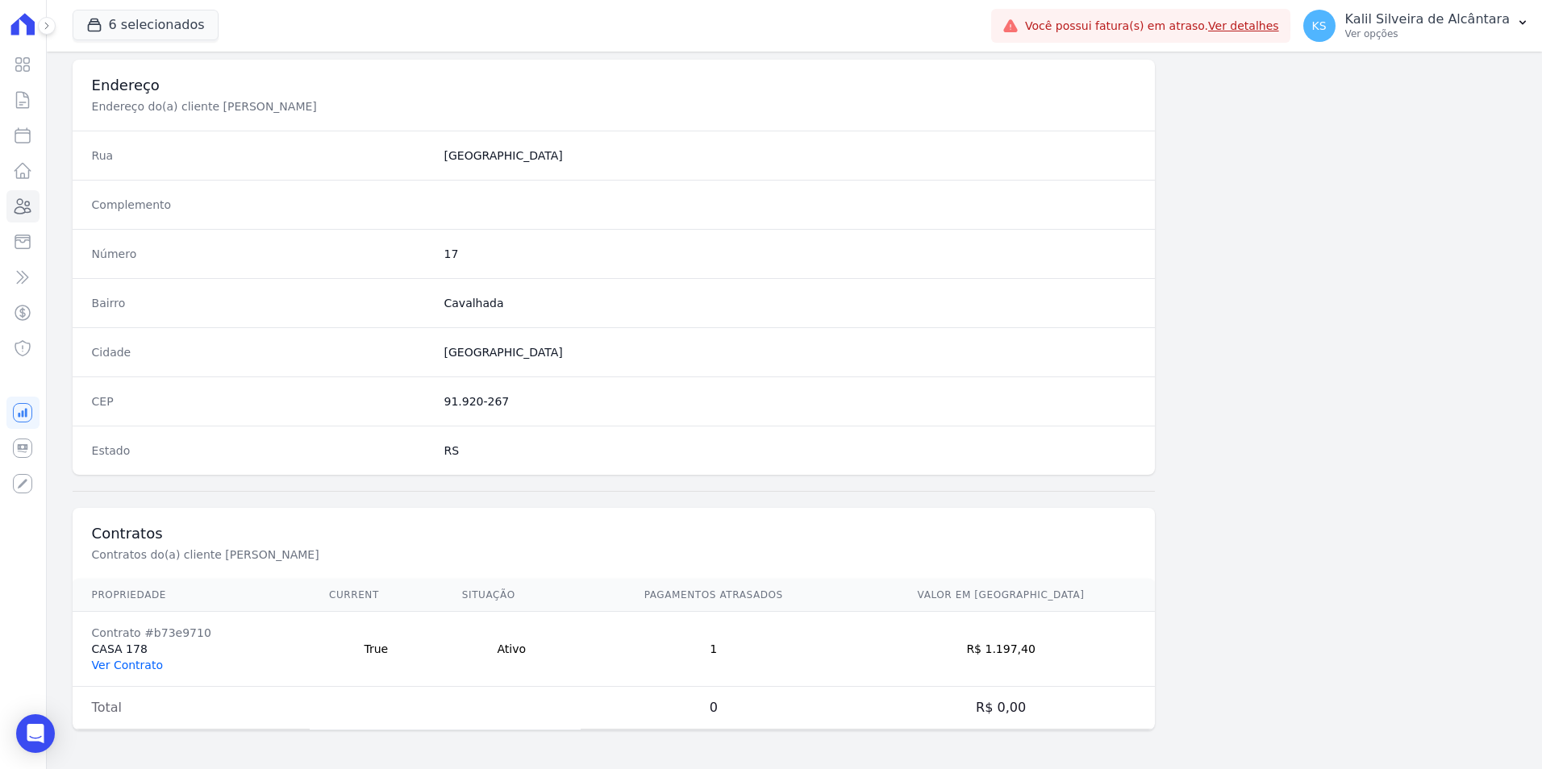
click at [145, 664] on link "Ver Contrato" at bounding box center [127, 665] width 71 height 13
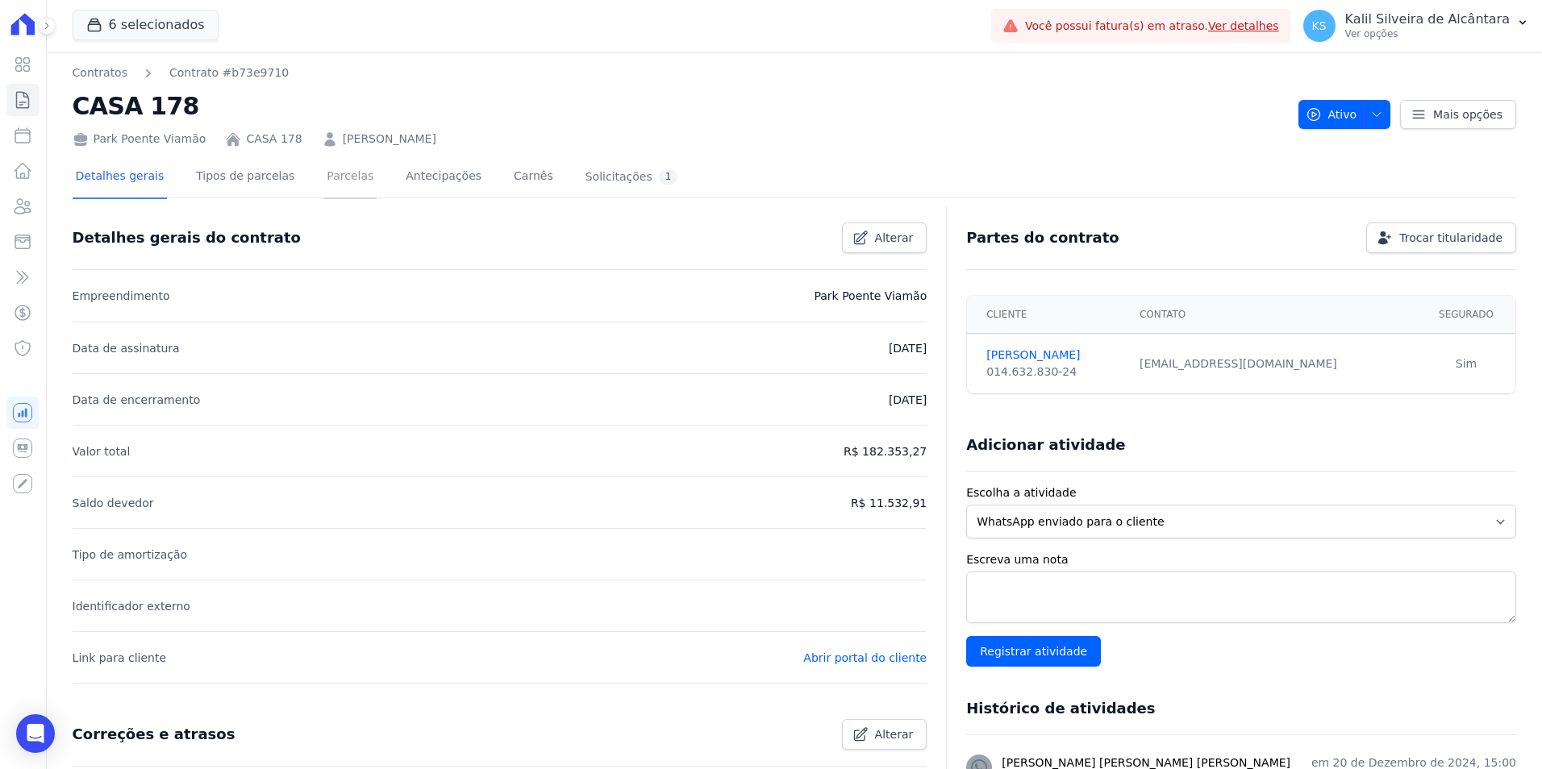
click at [332, 188] on link "Parcelas" at bounding box center [349, 177] width 53 height 43
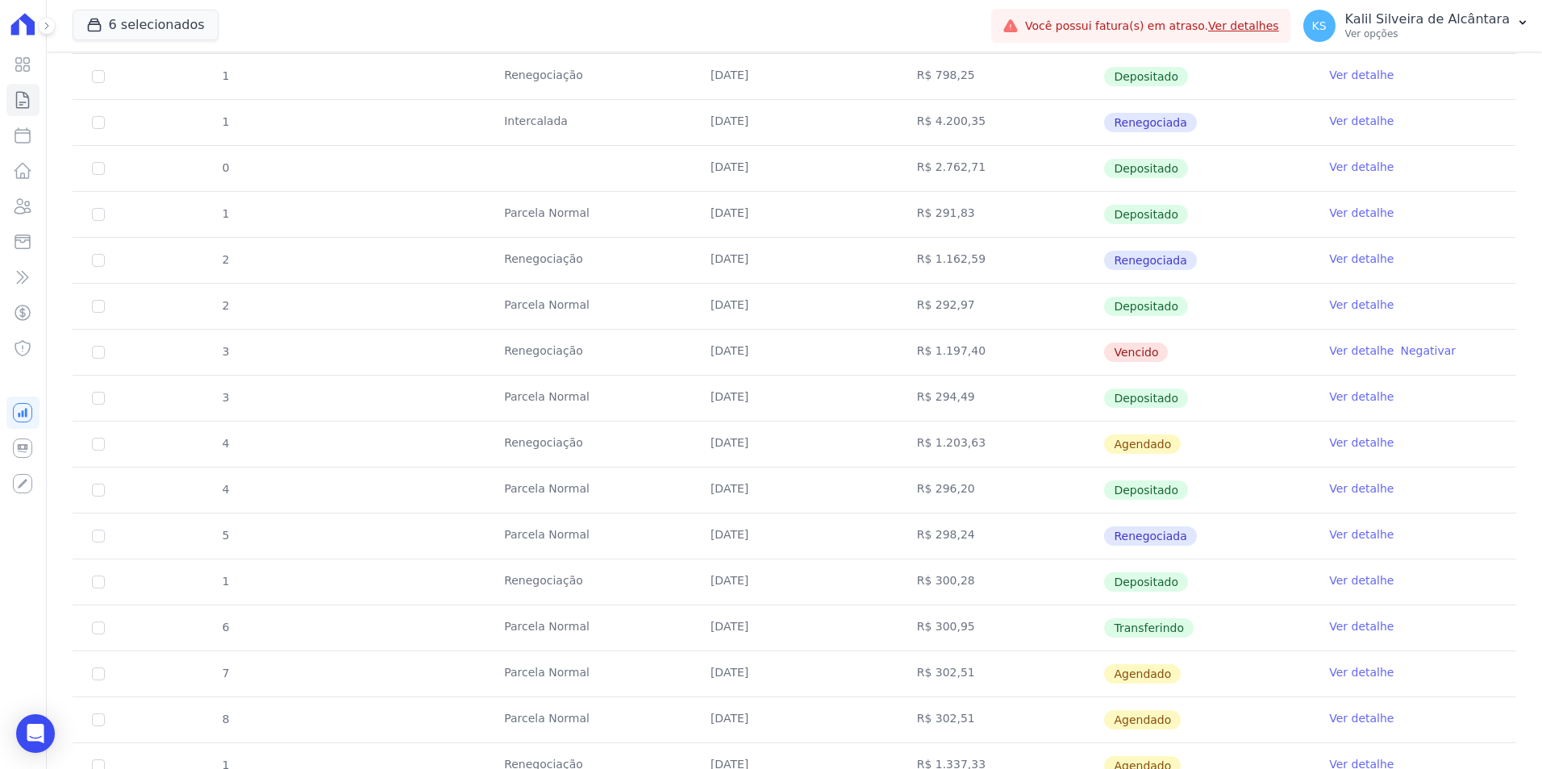
scroll to position [484, 0]
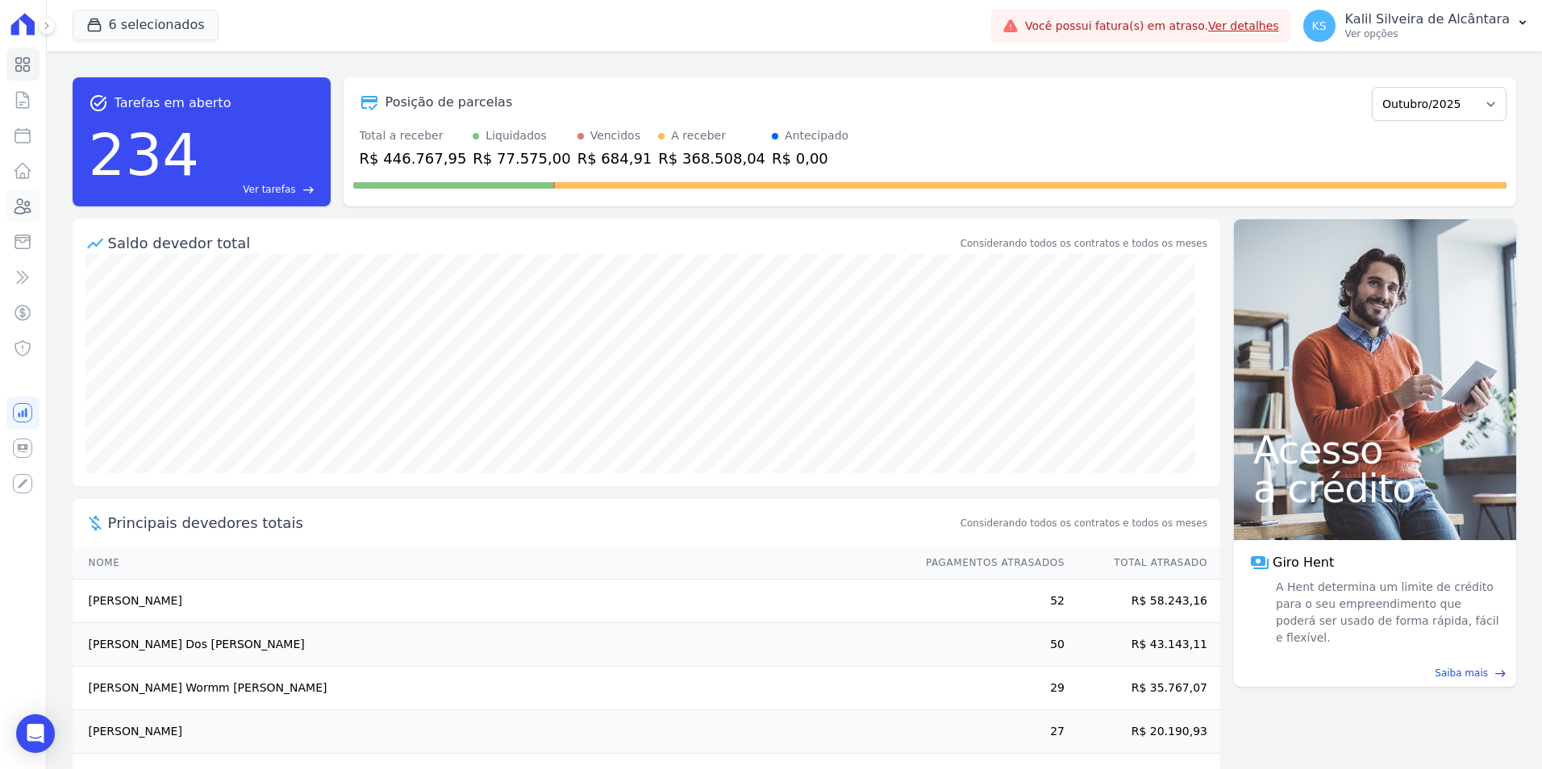
click at [41, 206] on div "Visão Geral Contratos Parcelas Lotes Clientes Minha Carteira Transferências Cré…" at bounding box center [23, 384] width 46 height 769
click at [30, 210] on icon at bounding box center [23, 206] width 16 height 15
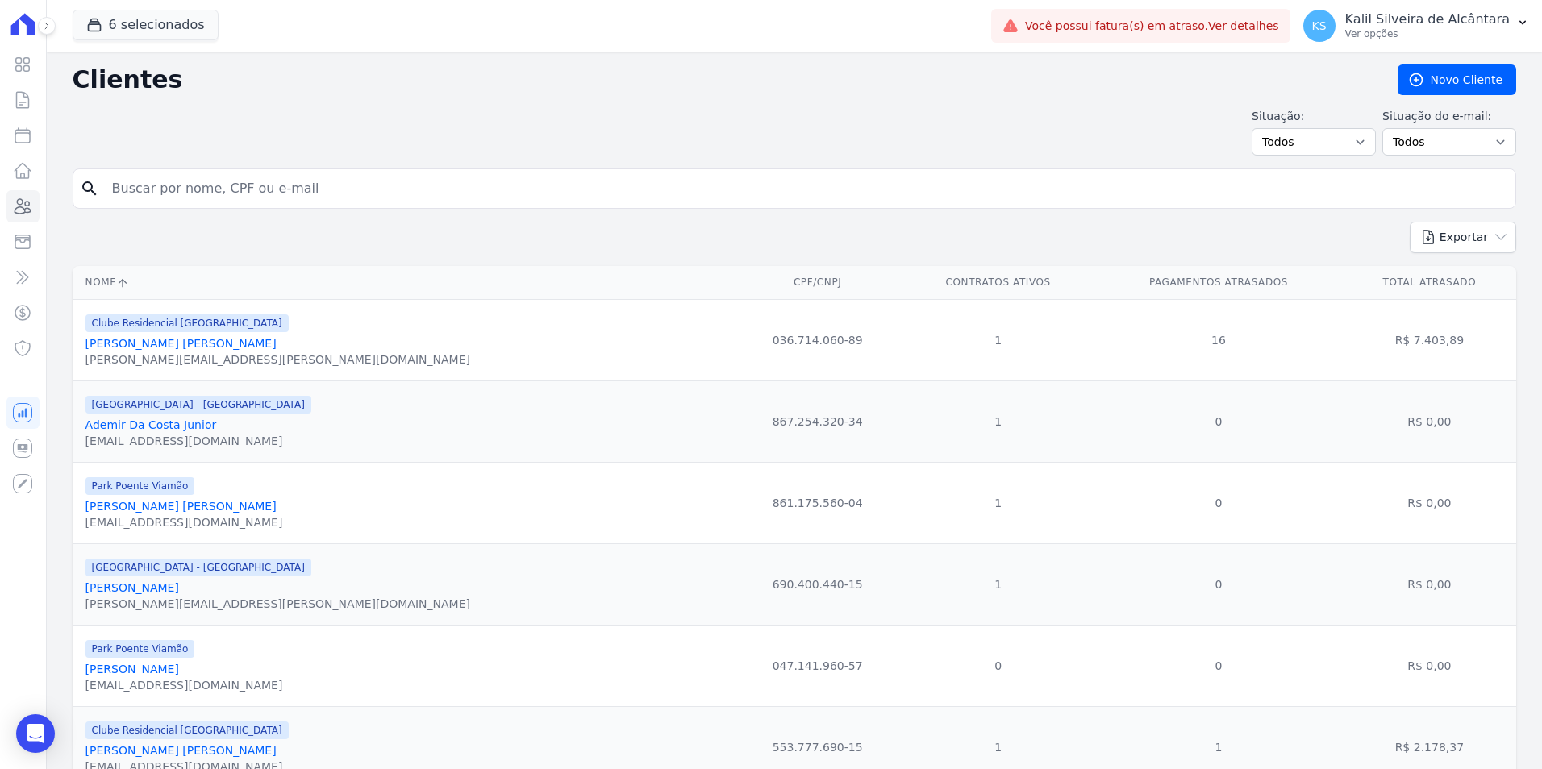
click at [216, 181] on input "search" at bounding box center [805, 189] width 1407 height 32
type input "samanta vie"
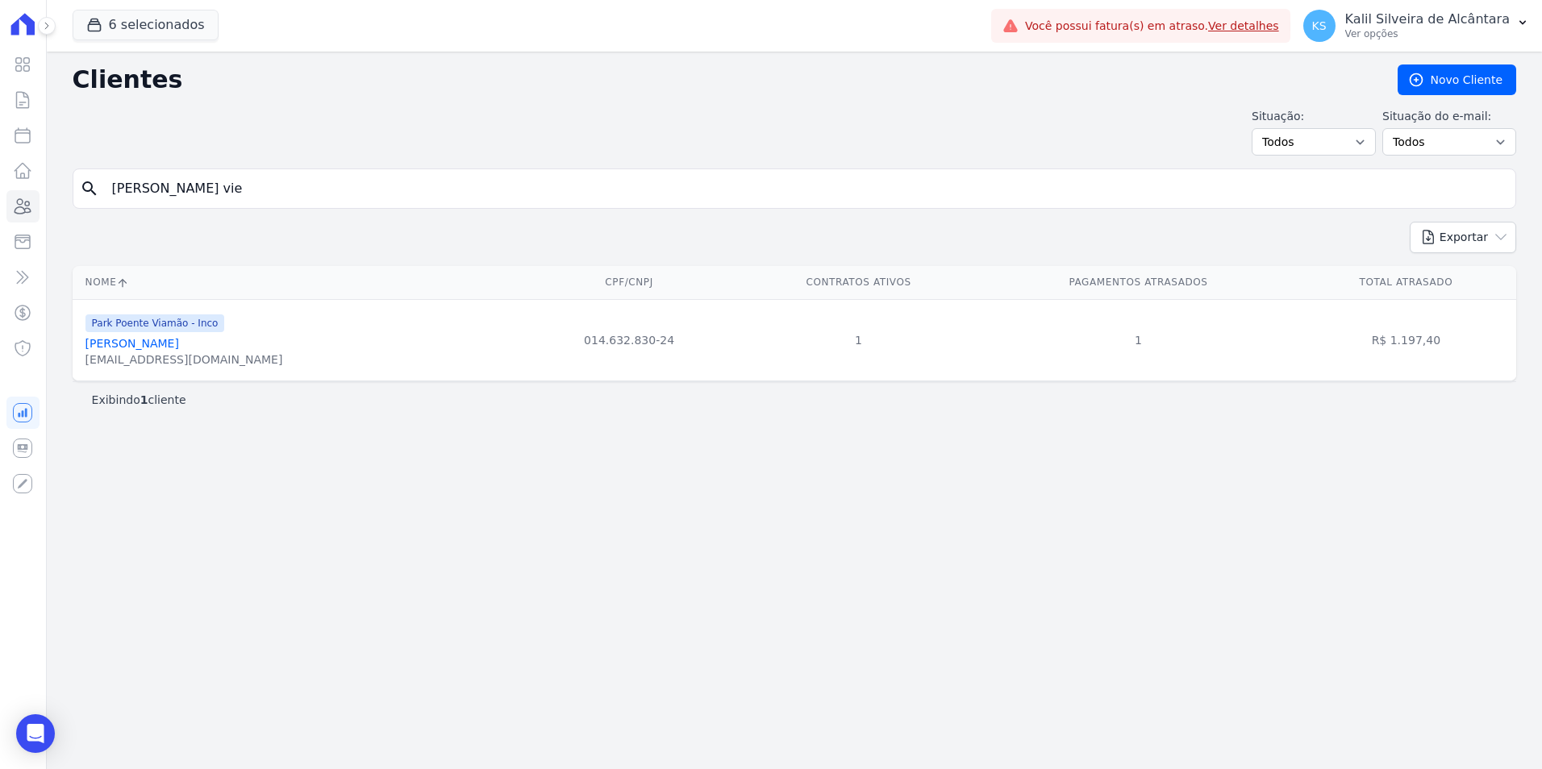
drag, startPoint x: 170, startPoint y: 359, endPoint x: 170, endPoint y: 350, distance: 8.9
click at [170, 359] on div "samanta30costa@gmail.com" at bounding box center [184, 360] width 198 height 16
click at [178, 337] on link "Samanta Vieira Costa" at bounding box center [132, 343] width 94 height 13
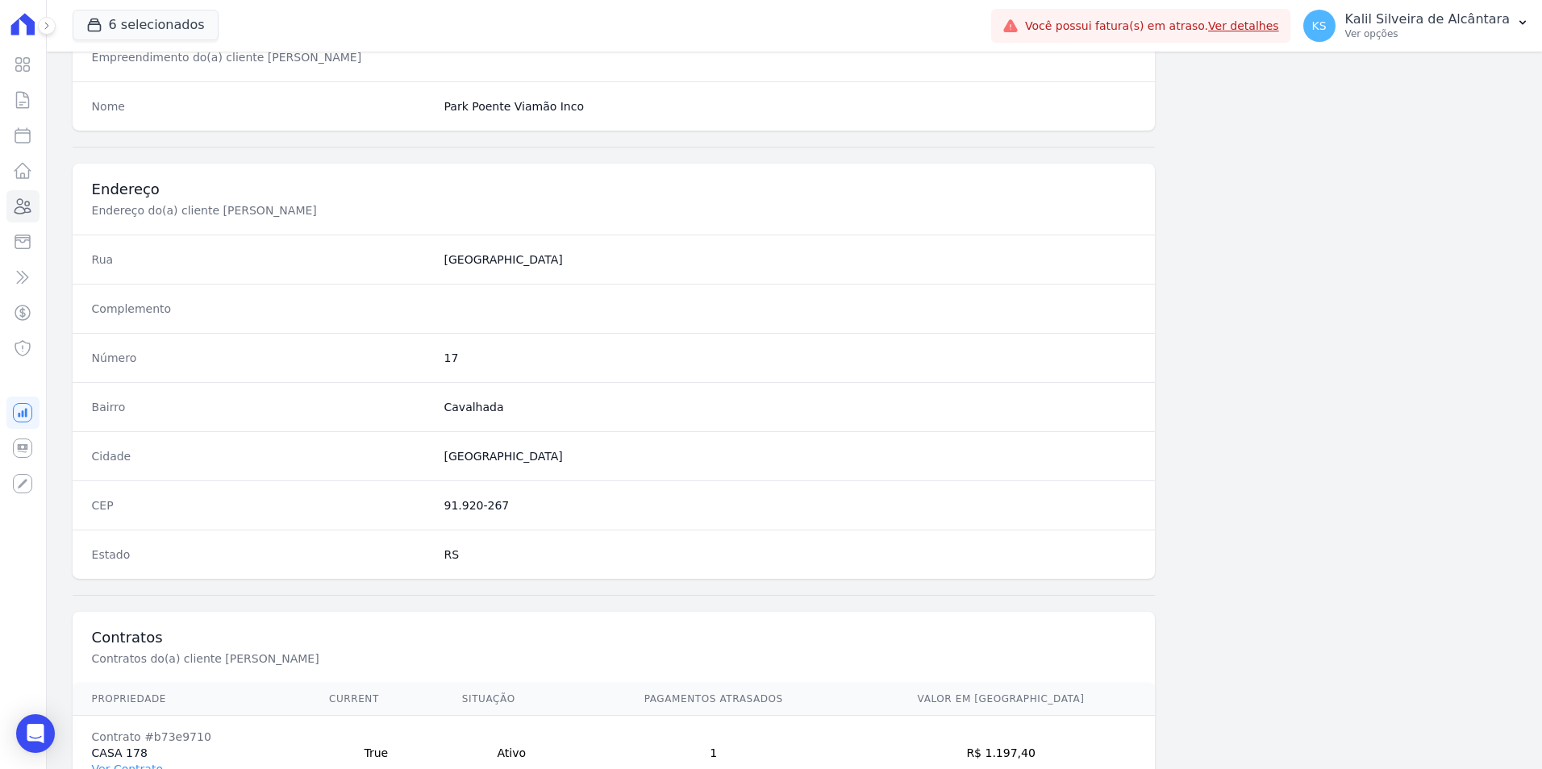
scroll to position [740, 0]
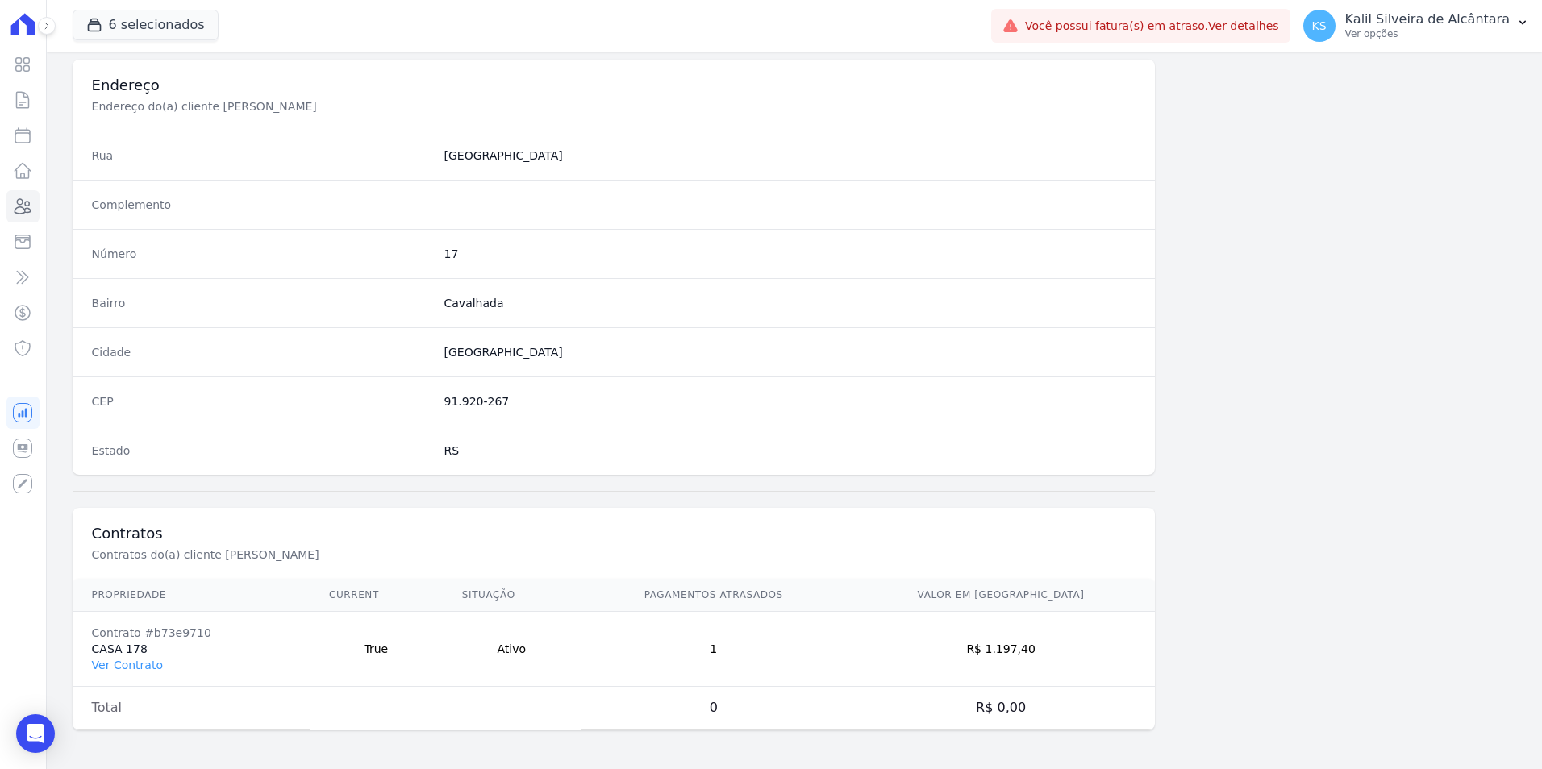
drag, startPoint x: 85, startPoint y: 671, endPoint x: 119, endPoint y: 671, distance: 33.9
click at [85, 670] on td "Contrato #b73e9710 CASA 178 Ver Contrato" at bounding box center [191, 649] width 237 height 75
click at [119, 669] on link "Ver Contrato" at bounding box center [127, 665] width 71 height 13
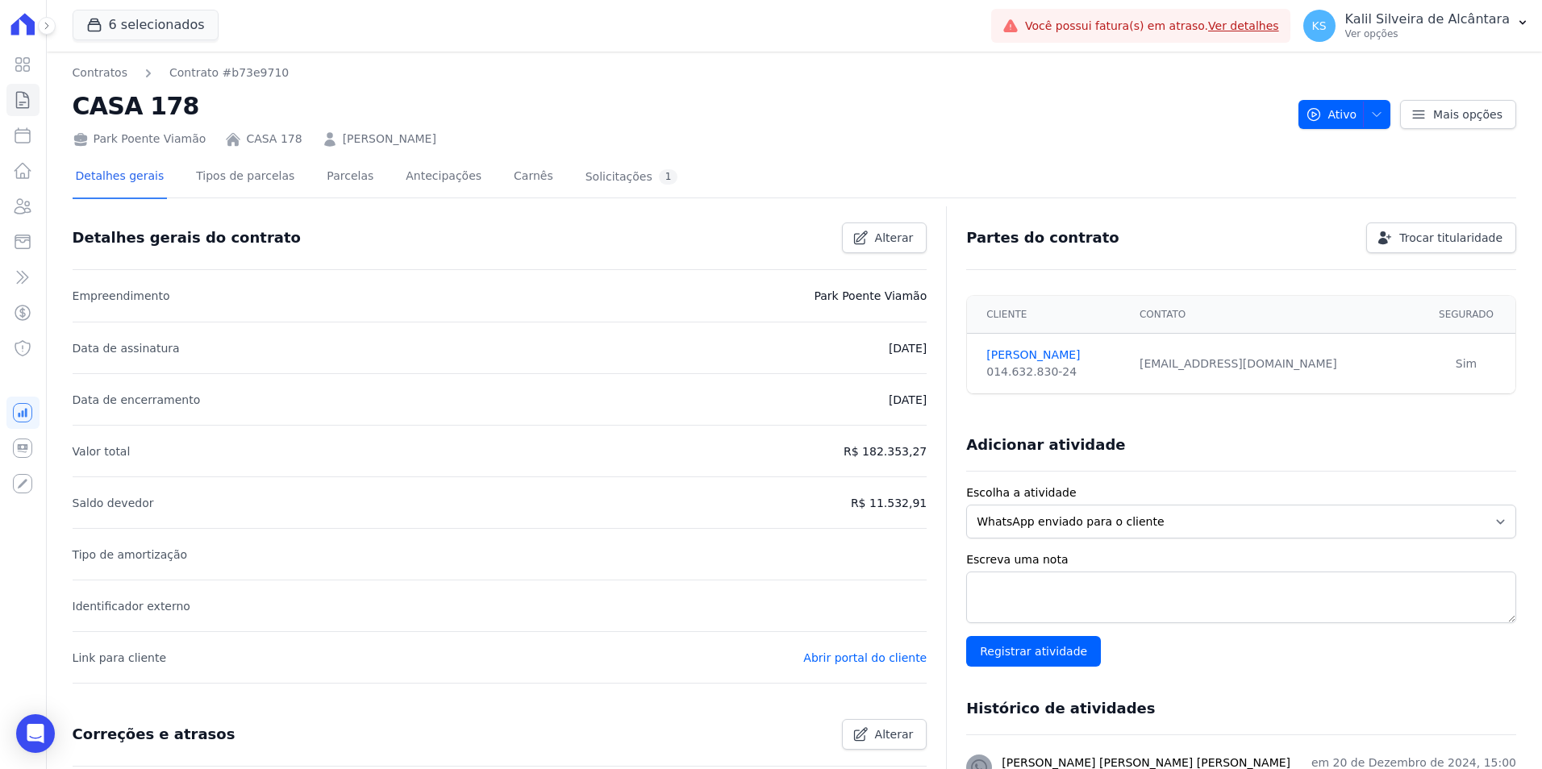
click at [358, 173] on div "Detalhes gerais Tipos de parcelas Parcelas Antecipações Carnês Solicitações 1" at bounding box center [377, 177] width 609 height 43
click at [348, 175] on link "Parcelas" at bounding box center [349, 177] width 53 height 43
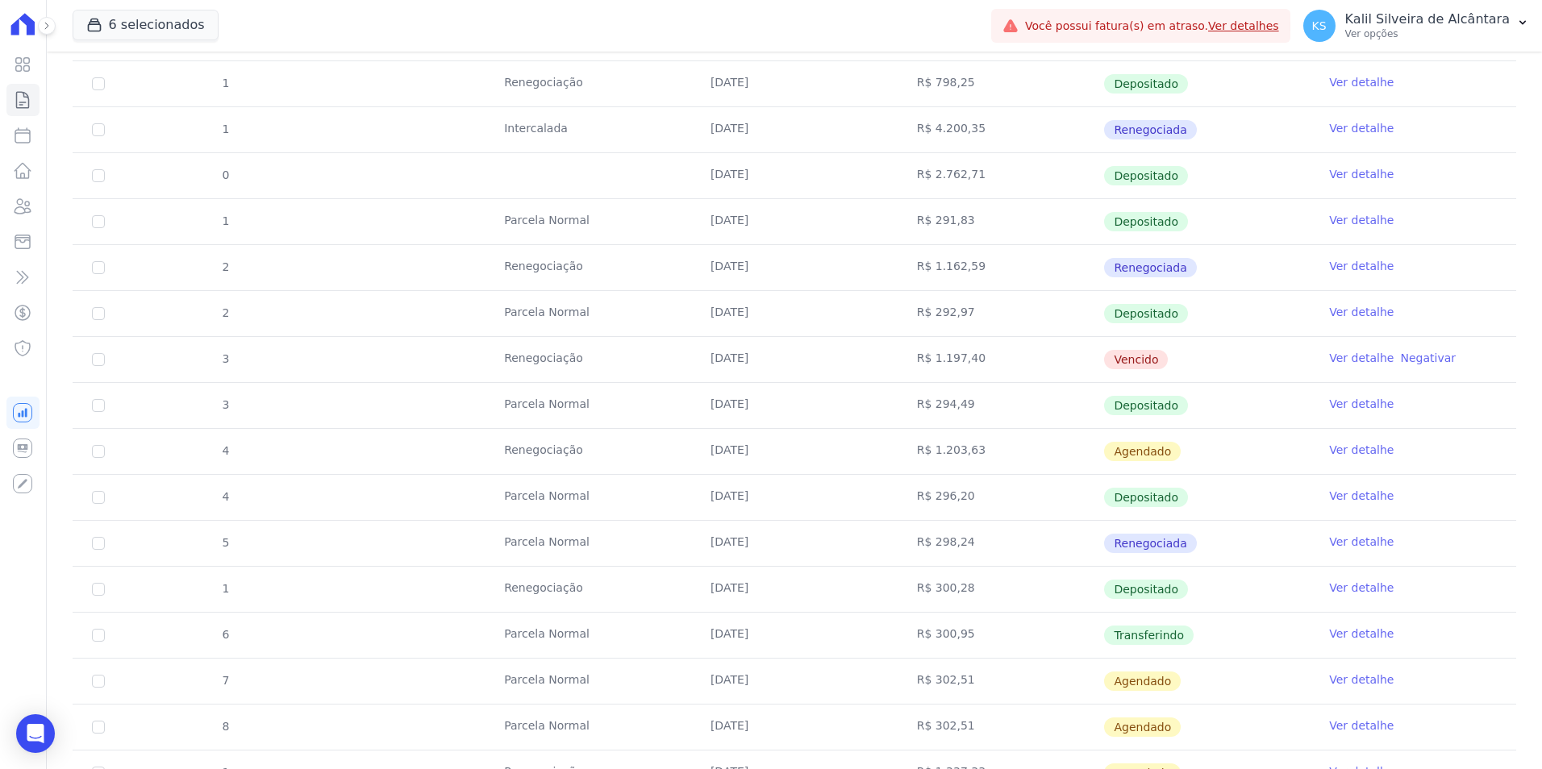
scroll to position [484, 0]
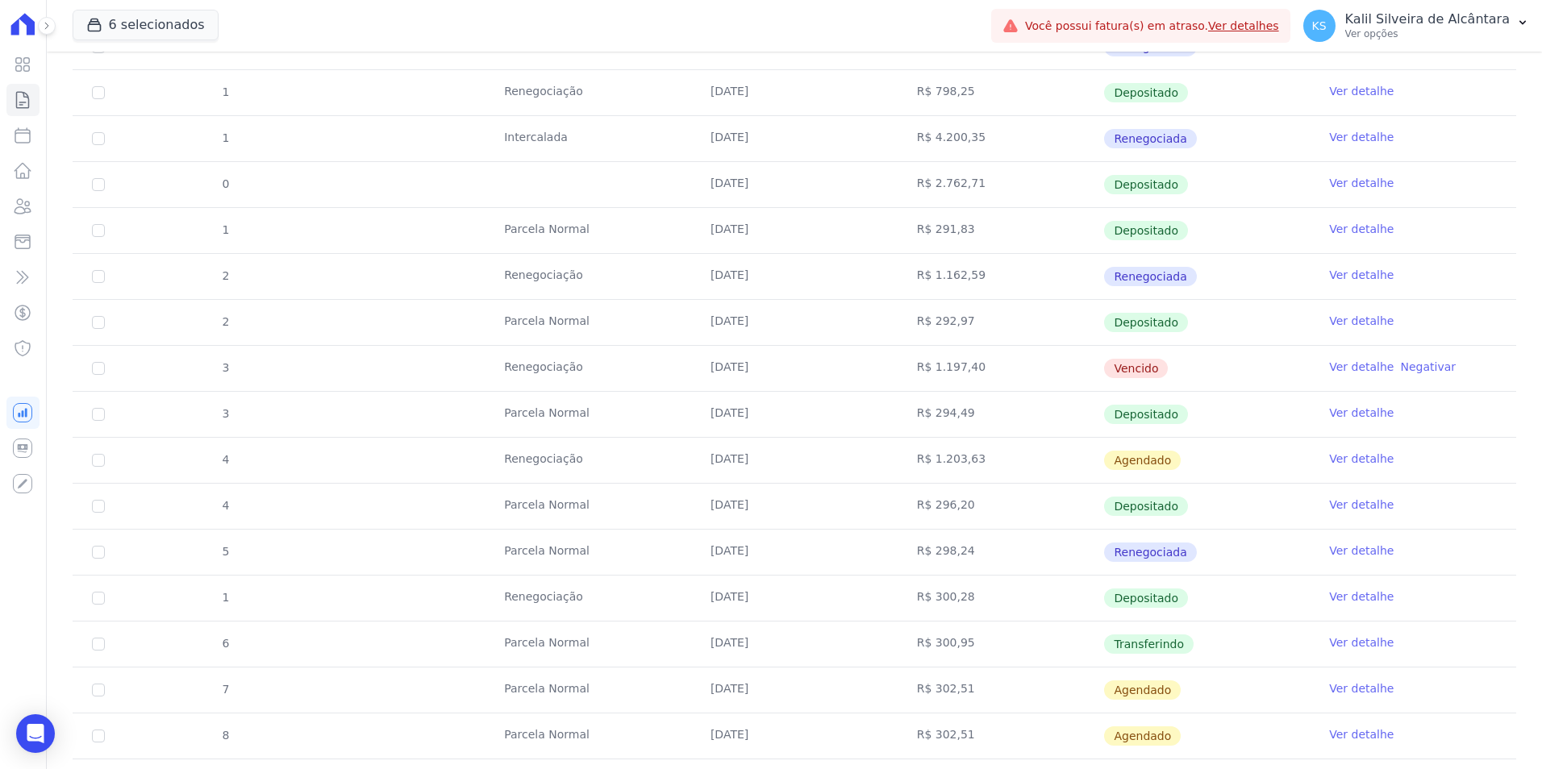
drag, startPoint x: 864, startPoint y: 363, endPoint x: 1079, endPoint y: 361, distance: 215.4
click at [1079, 361] on tr "3 Renegociação 25/09/2025 R$ 1.197,40 Vencido Ver detalhe Negativar" at bounding box center [795, 368] width 1444 height 46
click at [1351, 376] on td "Ver detalhe Negativar" at bounding box center [1413, 368] width 206 height 45
click at [1351, 368] on link "Ver detalhe" at bounding box center [1361, 367] width 65 height 16
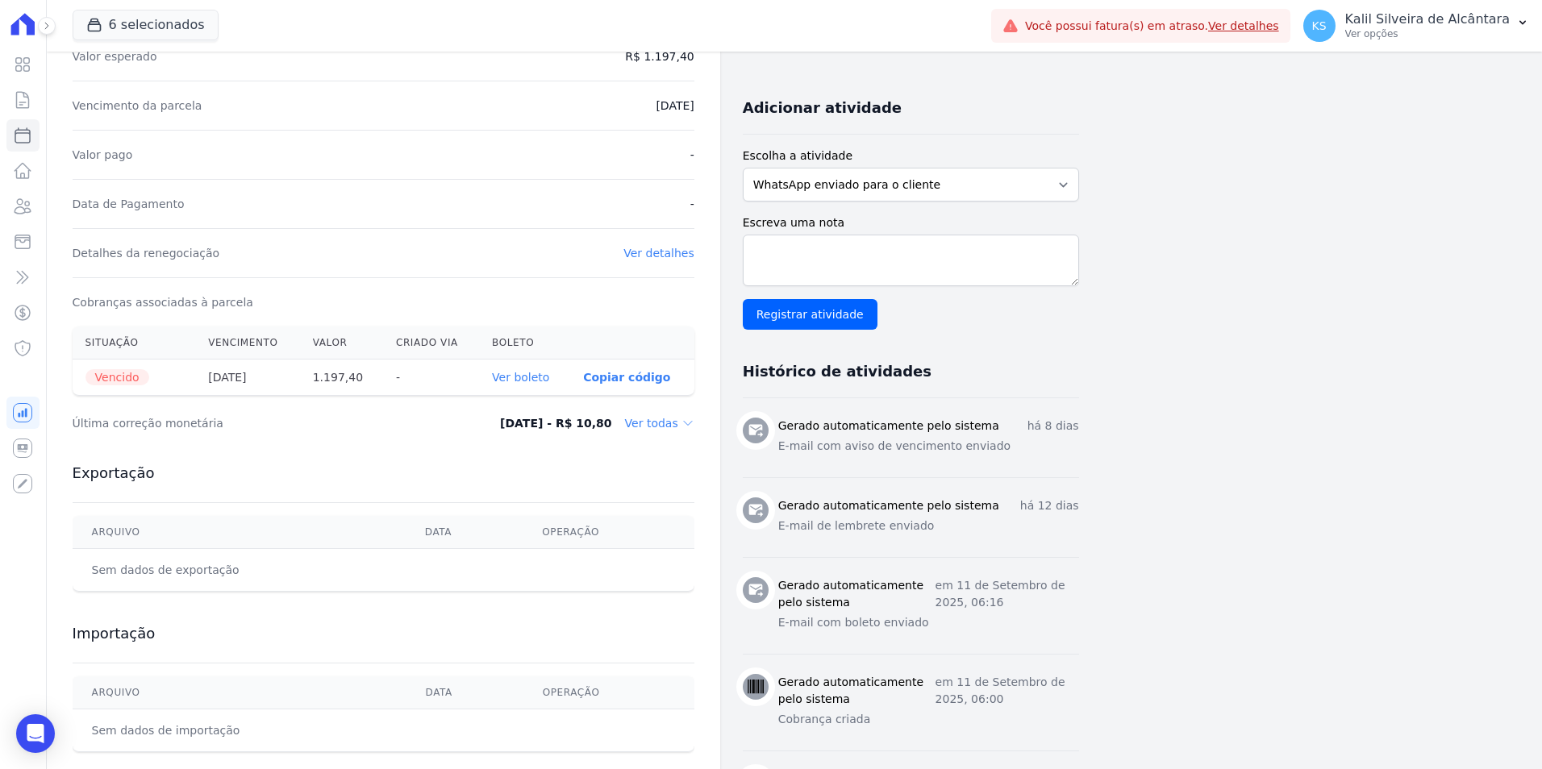
scroll to position [484, 0]
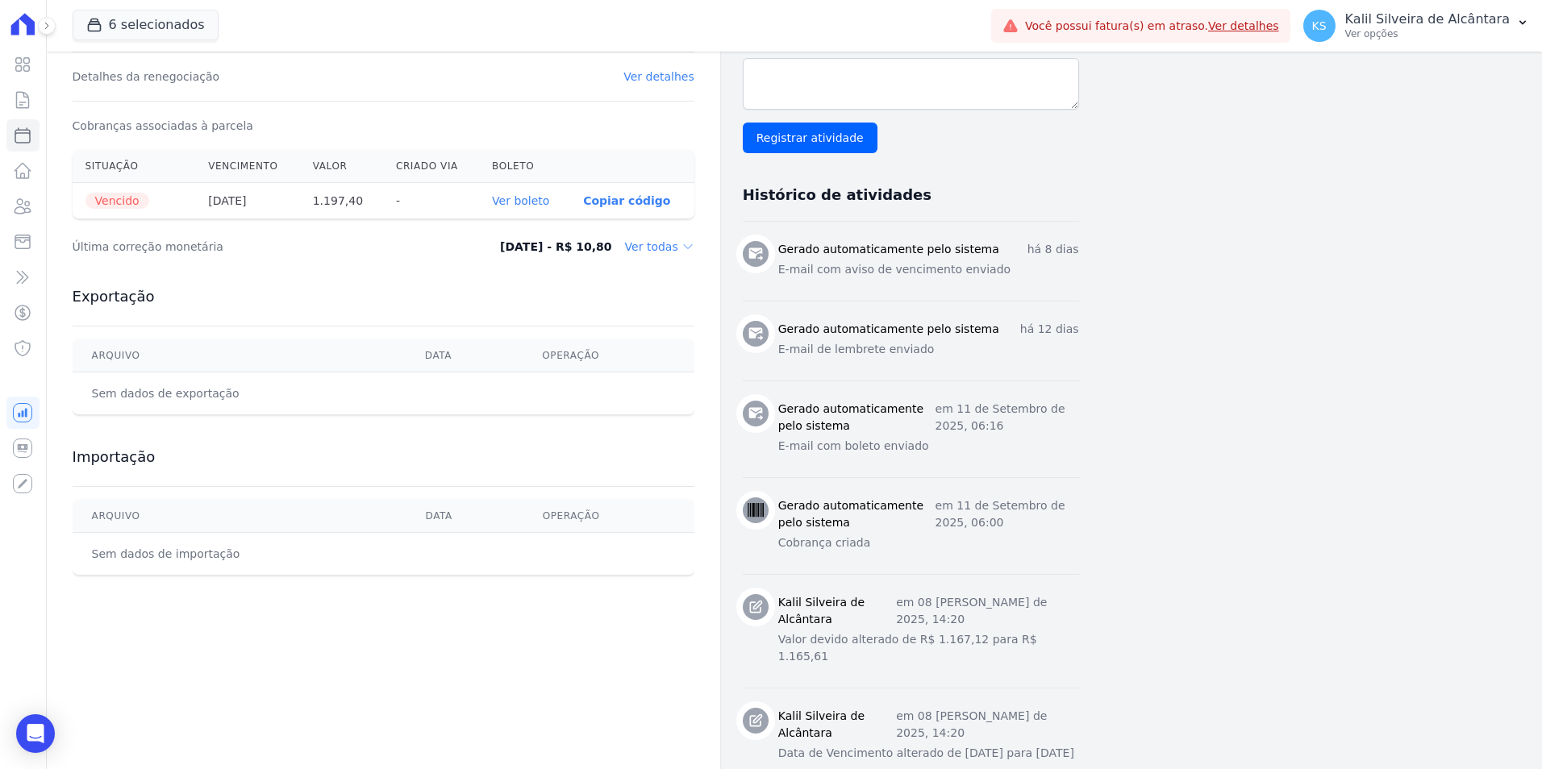
click at [536, 206] on link "Ver boleto" at bounding box center [520, 200] width 57 height 13
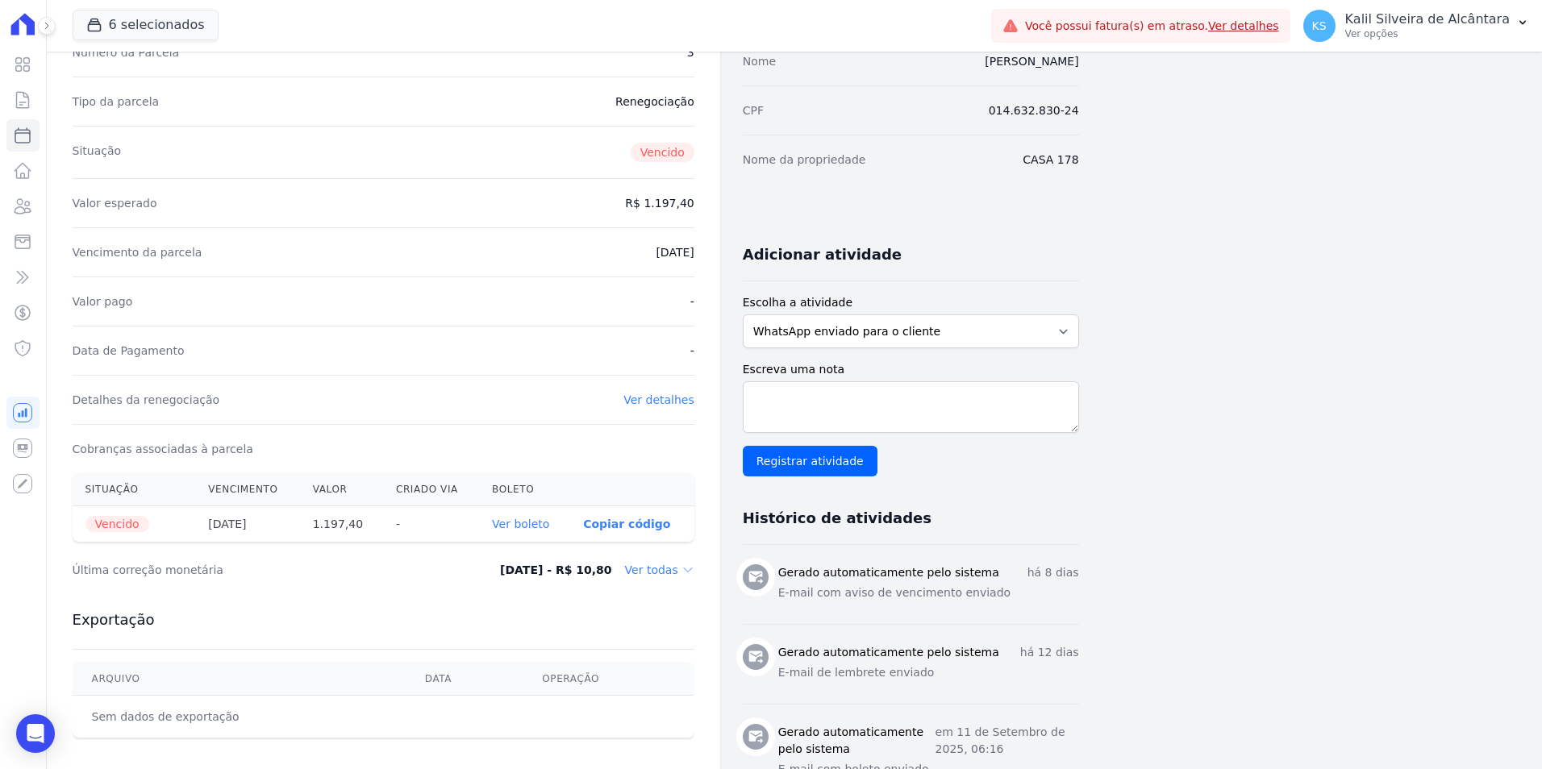
scroll to position [161, 0]
click at [539, 518] on link "Ver boleto" at bounding box center [520, 523] width 57 height 13
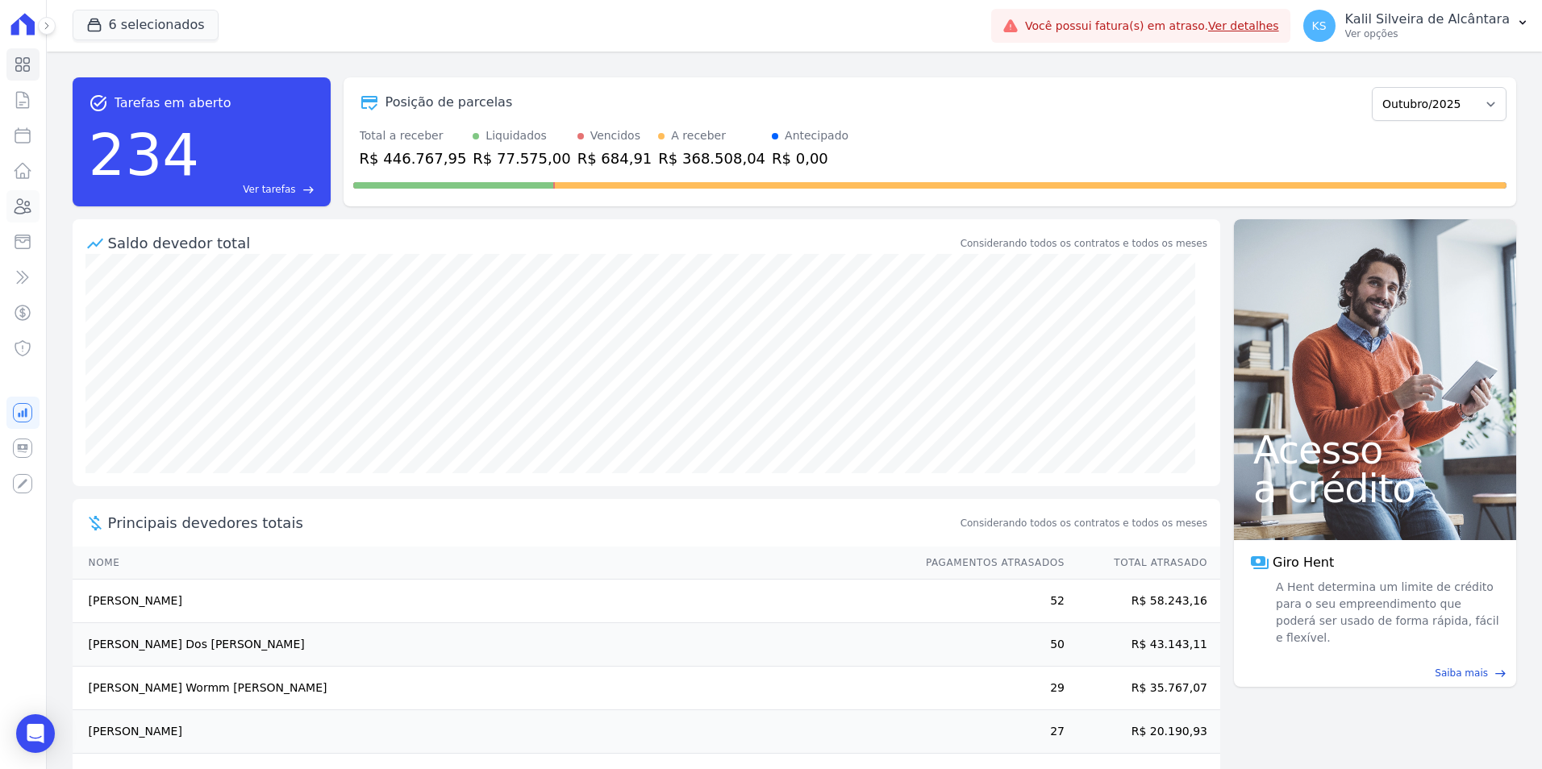
click at [27, 205] on icon at bounding box center [22, 206] width 19 height 19
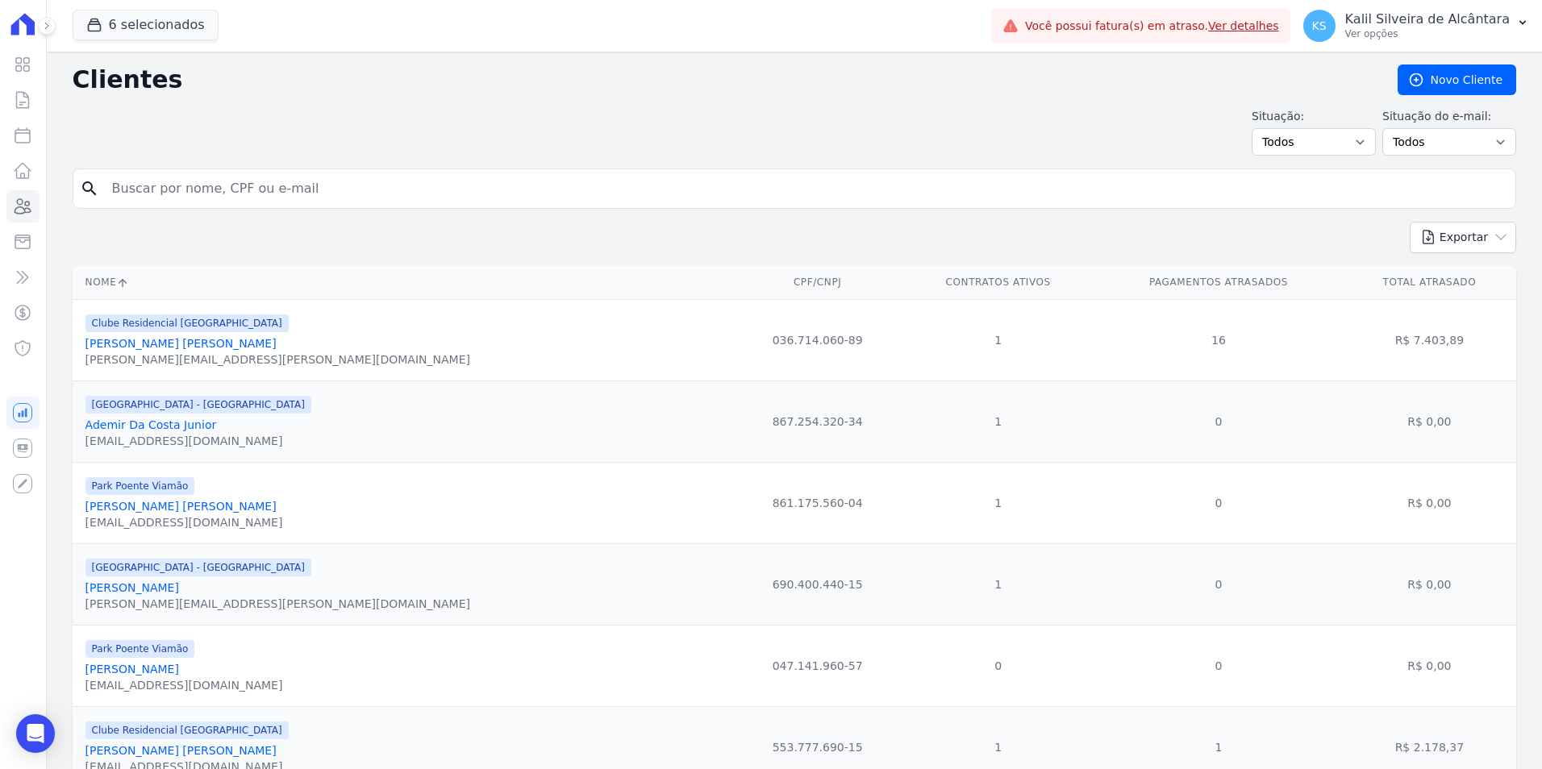
click at [313, 197] on input "search" at bounding box center [805, 189] width 1407 height 32
type input "[PERSON_NAME]"
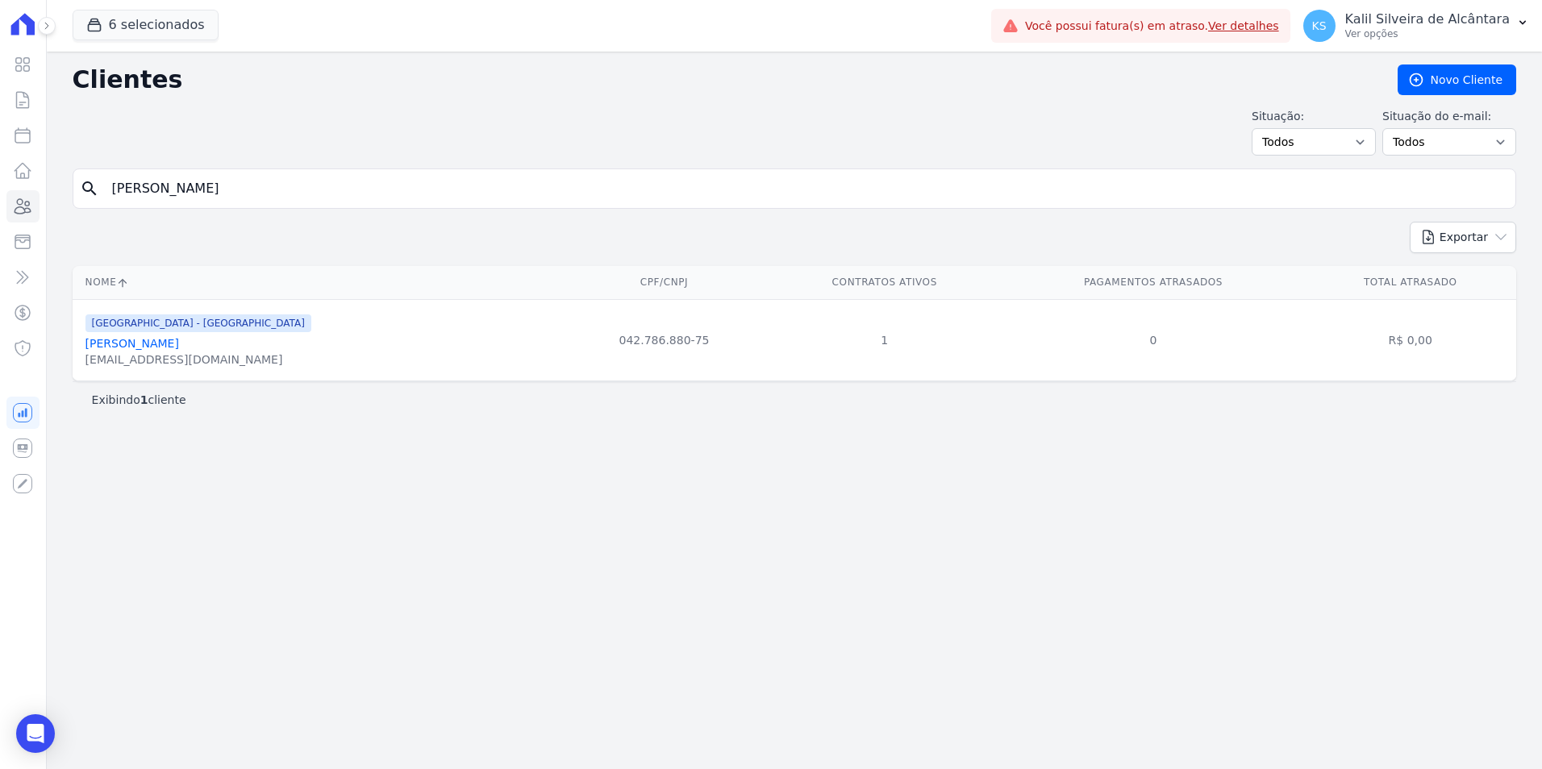
click at [179, 350] on link "[PERSON_NAME]" at bounding box center [132, 343] width 94 height 13
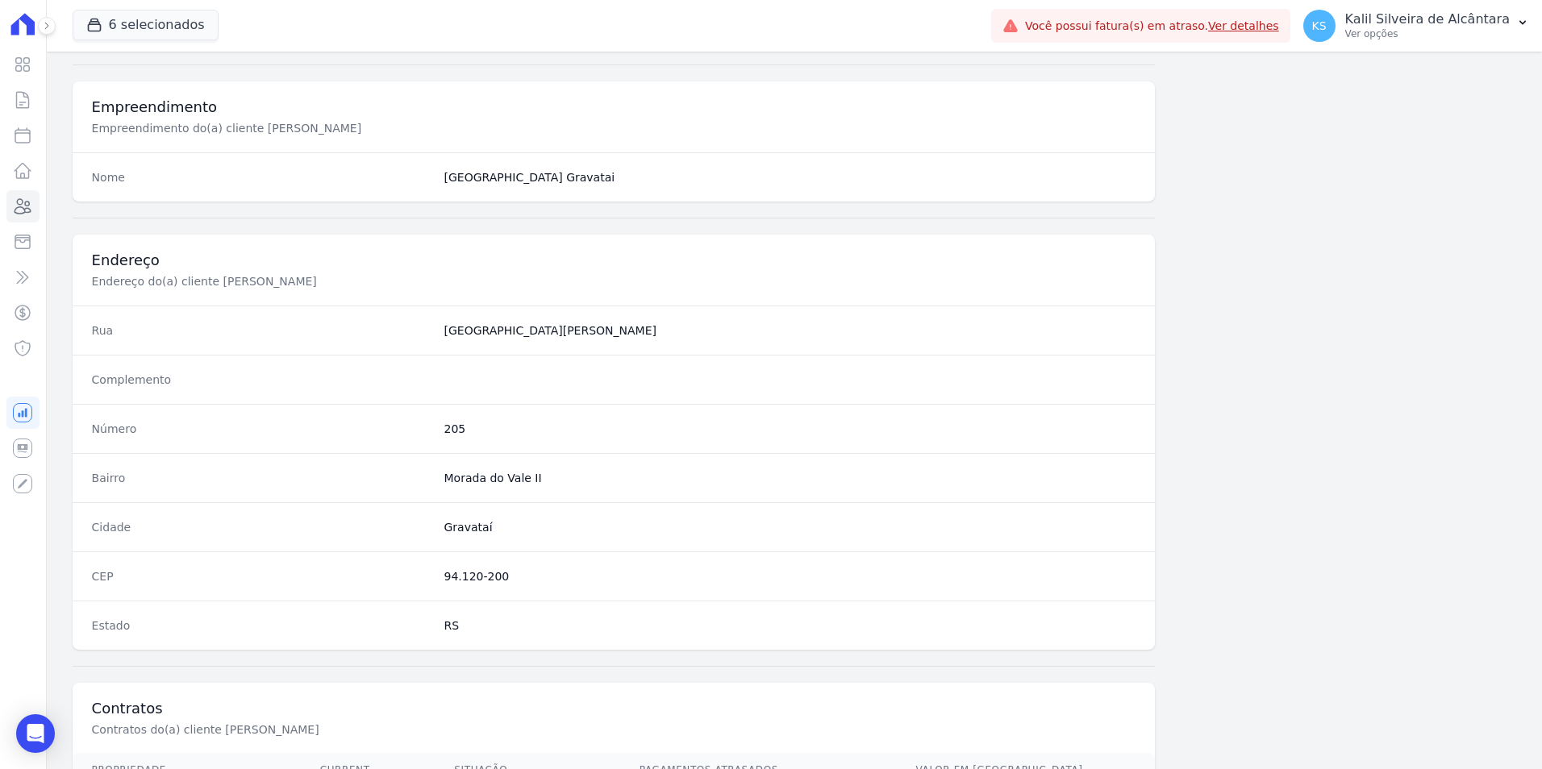
scroll to position [740, 0]
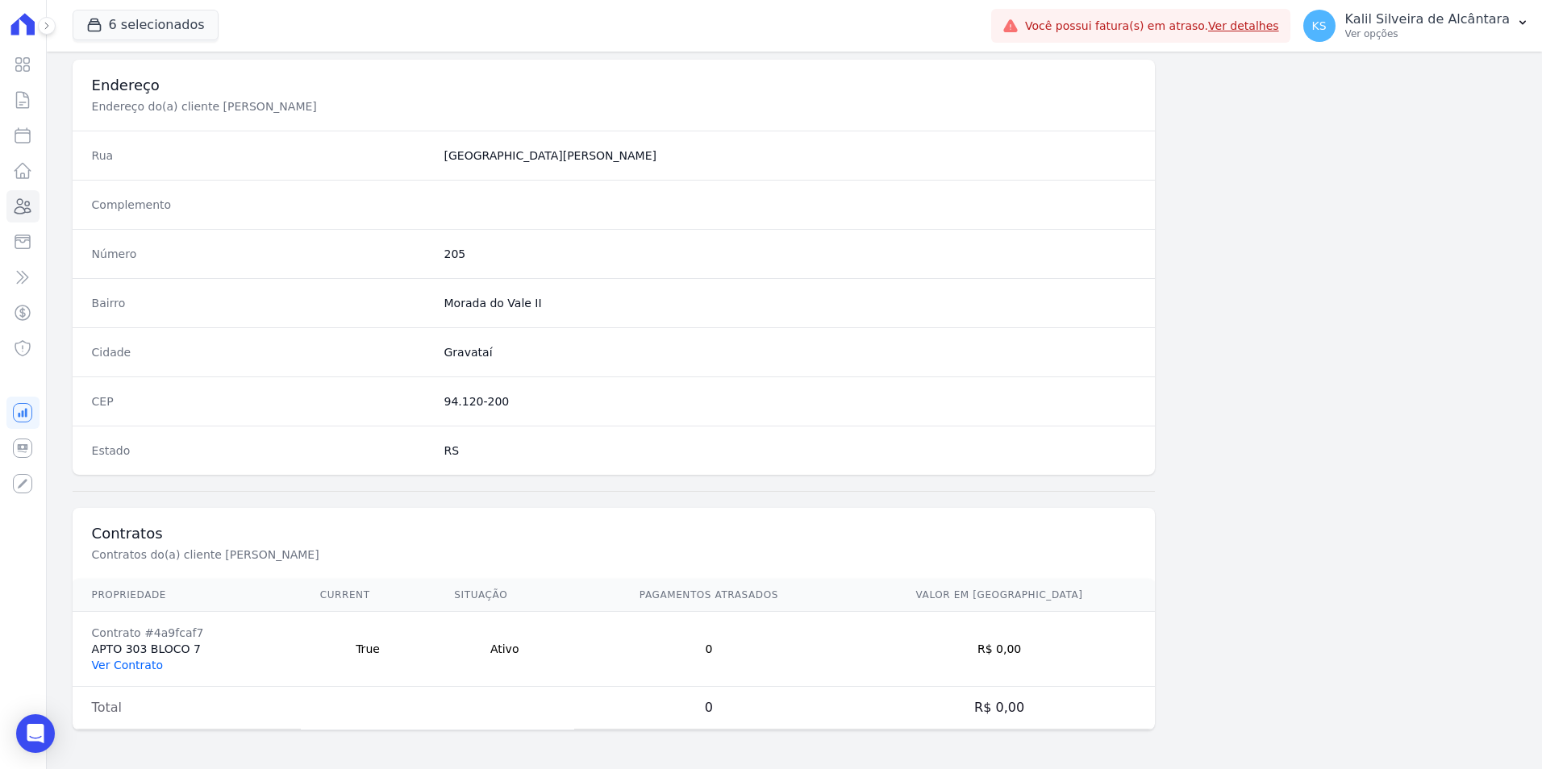
click at [148, 665] on link "Ver Contrato" at bounding box center [127, 665] width 71 height 13
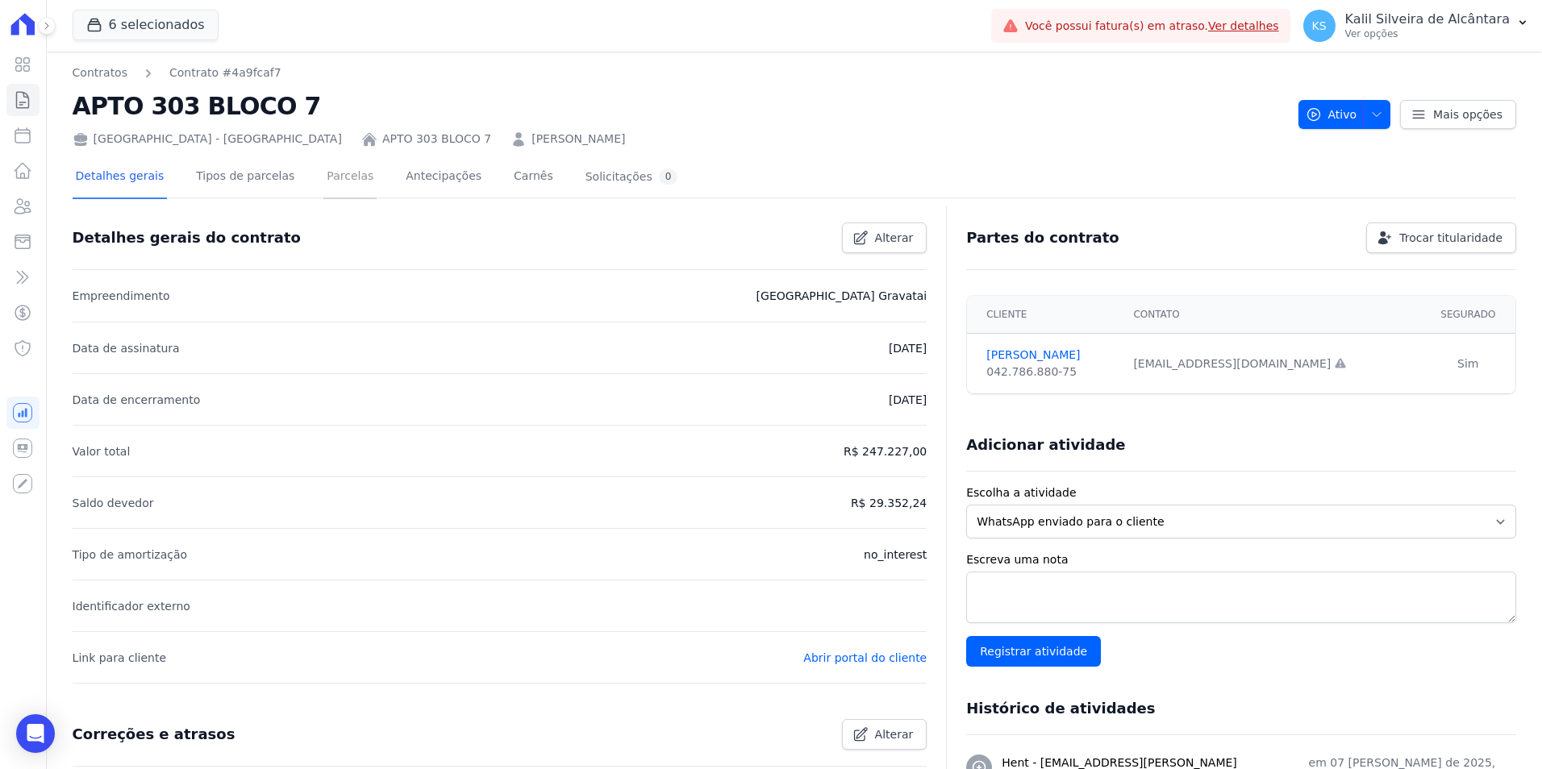
click at [329, 186] on link "Parcelas" at bounding box center [349, 177] width 53 height 43
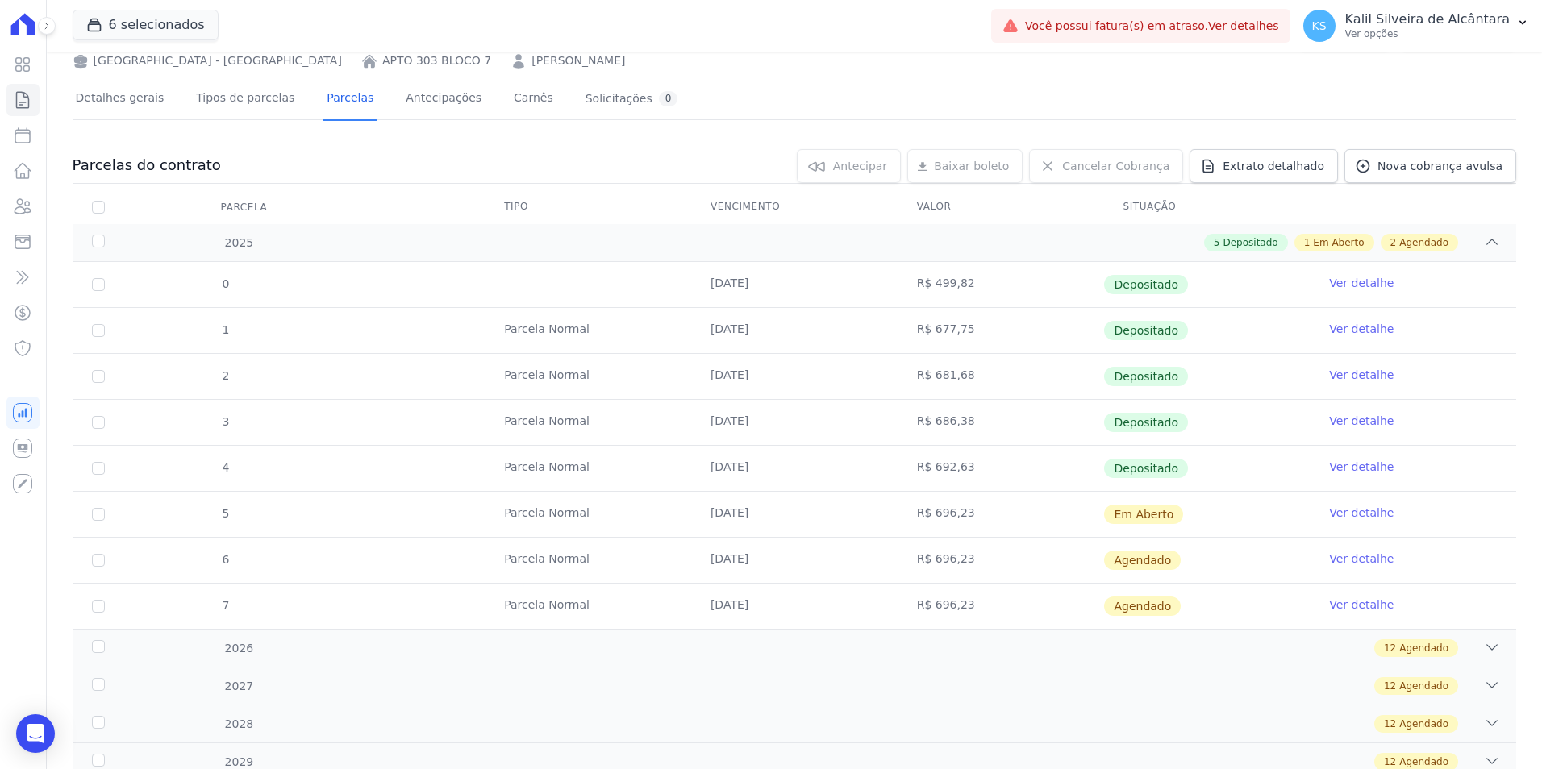
scroll to position [176, 0]
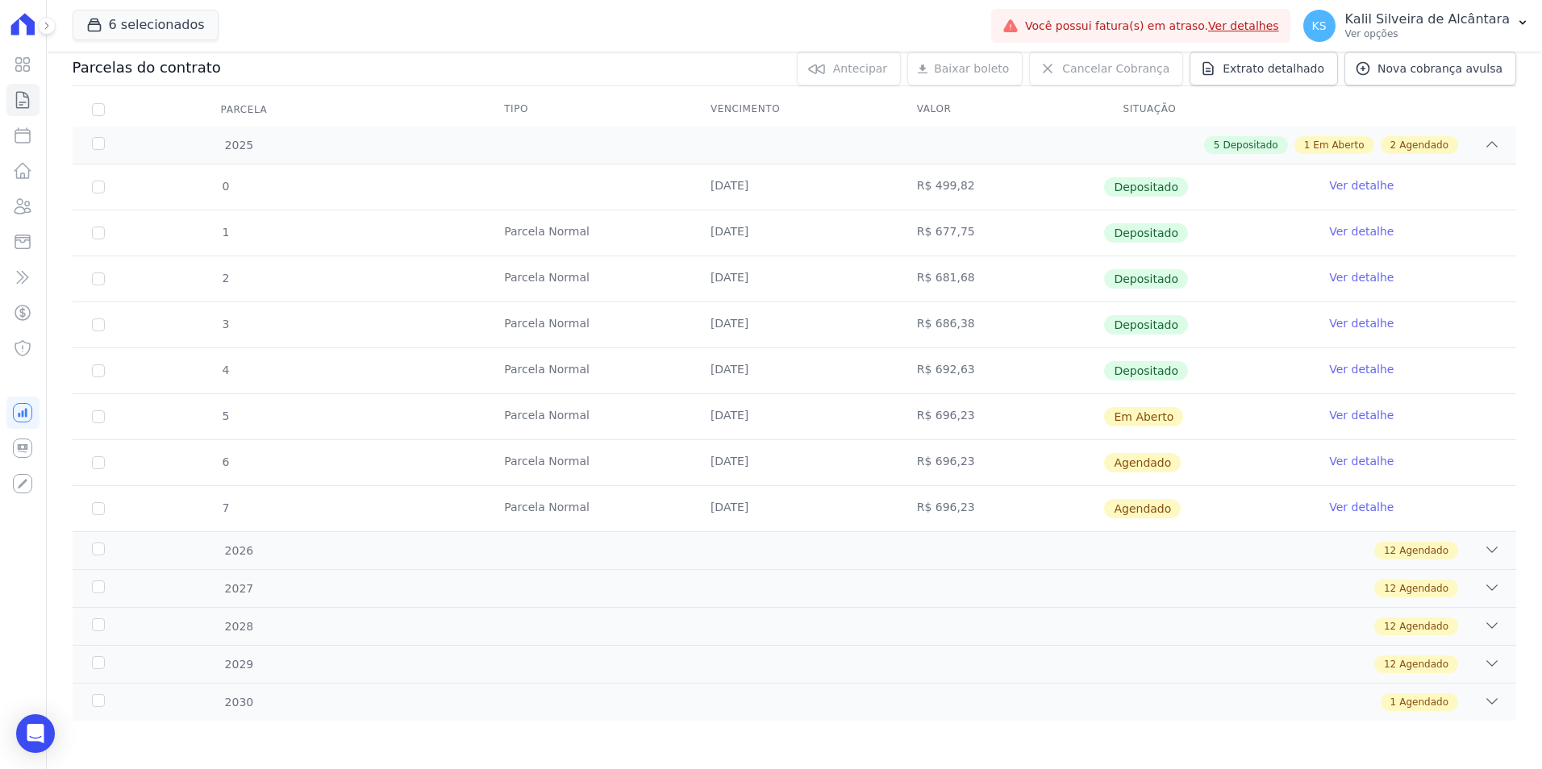
click at [1329, 413] on link "Ver detalhe" at bounding box center [1361, 415] width 65 height 16
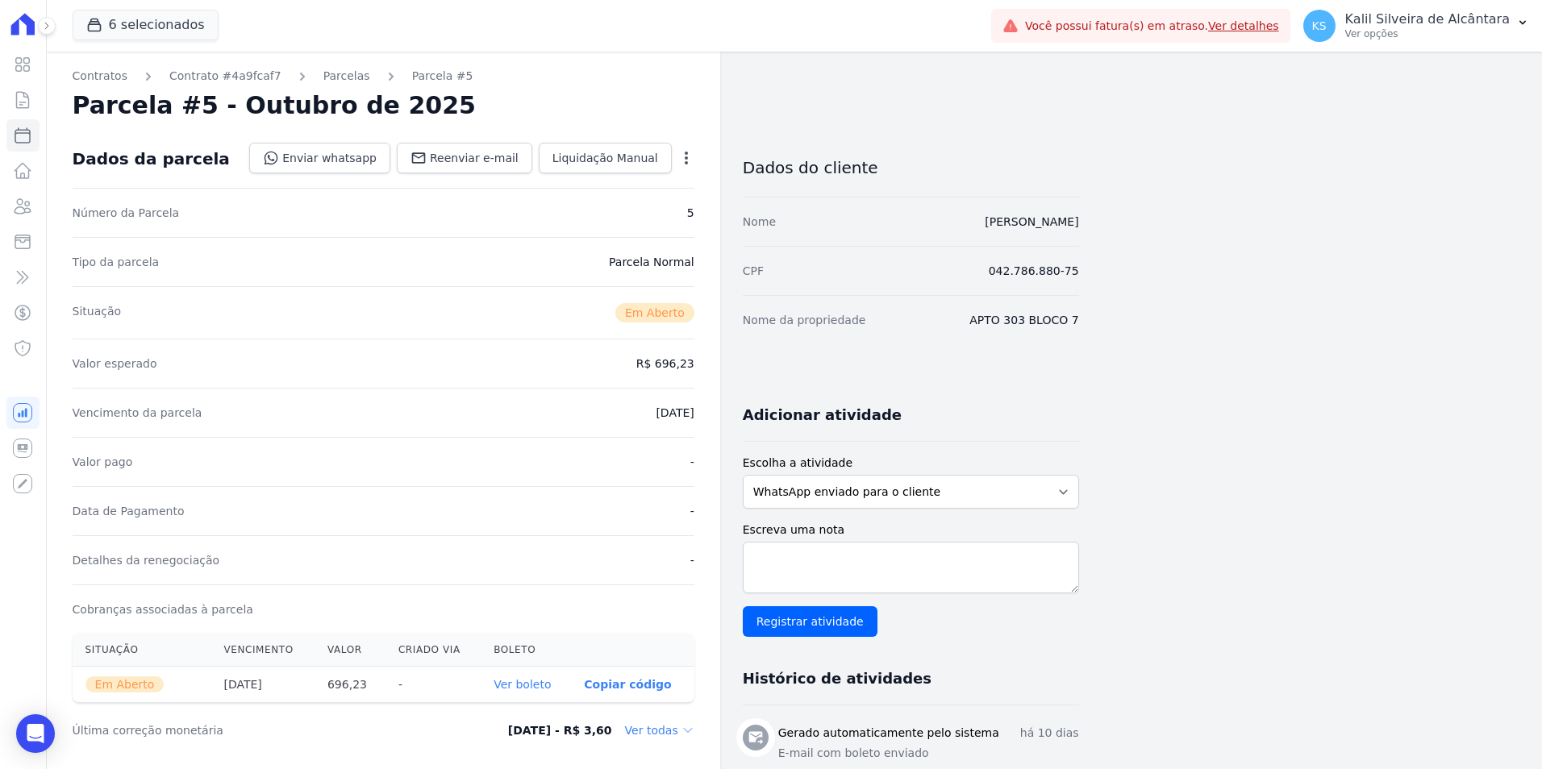
click at [511, 681] on link "Ver boleto" at bounding box center [522, 684] width 57 height 13
click at [10, 214] on link "Clientes" at bounding box center [22, 206] width 33 height 32
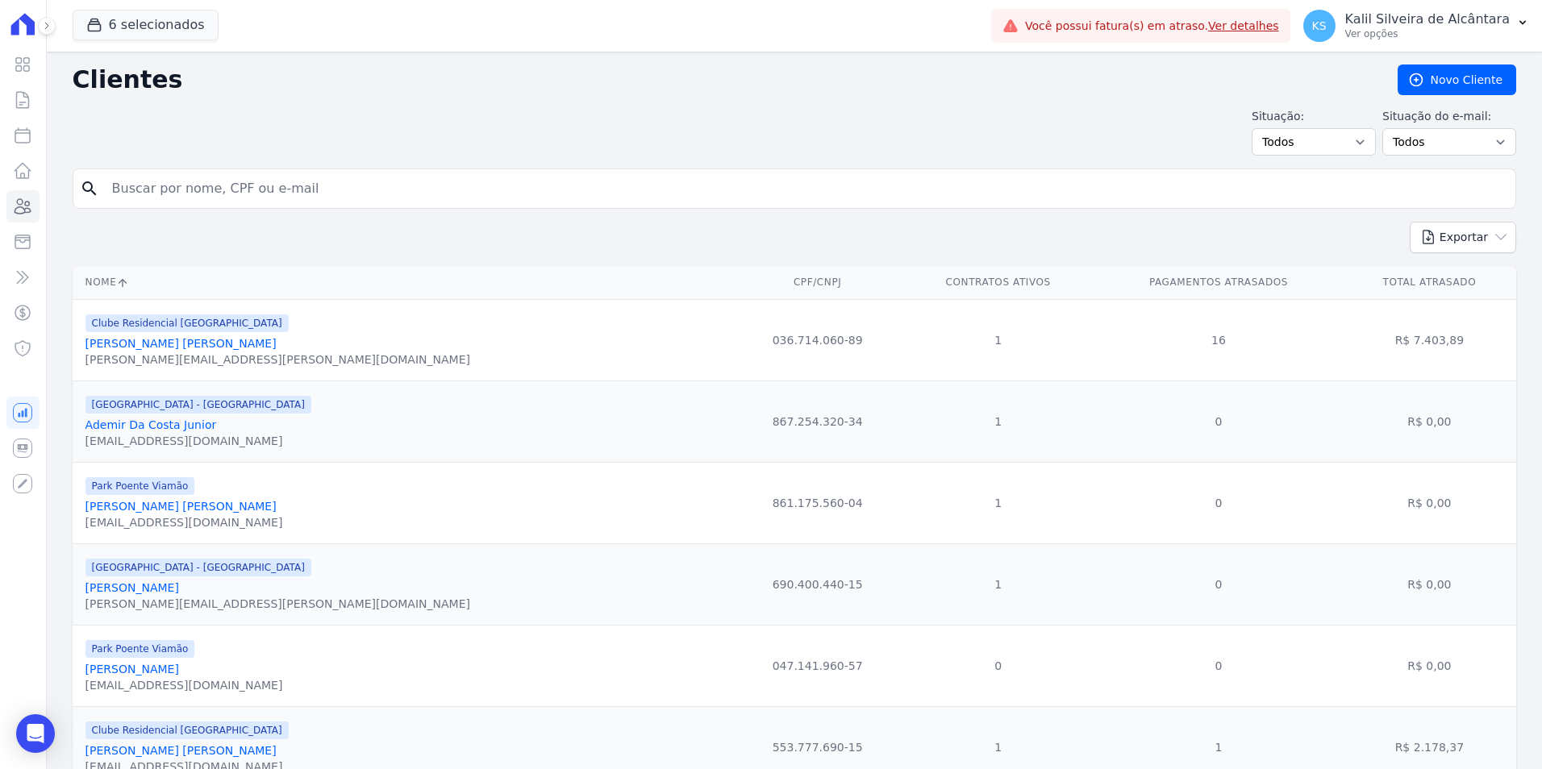
click at [211, 200] on input "search" at bounding box center [805, 189] width 1407 height 32
type input "[PERSON_NAME]"
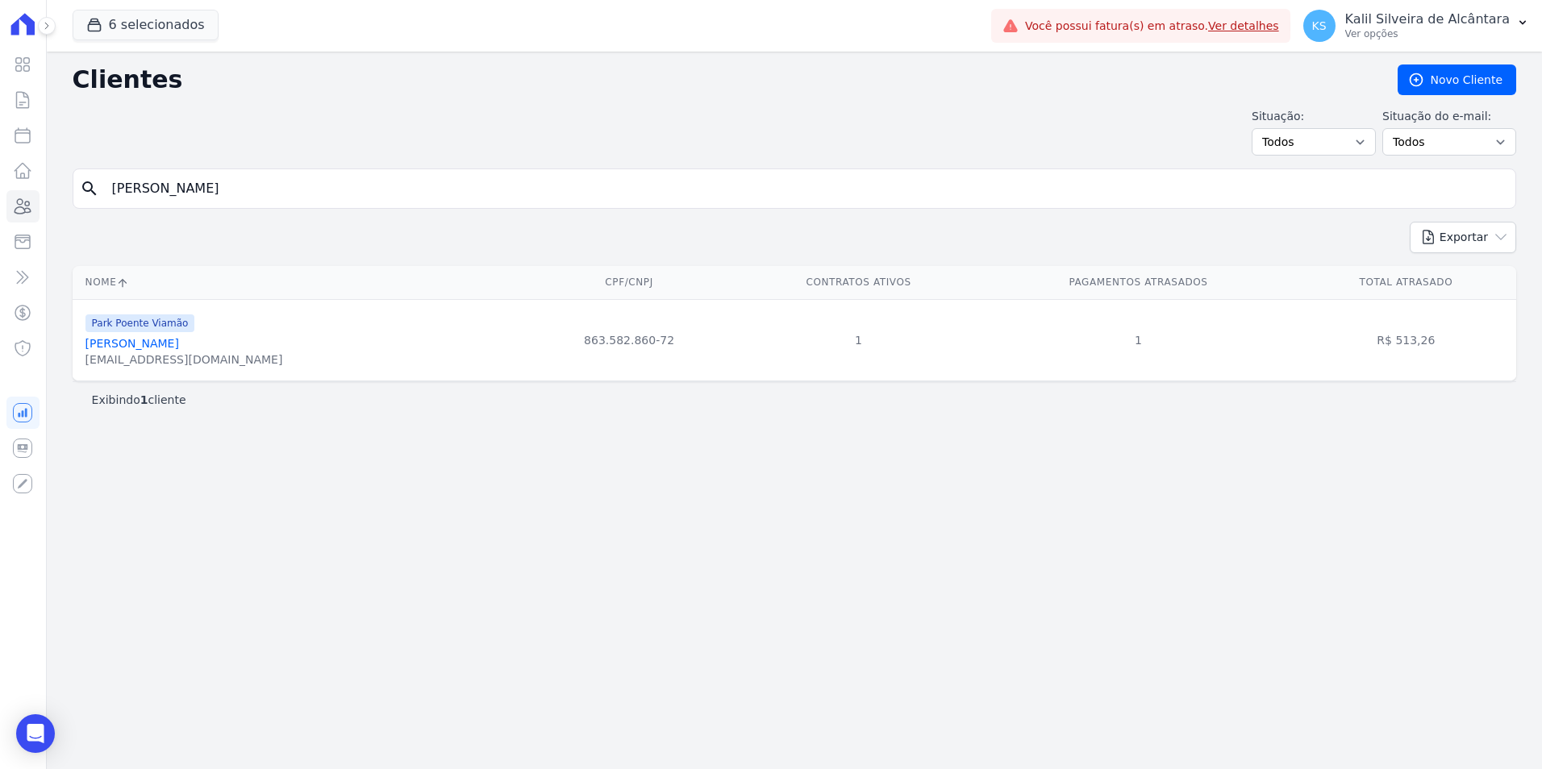
click at [151, 350] on link "[PERSON_NAME]" at bounding box center [132, 343] width 94 height 13
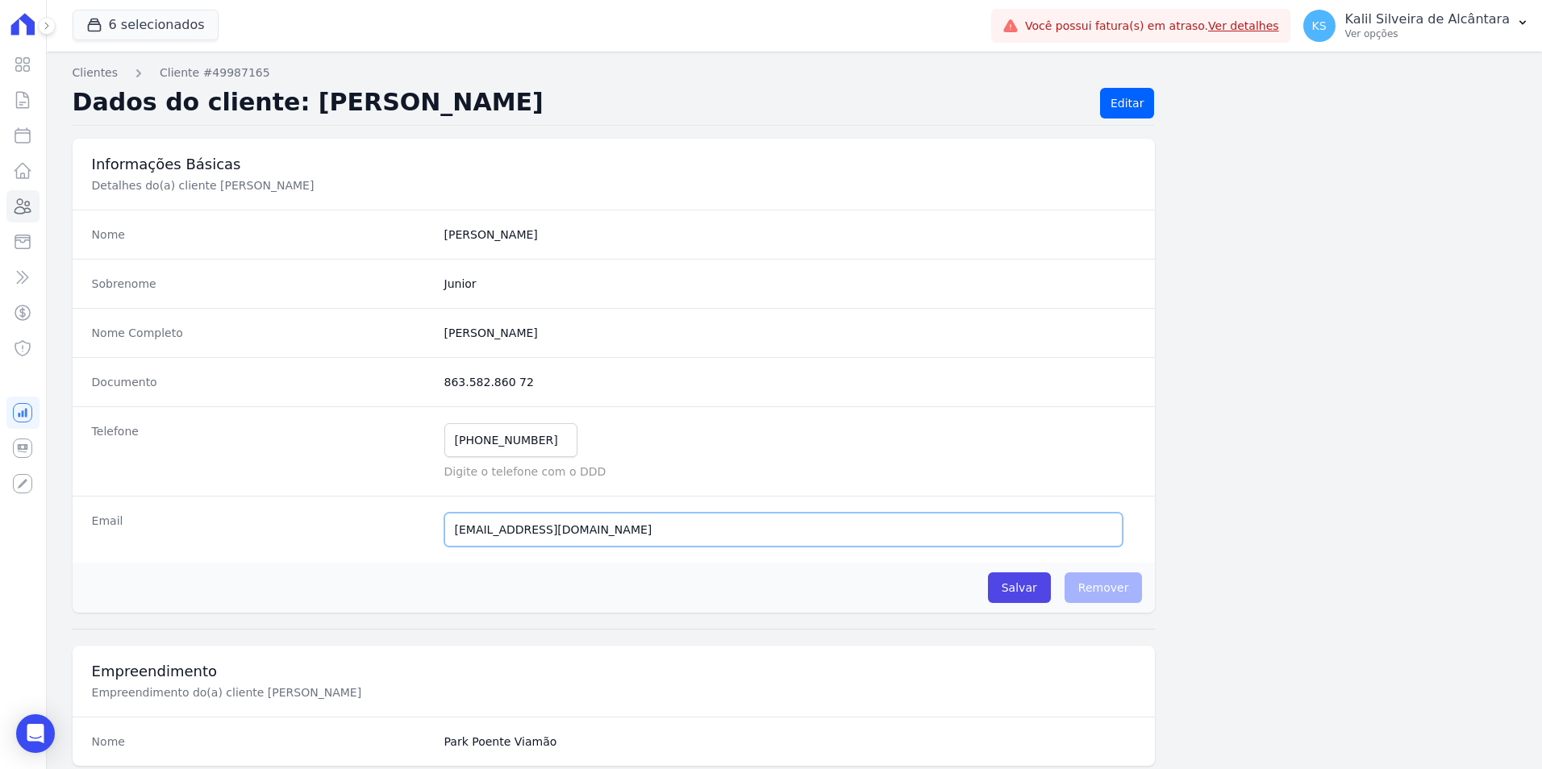
drag, startPoint x: 427, startPoint y: 551, endPoint x: 308, endPoint y: 561, distance: 119.0
click at [308, 561] on div "Email [EMAIL_ADDRESS][DOMAIN_NAME] E-mail enviado. Aguardando confirmação.." at bounding box center [614, 529] width 1083 height 67
paste input "[PERSON_NAME]"
type input "[PERSON_NAME][EMAIL_ADDRESS][DOMAIN_NAME]"
click at [1025, 593] on input "Salvar" at bounding box center [1019, 588] width 63 height 31
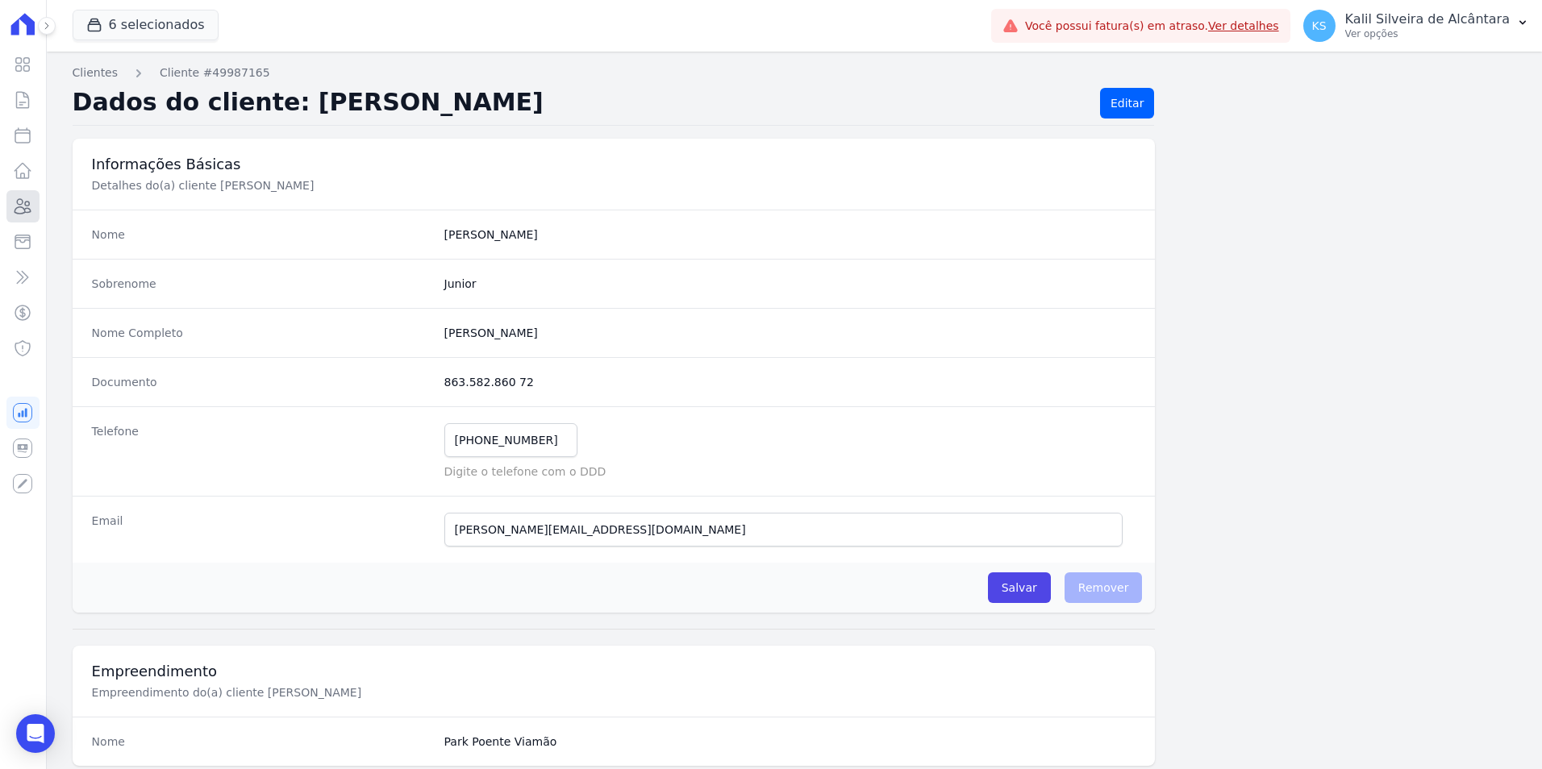
click at [32, 206] on icon at bounding box center [22, 206] width 19 height 19
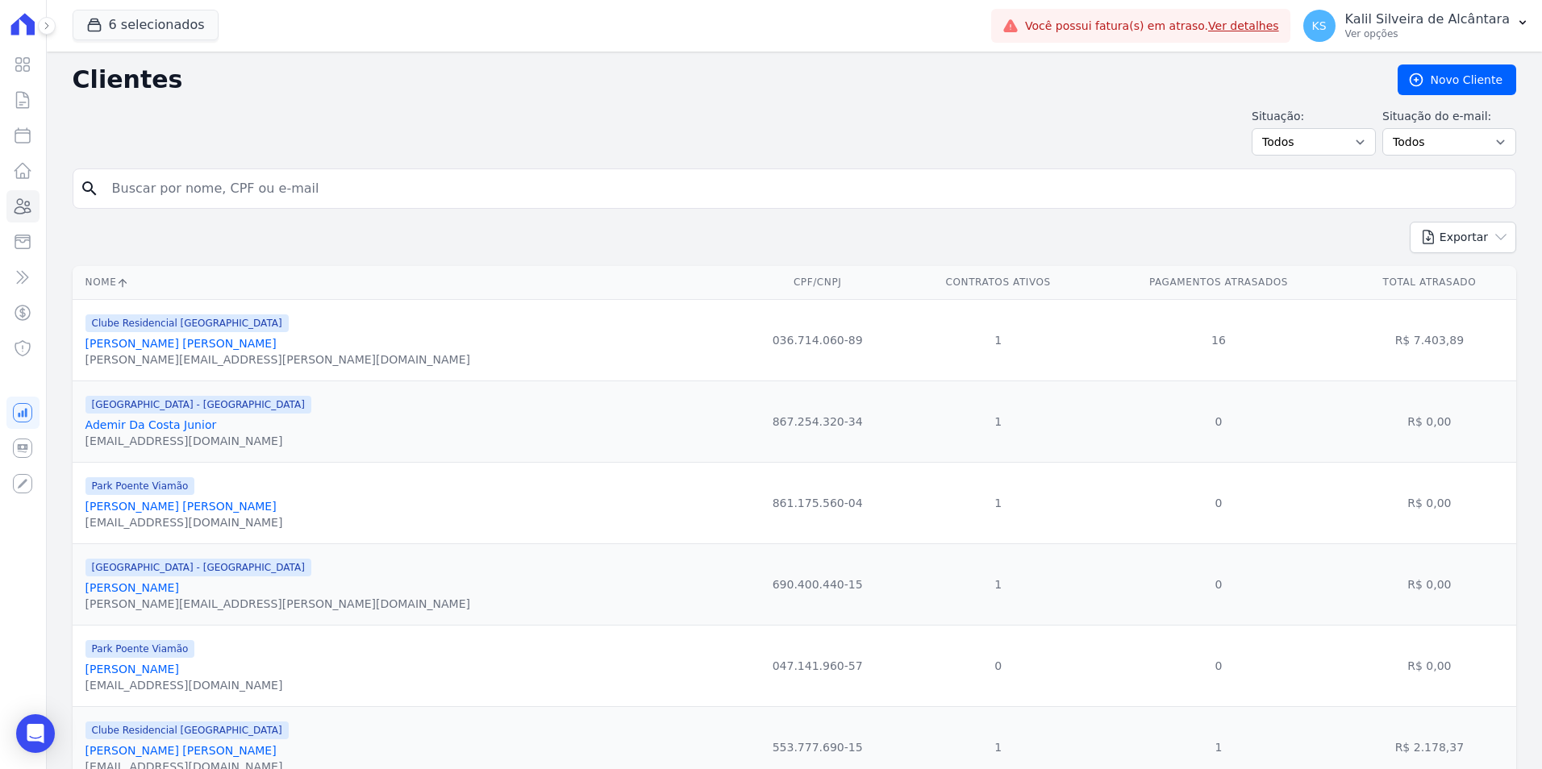
click at [316, 191] on input "search" at bounding box center [805, 189] width 1407 height 32
type input "[PERSON_NAME]"
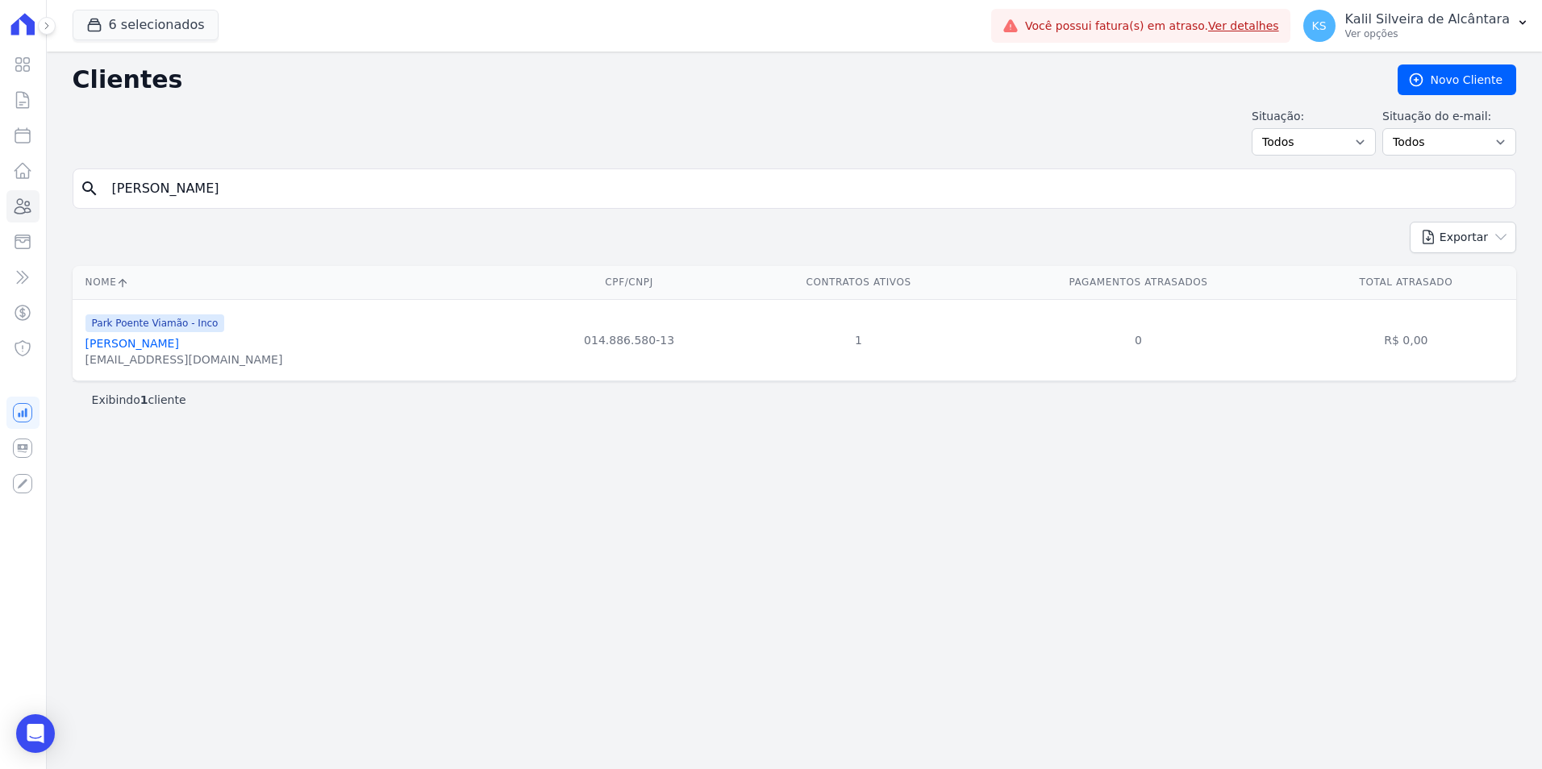
click at [179, 345] on link "[PERSON_NAME]" at bounding box center [132, 343] width 94 height 13
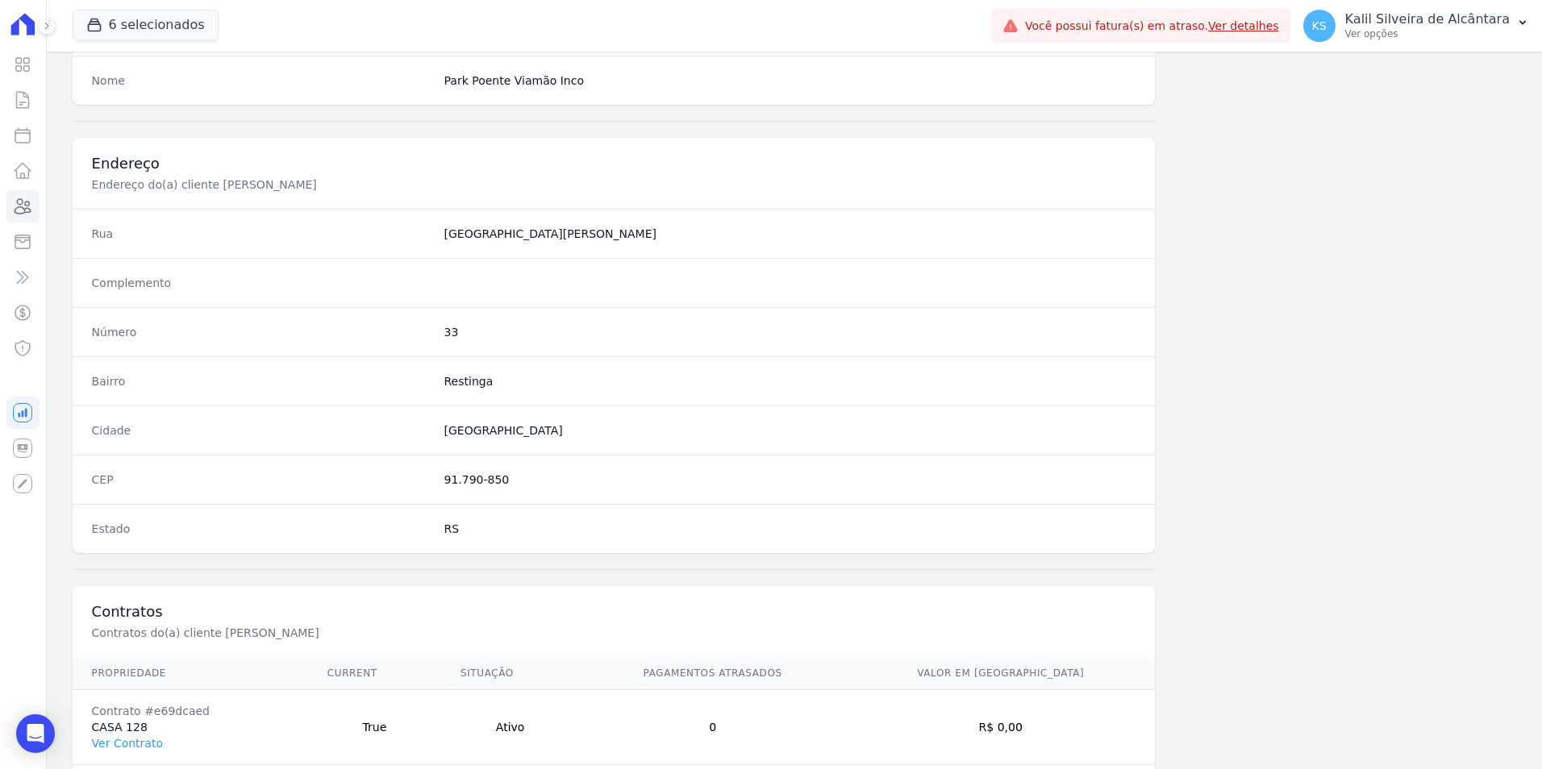
scroll to position [740, 0]
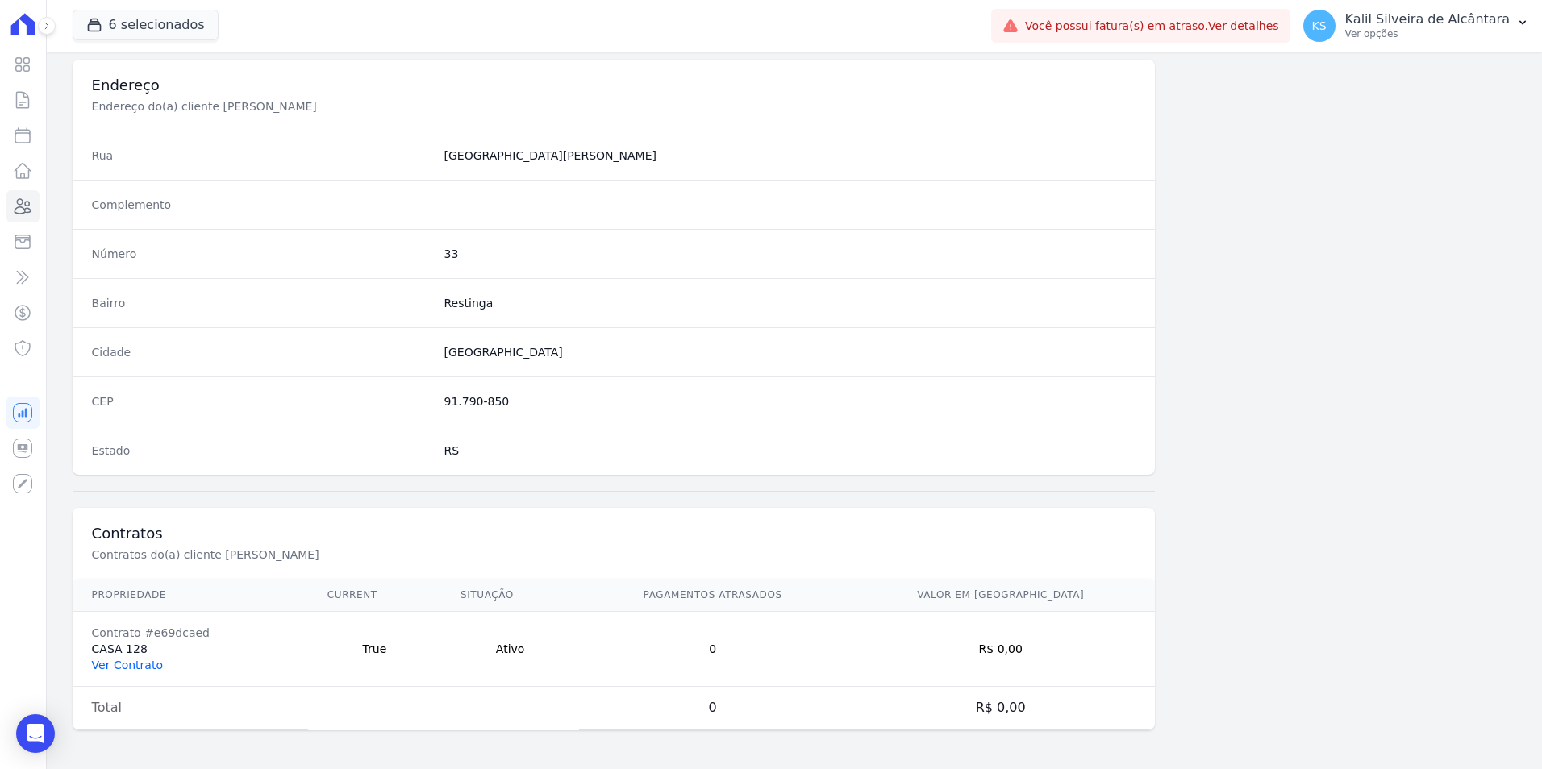
click at [148, 669] on link "Ver Contrato" at bounding box center [127, 665] width 71 height 13
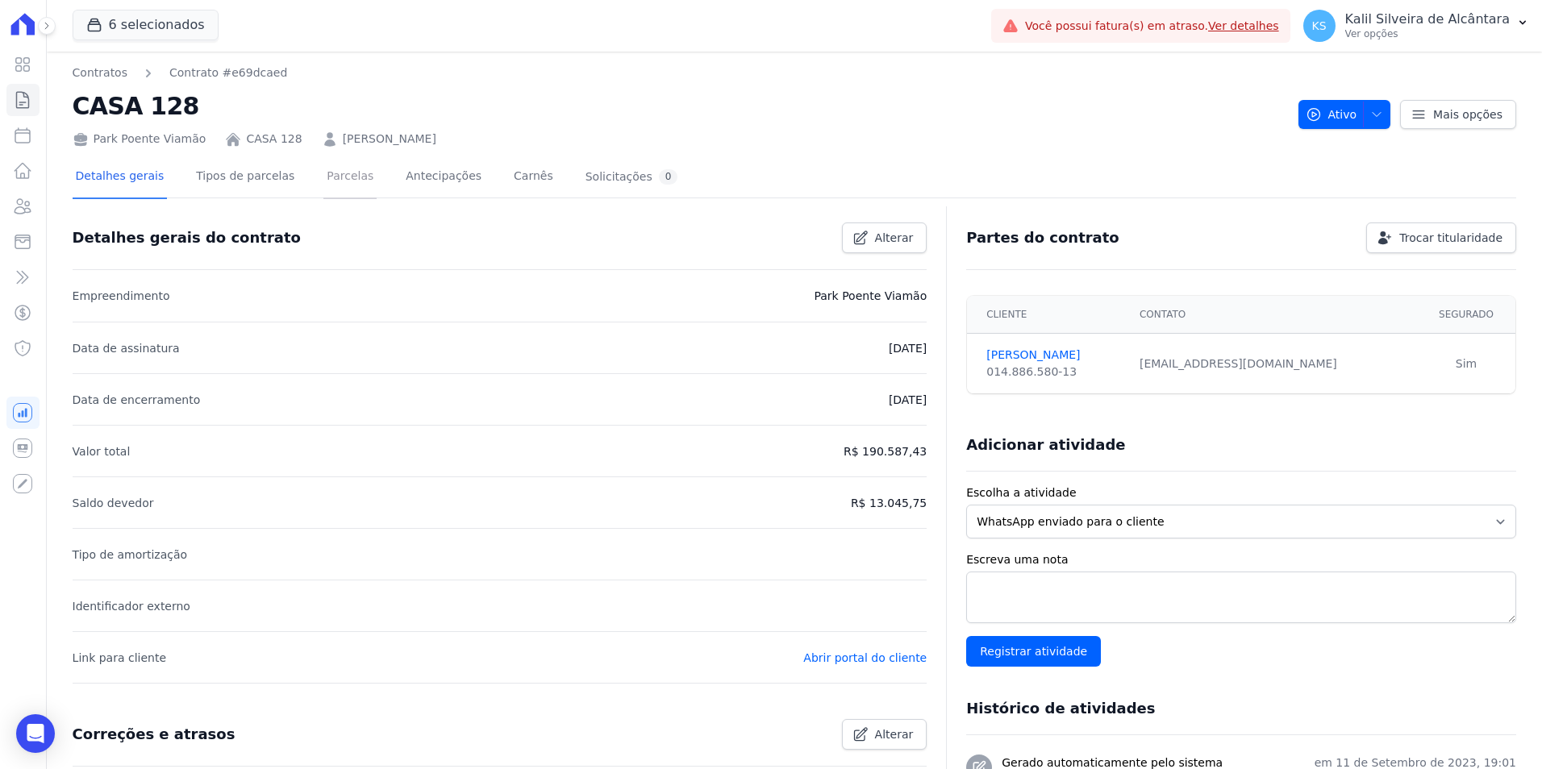
click at [327, 186] on link "Parcelas" at bounding box center [349, 177] width 53 height 43
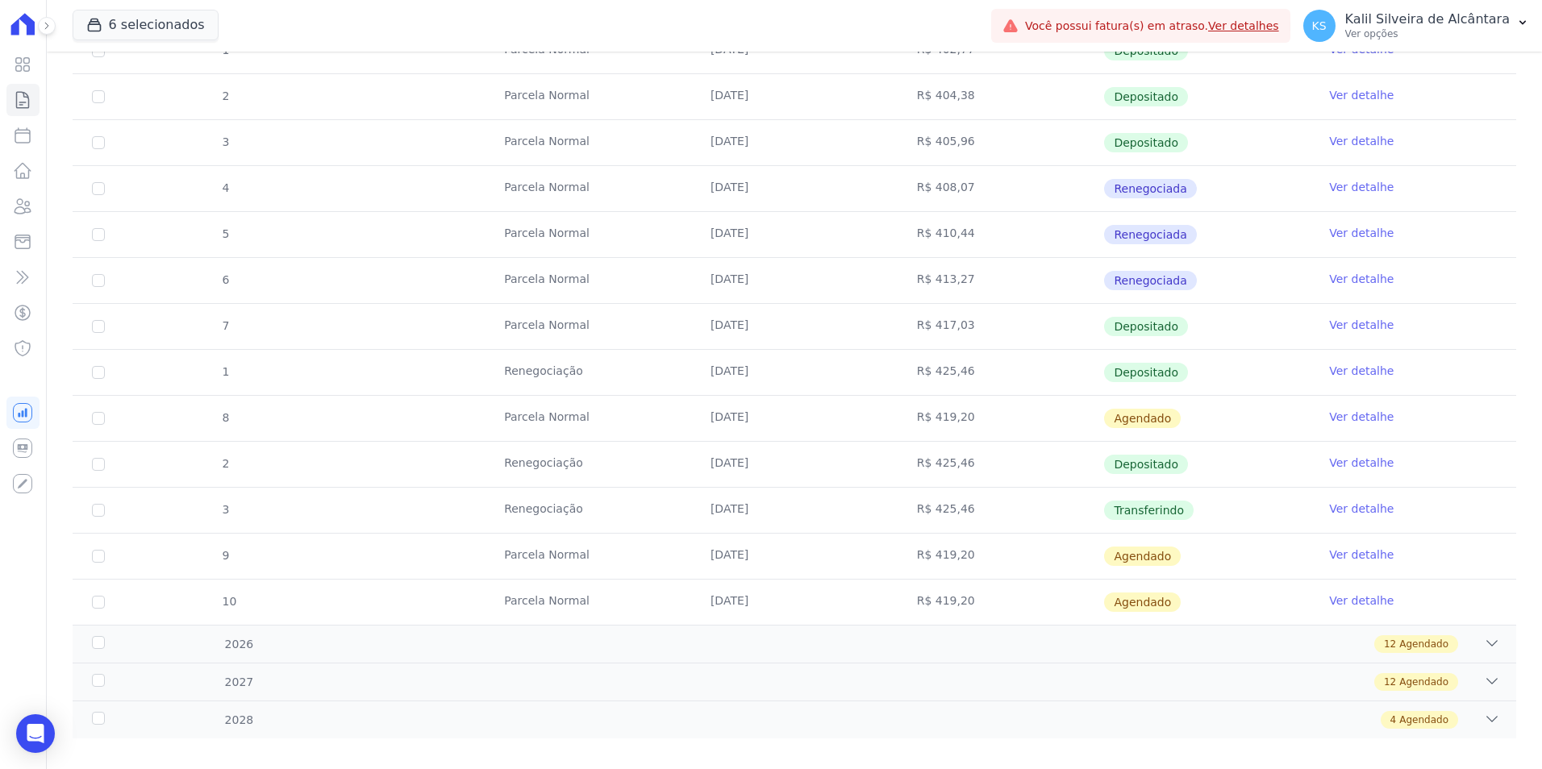
scroll to position [484, 0]
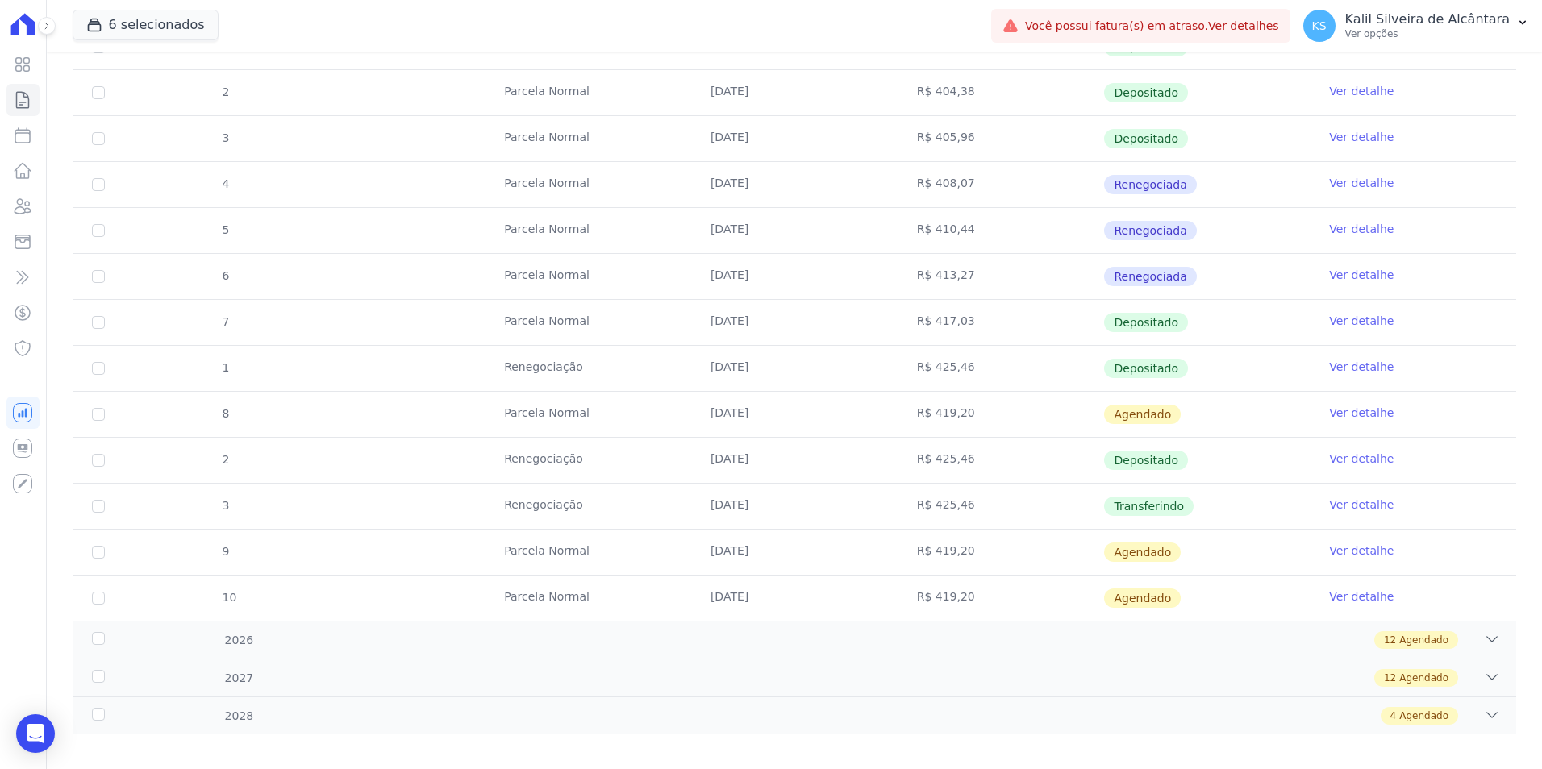
drag, startPoint x: 960, startPoint y: 334, endPoint x: 694, endPoint y: 311, distance: 266.4
click at [694, 311] on tr "7 [GEOGRAPHIC_DATA] [DATE] R$ 417,03 Depositado Ver detalhe" at bounding box center [795, 322] width 1444 height 46
drag, startPoint x: 546, startPoint y: 376, endPoint x: 1015, endPoint y: 373, distance: 468.6
click at [1015, 373] on tr "1 Renegociação [DATE] R$ 425,46 Depositado Ver detalhe" at bounding box center [795, 368] width 1444 height 46
click at [997, 384] on td "R$ 425,46" at bounding box center [1001, 368] width 206 height 45
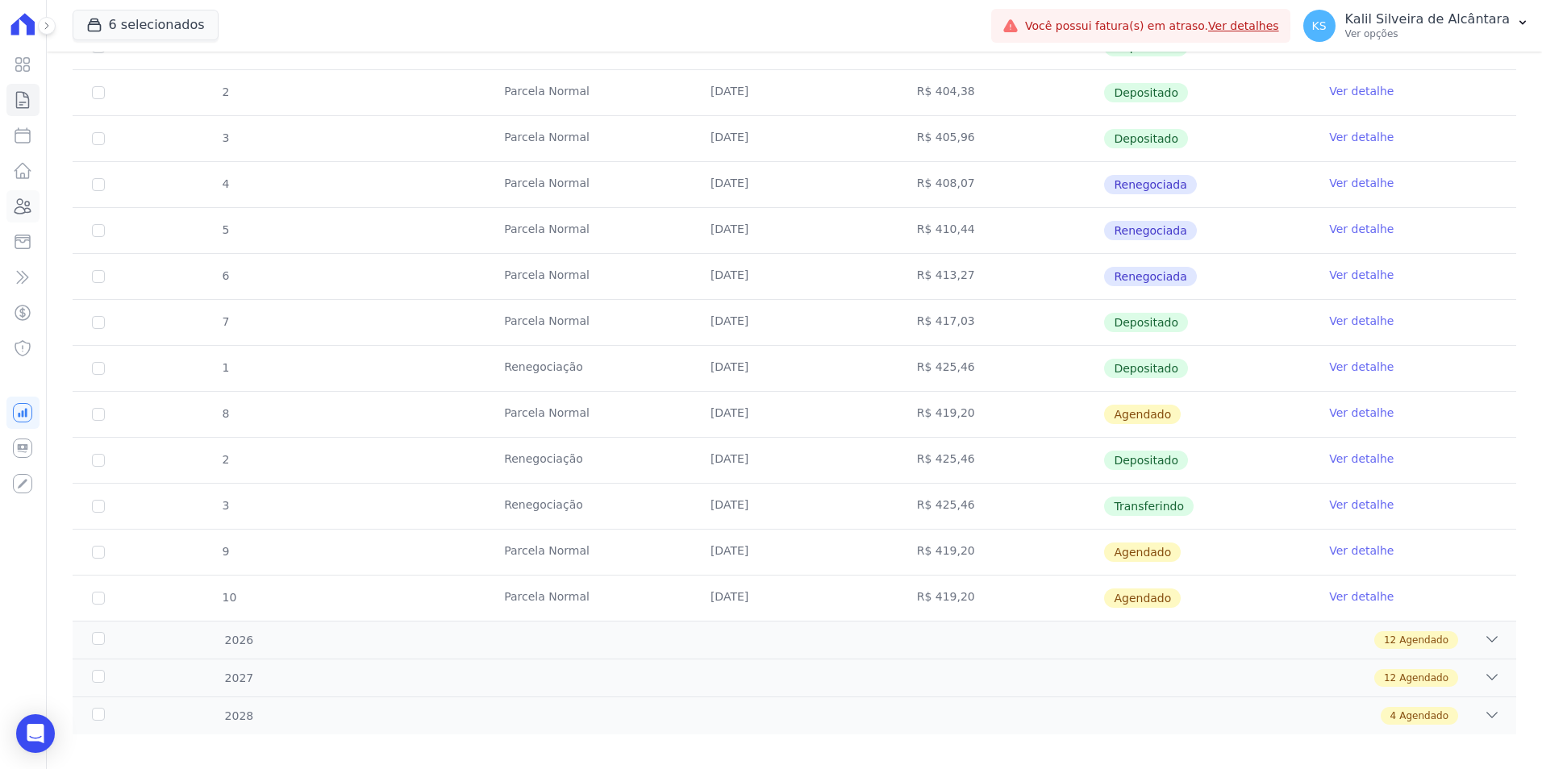
click at [33, 205] on link "Clientes" at bounding box center [22, 206] width 33 height 32
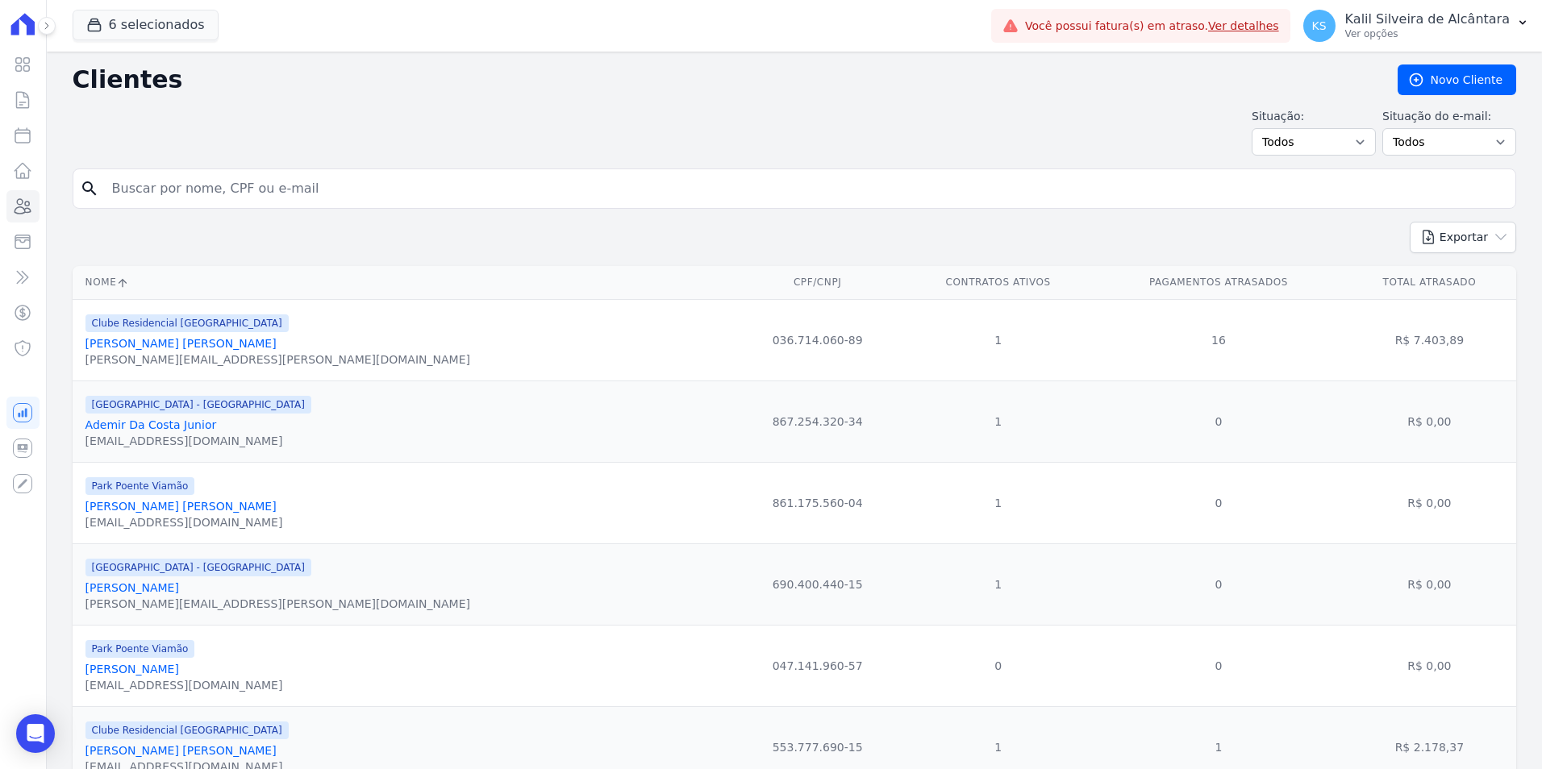
click at [199, 186] on input "search" at bounding box center [805, 189] width 1407 height 32
type input "[PERSON_NAME]"
